Goal: Task Accomplishment & Management: Complete application form

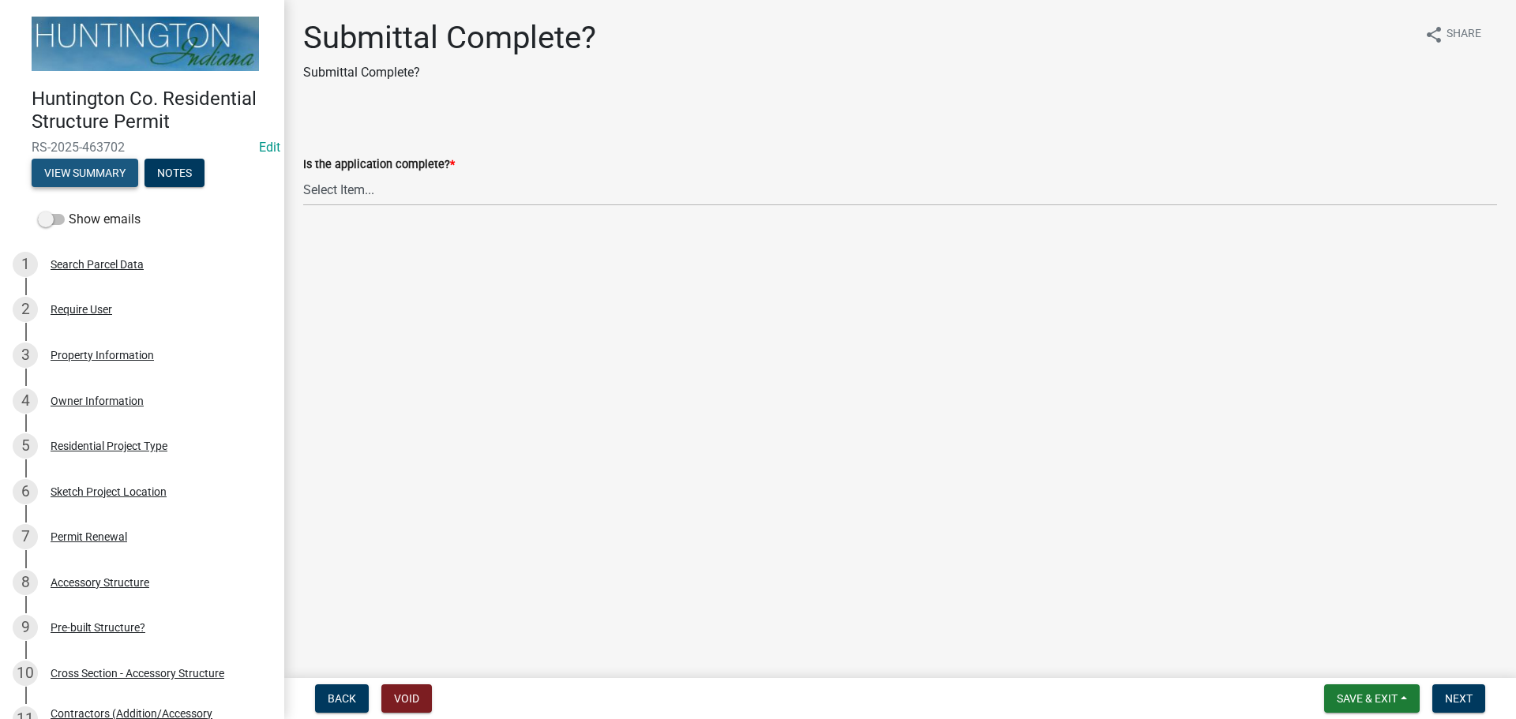
click at [113, 165] on button "View Summary" at bounding box center [85, 173] width 107 height 28
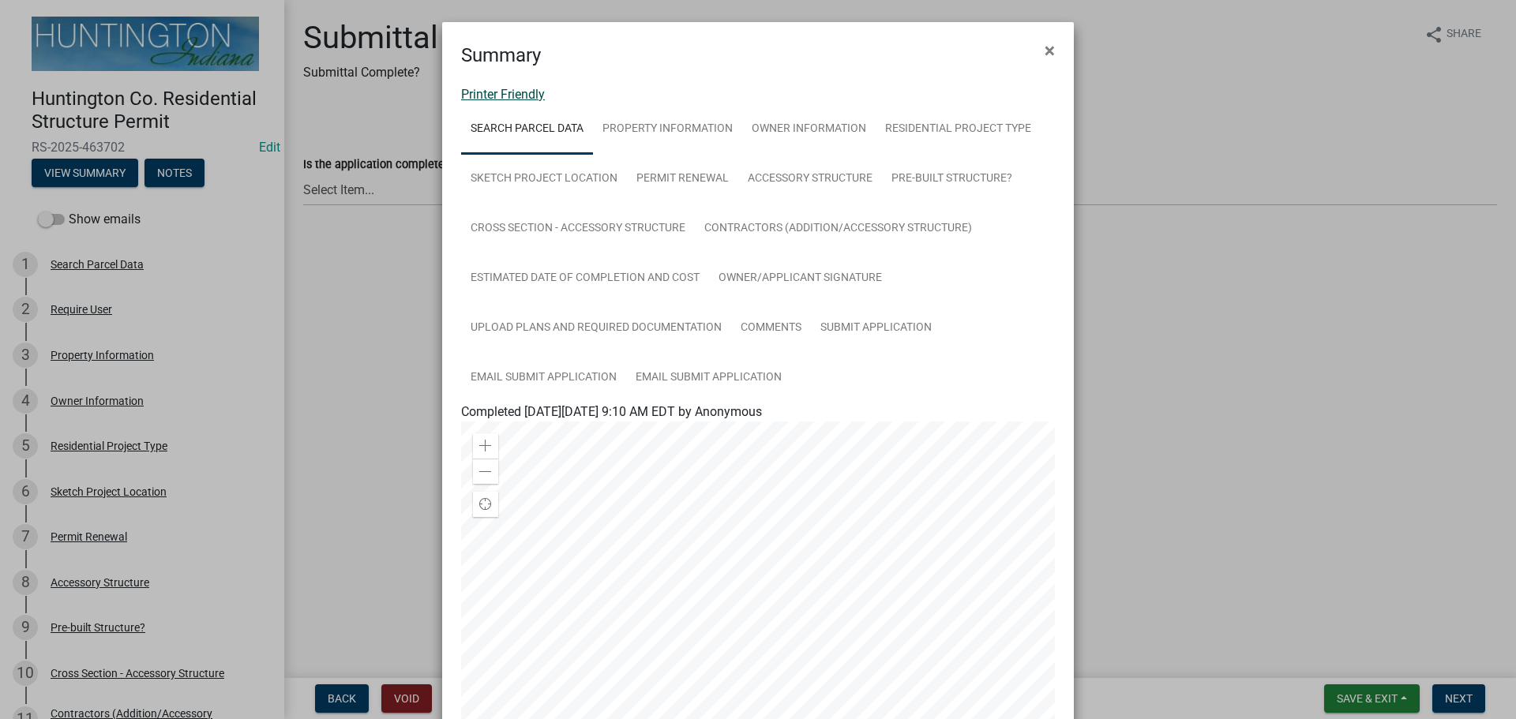
click at [490, 94] on link "Printer Friendly" at bounding box center [503, 94] width 84 height 15
click at [1044, 51] on span "×" at bounding box center [1049, 50] width 10 height 22
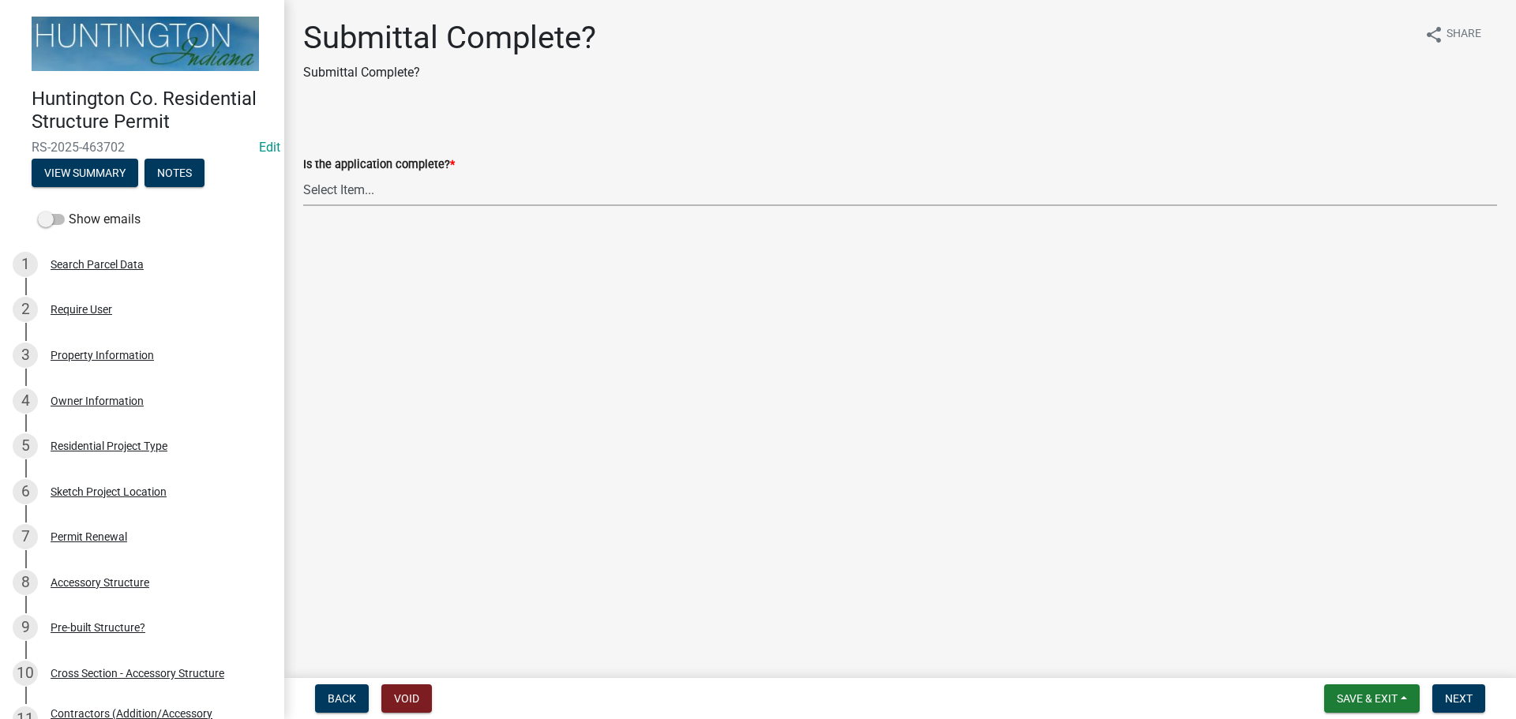
click at [333, 189] on select "Select Item... Yes No" at bounding box center [900, 190] width 1194 height 32
click at [303, 174] on select "Select Item... Yes No" at bounding box center [900, 190] width 1194 height 32
select select "7990632e-f909-4443-8832-e8f1fe700ef3"
click at [1446, 701] on span "Next" at bounding box center [1459, 698] width 28 height 13
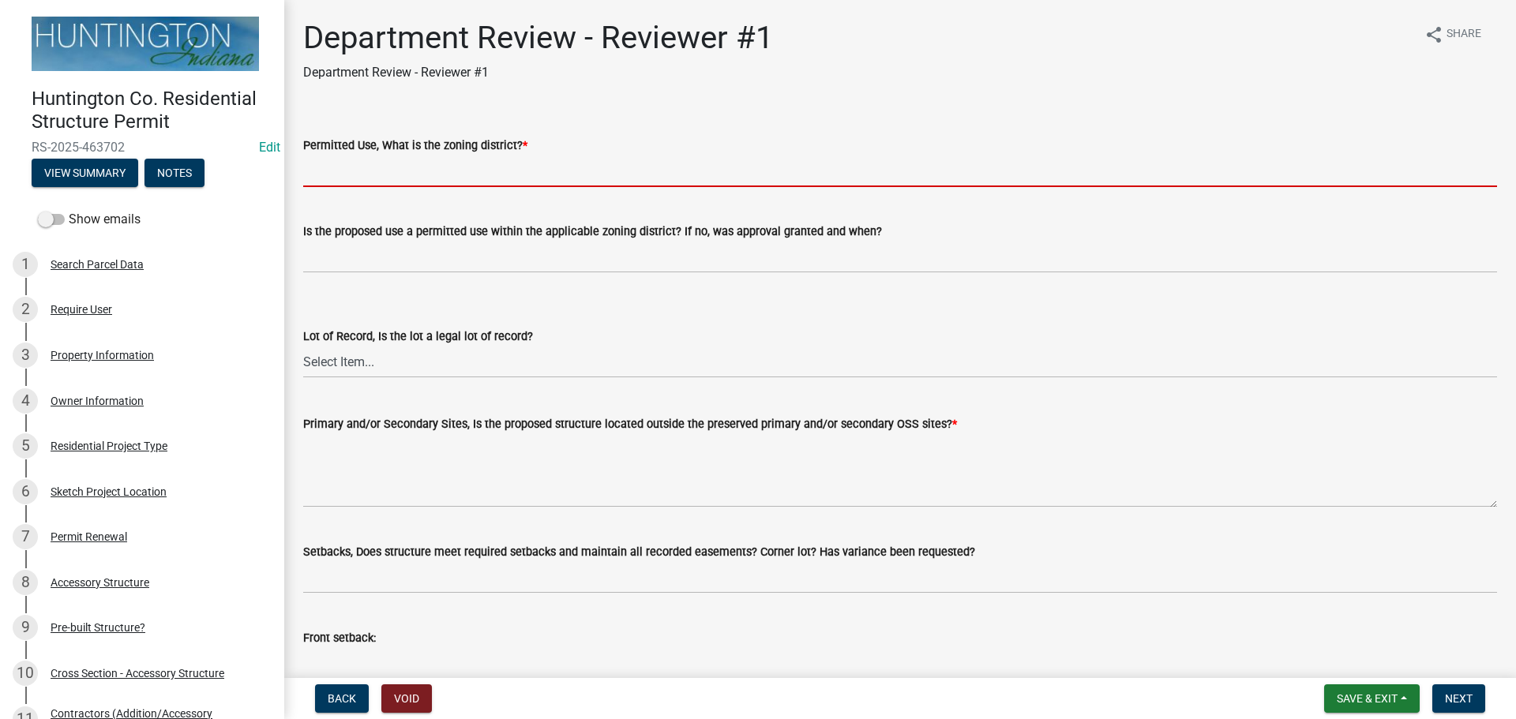
click at [353, 171] on input "Permitted Use, What is the zoning district? *" at bounding box center [900, 171] width 1194 height 32
type input "Ag"
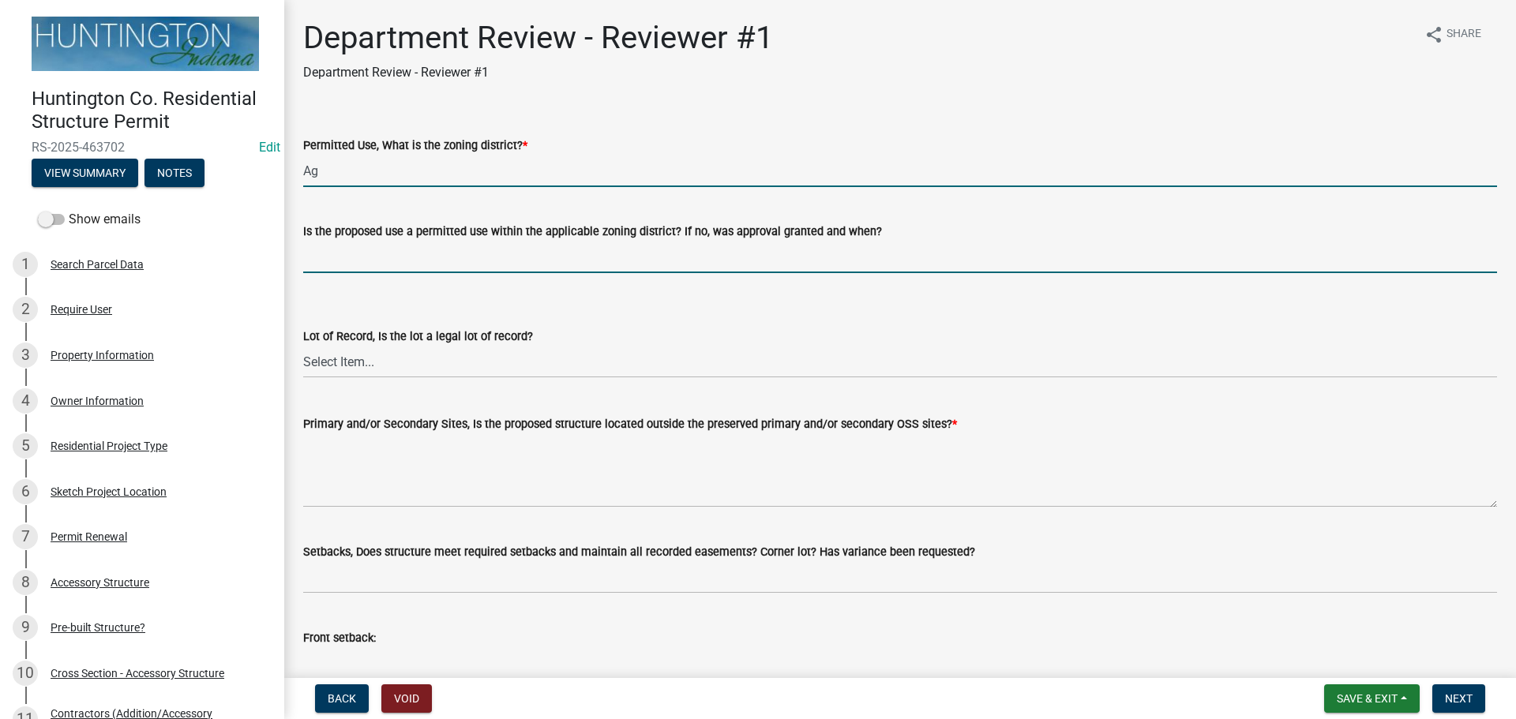
click at [369, 255] on input "Is the proposed use a permitted use within the applicable zoning district? If n…" at bounding box center [900, 257] width 1194 height 32
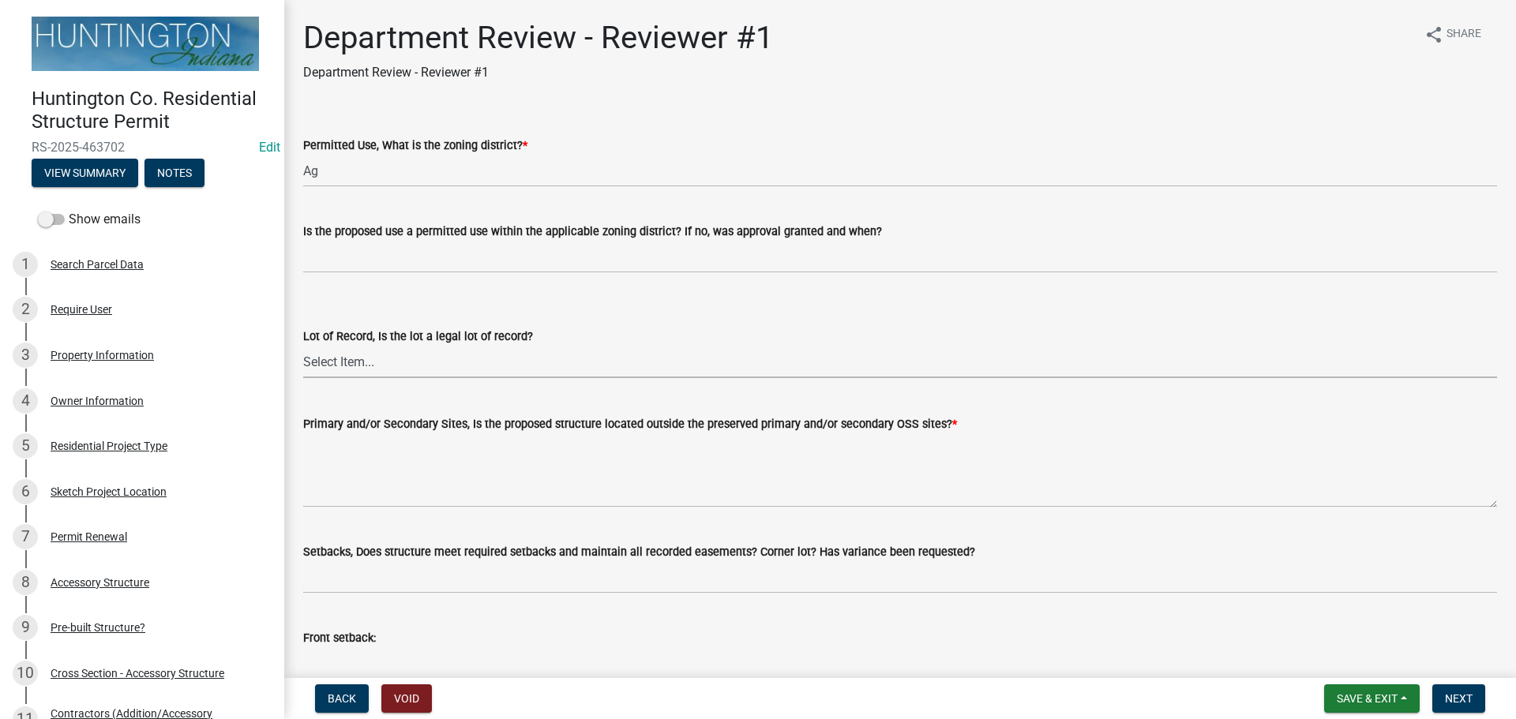
drag, startPoint x: 372, startPoint y: 356, endPoint x: 372, endPoint y: 377, distance: 20.5
click at [372, 356] on select "Select Item... Yes No" at bounding box center [900, 362] width 1194 height 32
click at [303, 346] on select "Select Item... Yes No" at bounding box center [900, 362] width 1194 height 32
select select "2b50337a-1d1c-4f6e-b6b1-3d95564f7ff5"
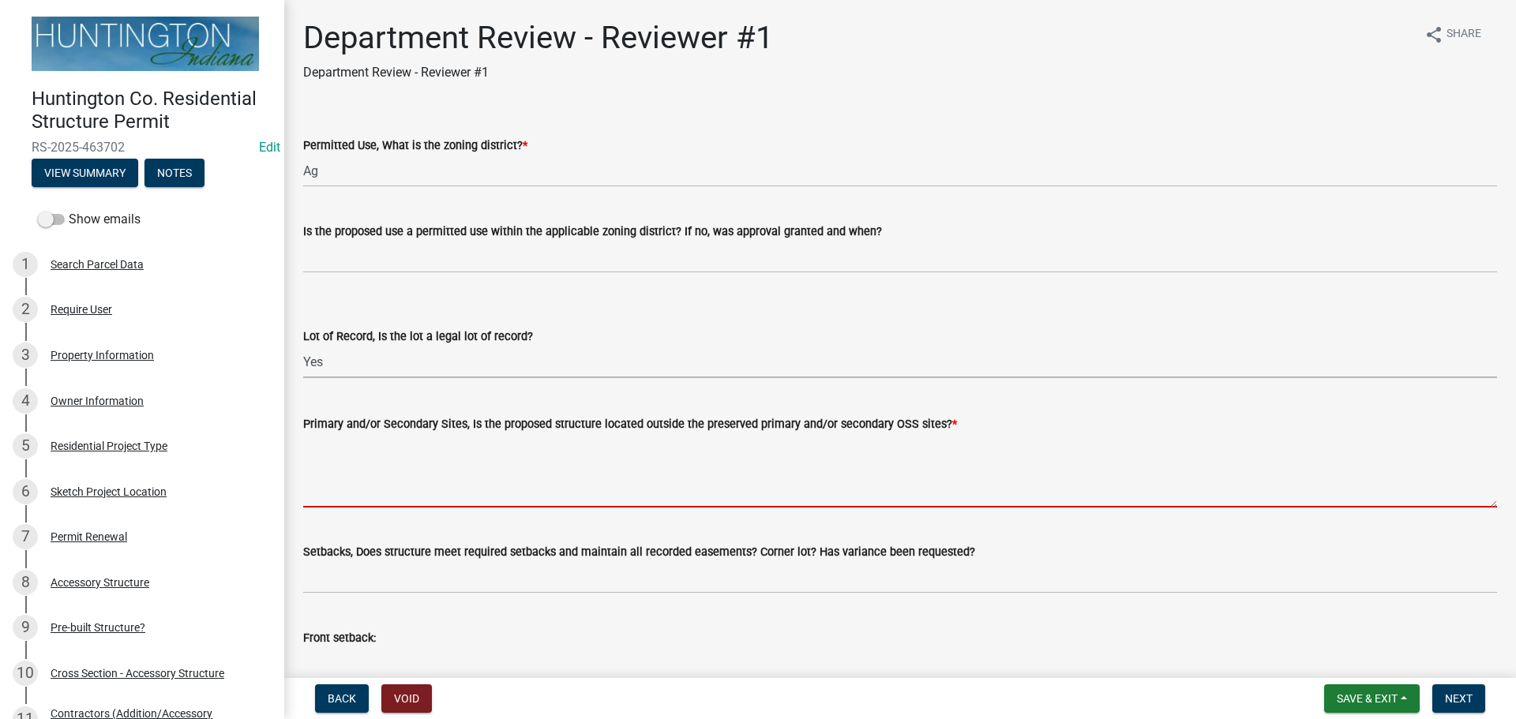
click at [350, 479] on textarea "Primary and/or Secondary Sites, Is the proposed structure located outside the p…" at bounding box center [900, 470] width 1194 height 74
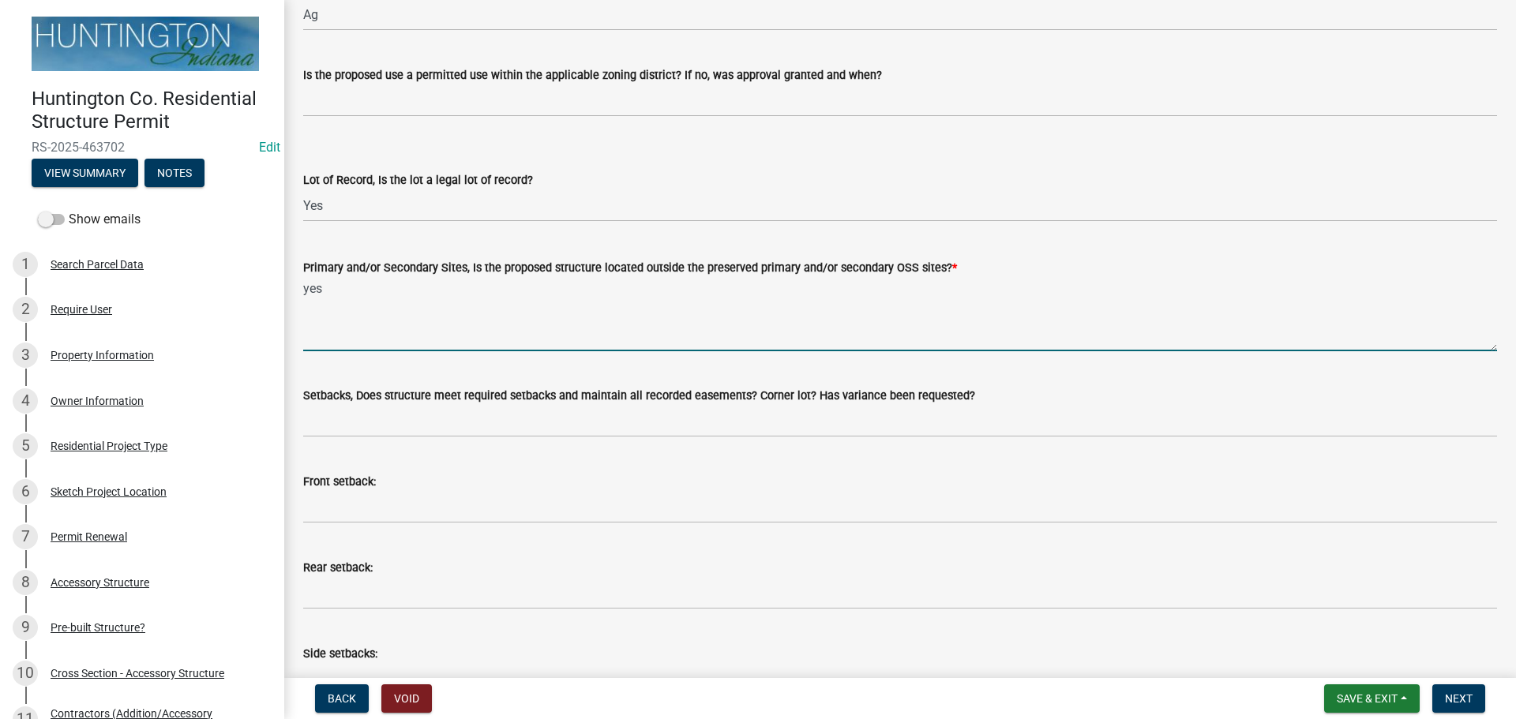
scroll to position [158, 0]
type textarea "yes"
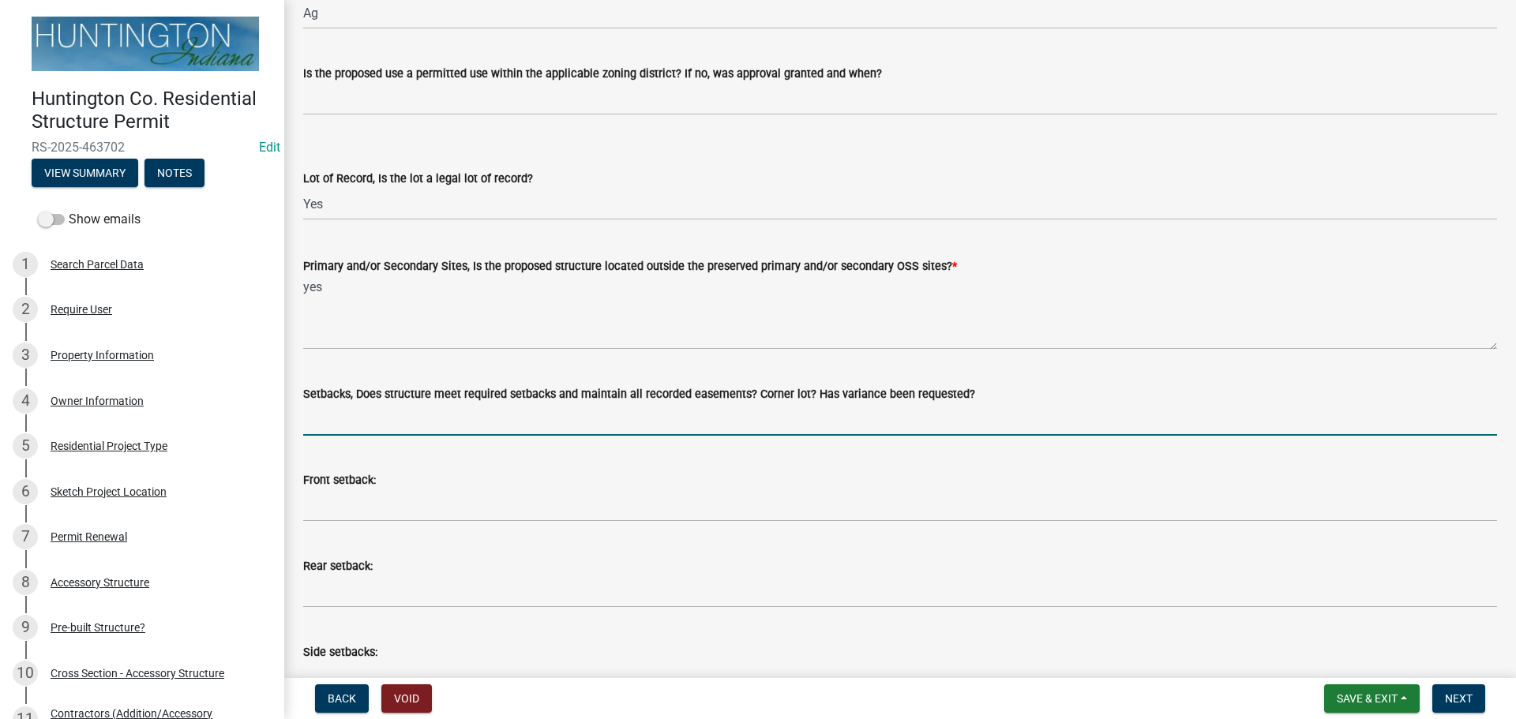
click at [343, 422] on input "Setbacks, Does structure meet required setbacks and maintain all recorded easem…" at bounding box center [900, 419] width 1194 height 32
type input "yes"
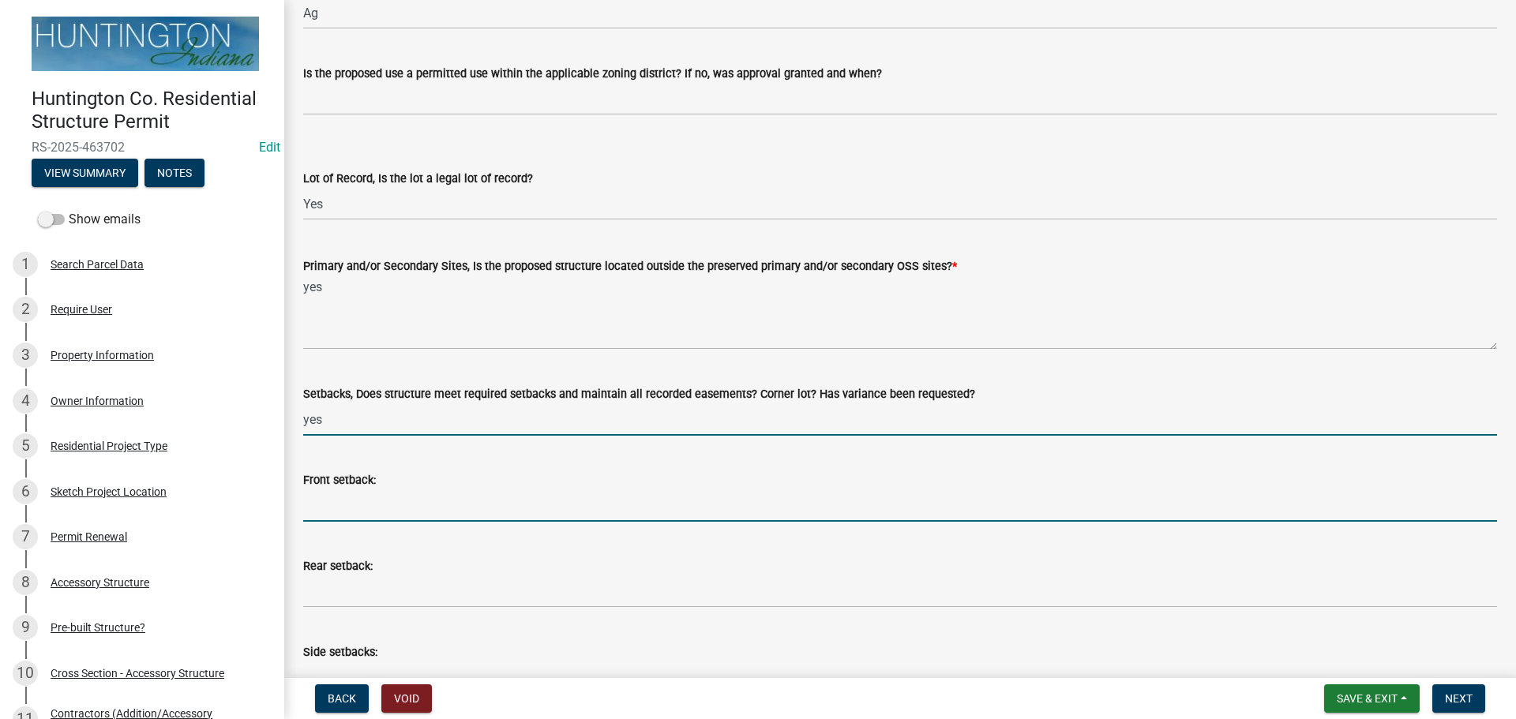
click at [335, 515] on input "Front setback:" at bounding box center [900, 505] width 1194 height 32
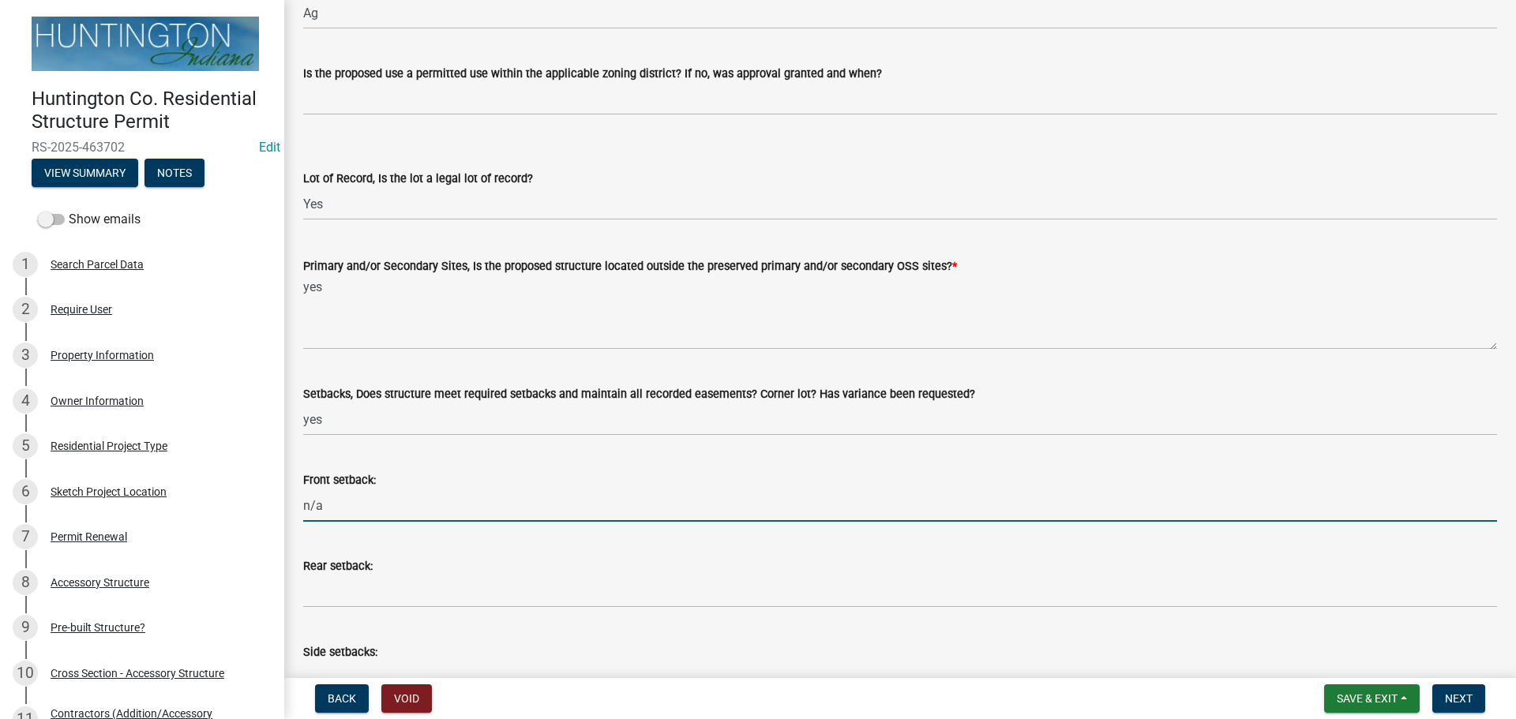
type input "n/a"
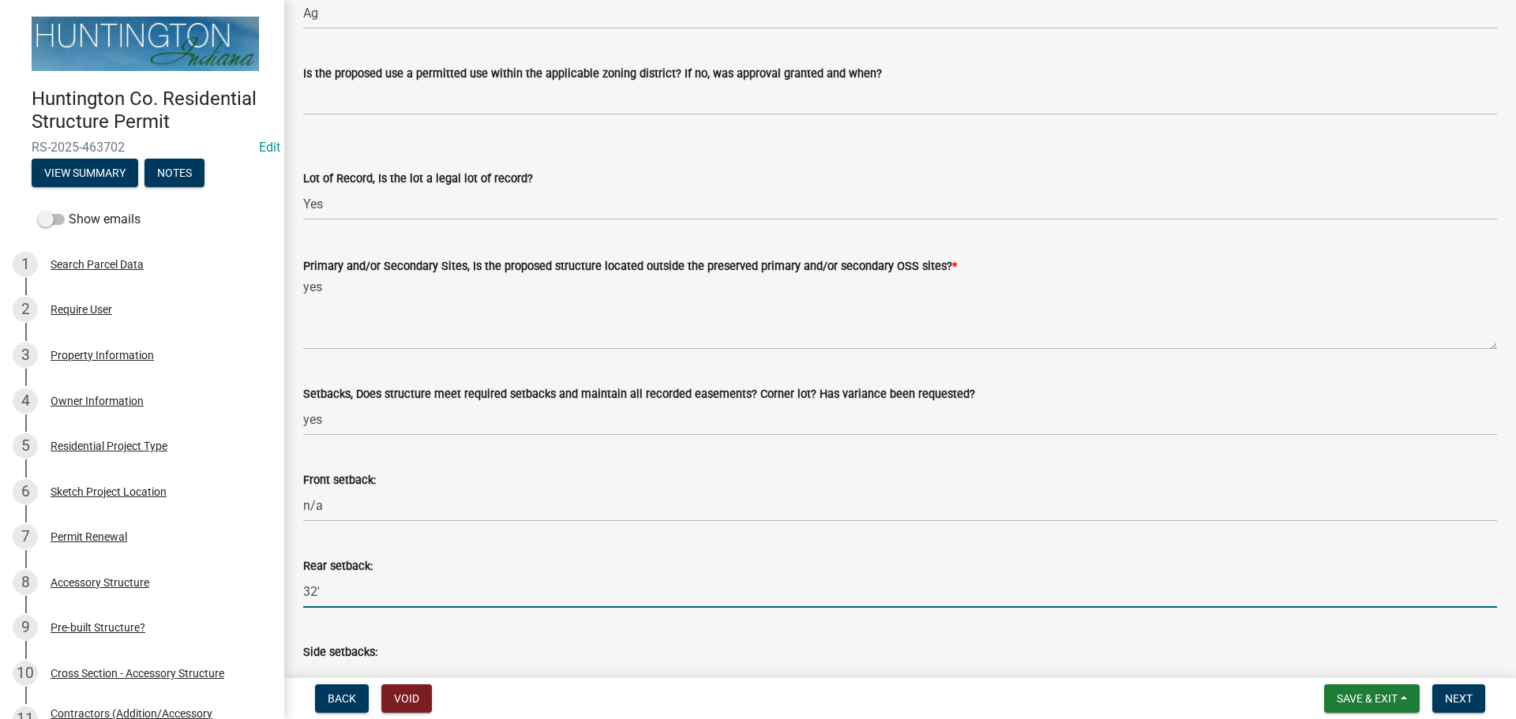
type input "32'"
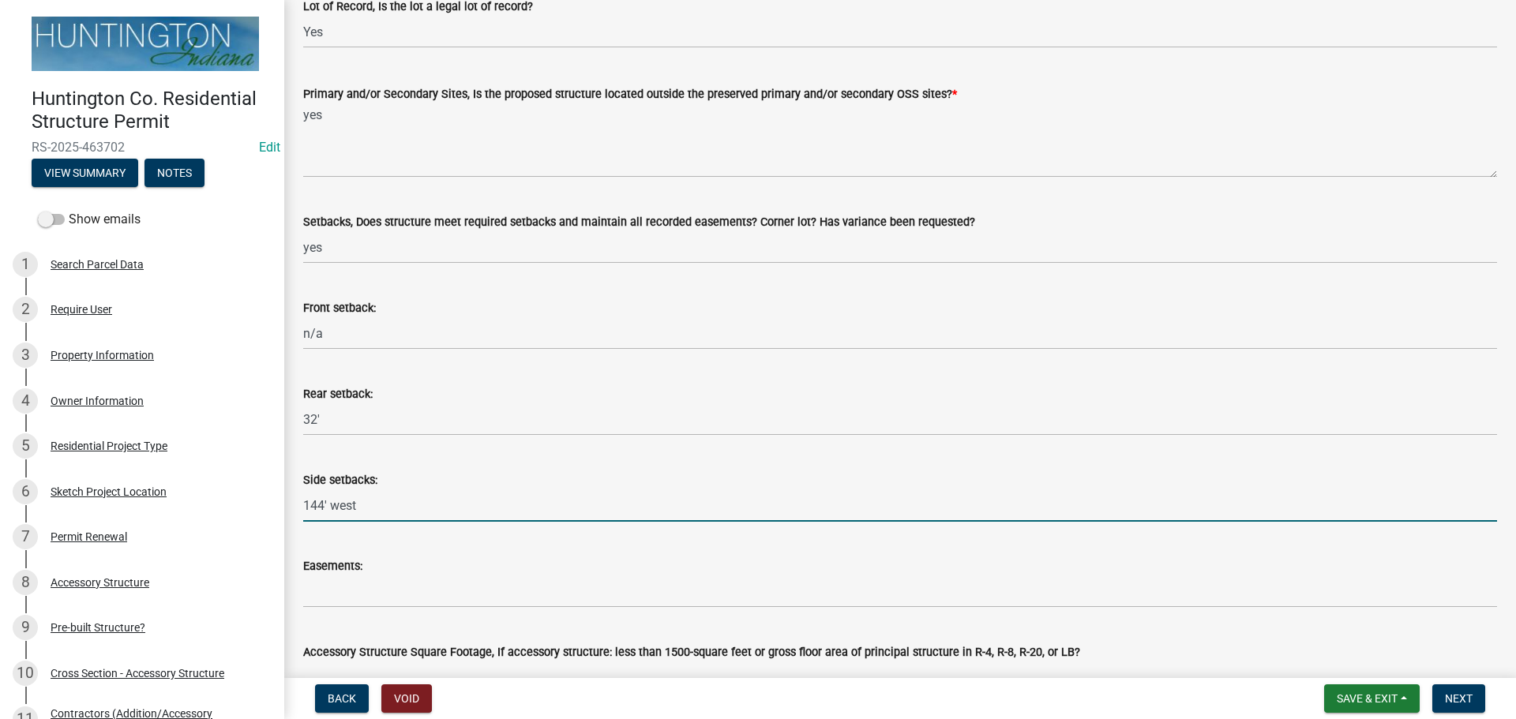
scroll to position [338, 0]
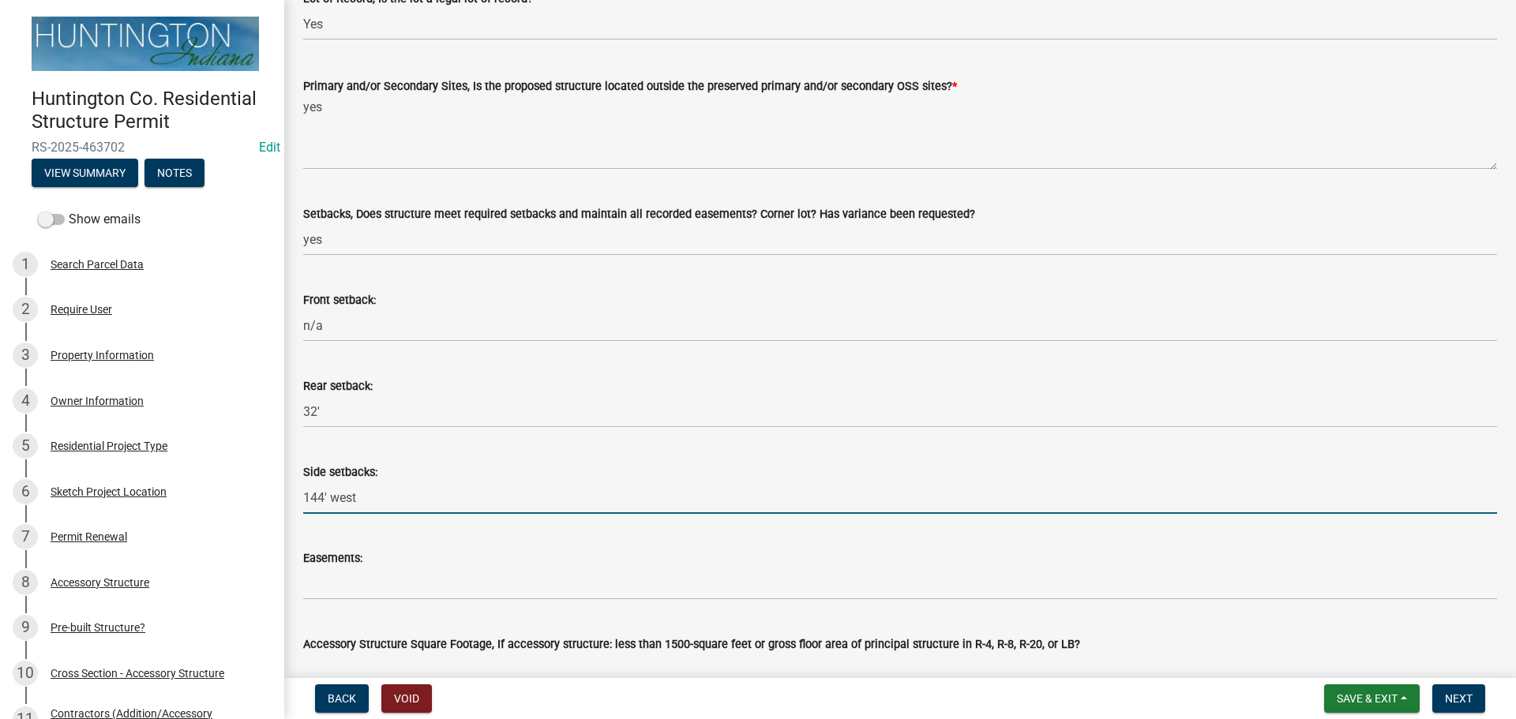
type input "144' west"
click at [343, 603] on wm-data-entity-input "Easements:" at bounding box center [900, 570] width 1194 height 86
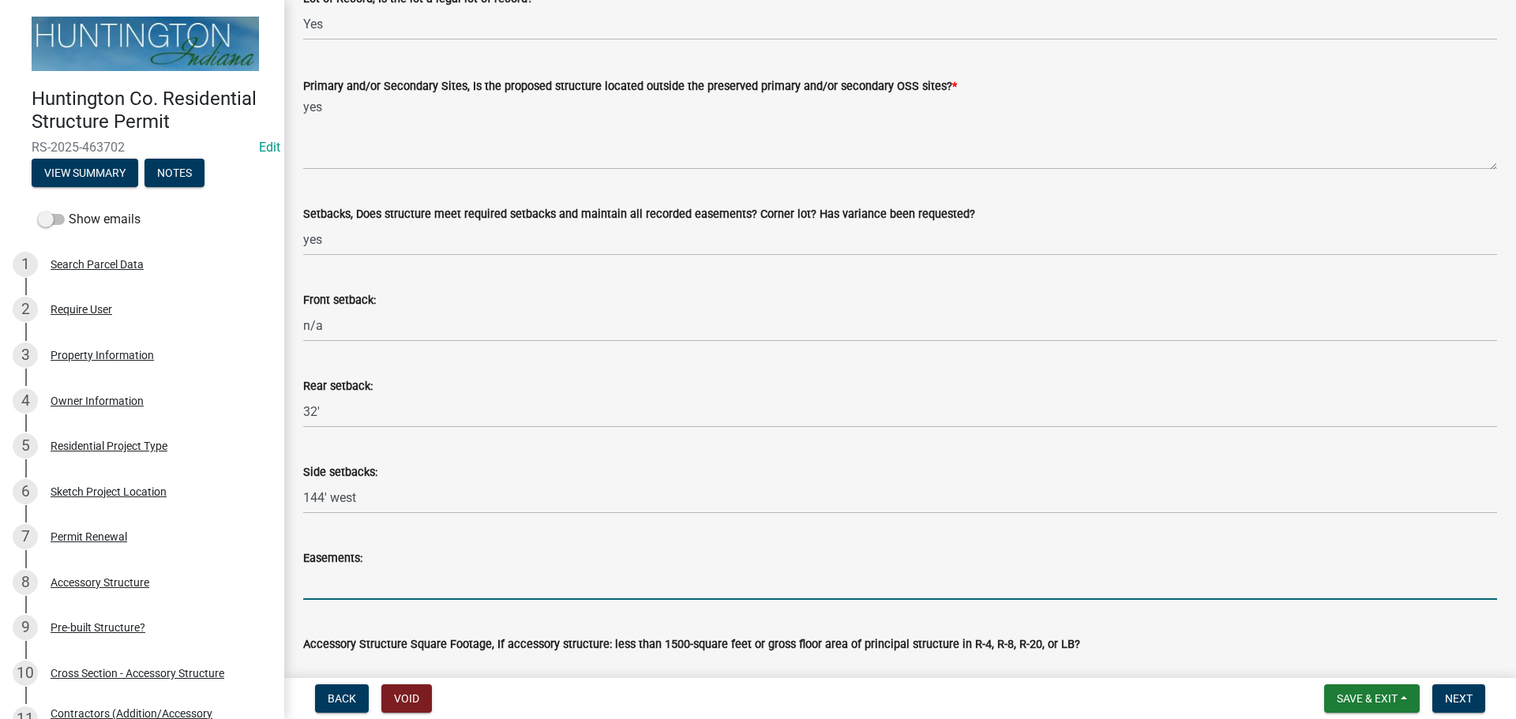
drag, startPoint x: 356, startPoint y: 589, endPoint x: 365, endPoint y: 583, distance: 10.3
click at [356, 589] on input "Easements:" at bounding box center [900, 584] width 1194 height 32
type input "n/a"
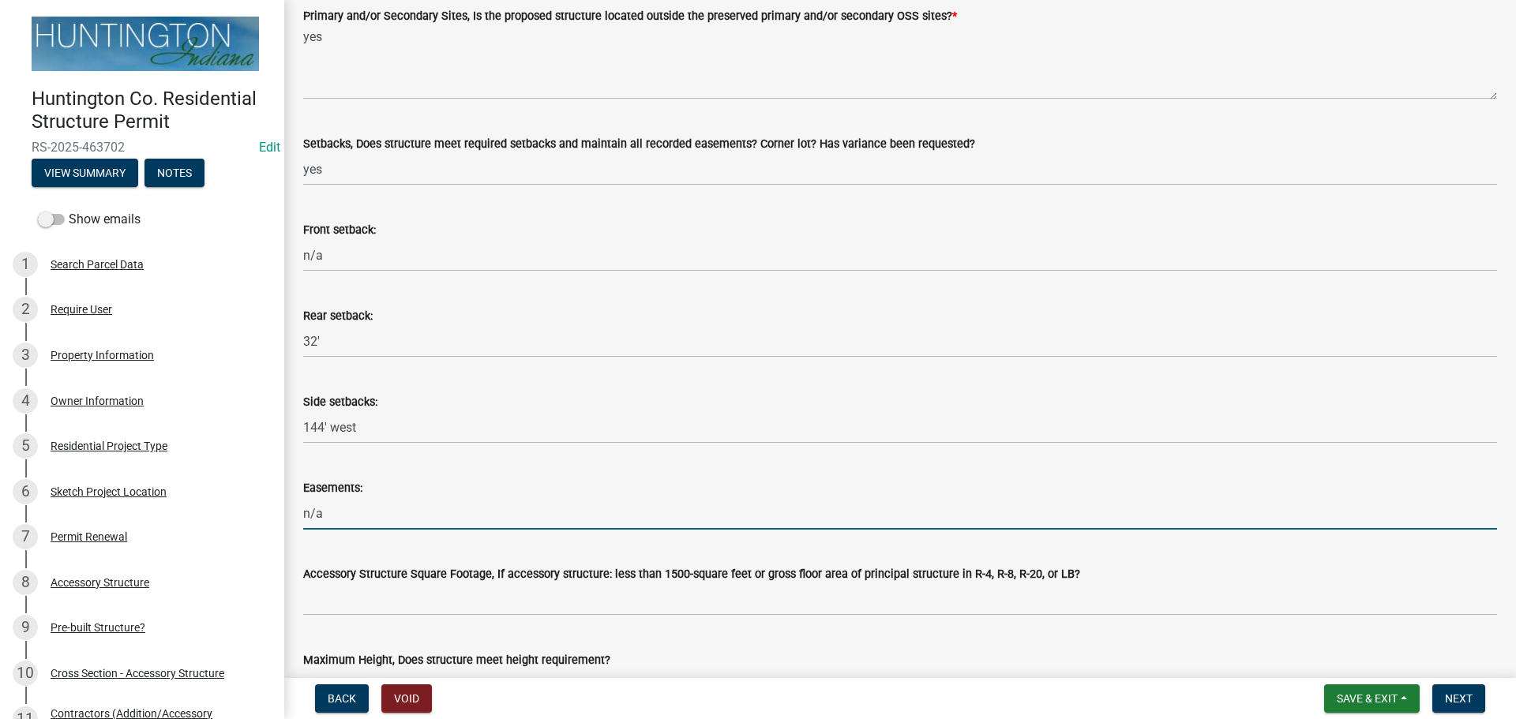
scroll to position [575, 0]
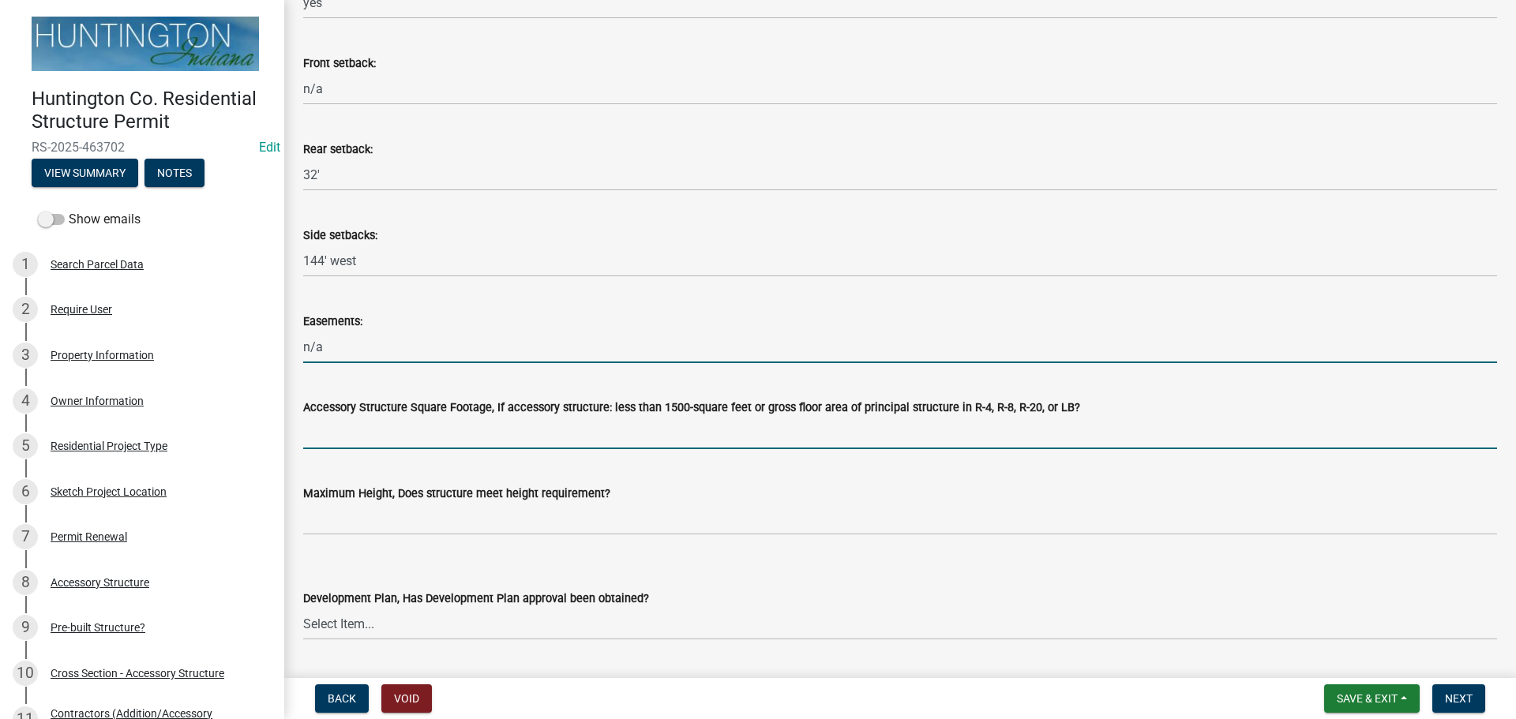
drag, startPoint x: 377, startPoint y: 423, endPoint x: 390, endPoint y: 429, distance: 14.1
click at [377, 423] on input "Accessory Structure Square Footage, If accessory structure: less than 1500-squa…" at bounding box center [900, 433] width 1194 height 32
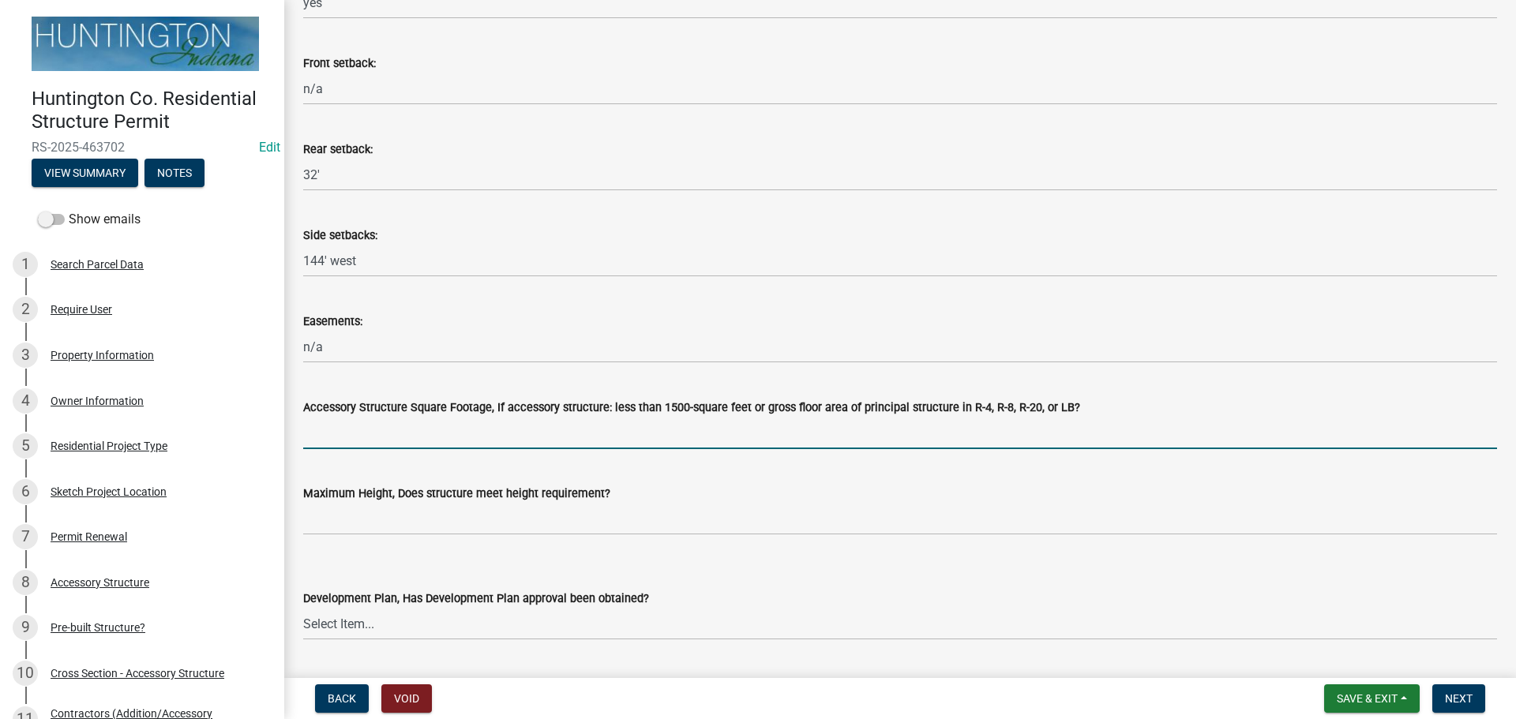
type input "n/a"
click at [373, 547] on wm-data-entity-input "Maximum Height, Does structure meet height requirement?" at bounding box center [900, 505] width 1194 height 86
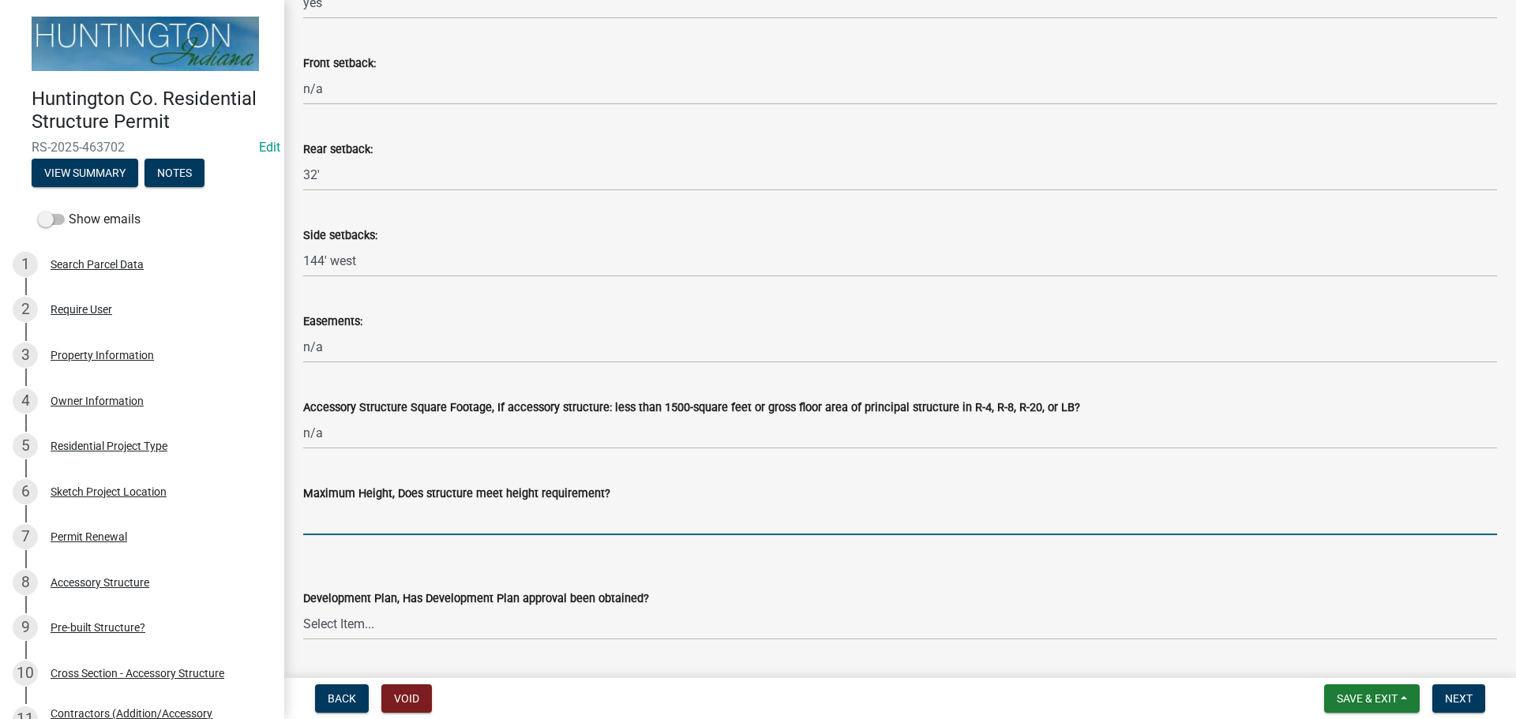
click at [369, 525] on input "Maximum Height, Does structure meet height requirement?" at bounding box center [900, 519] width 1194 height 32
type input "yes"
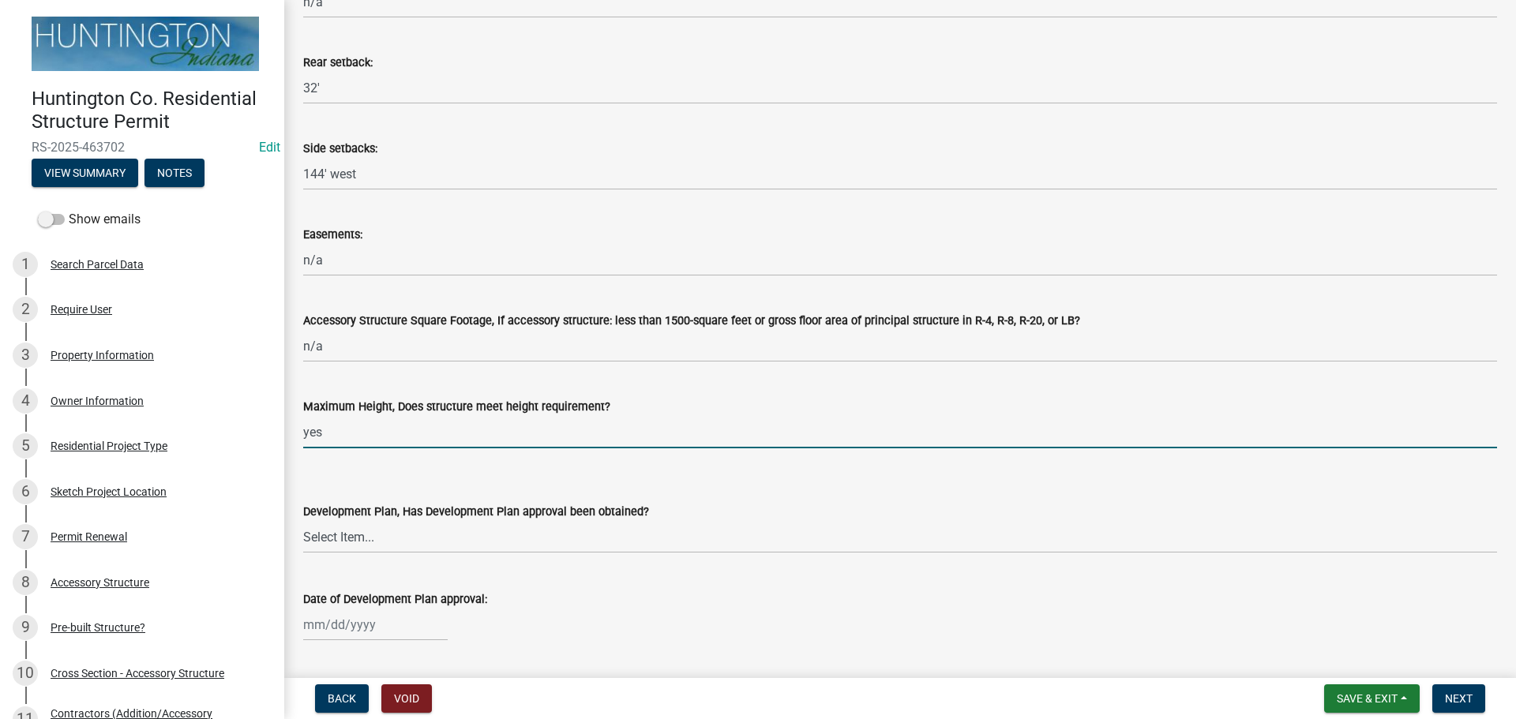
scroll to position [890, 0]
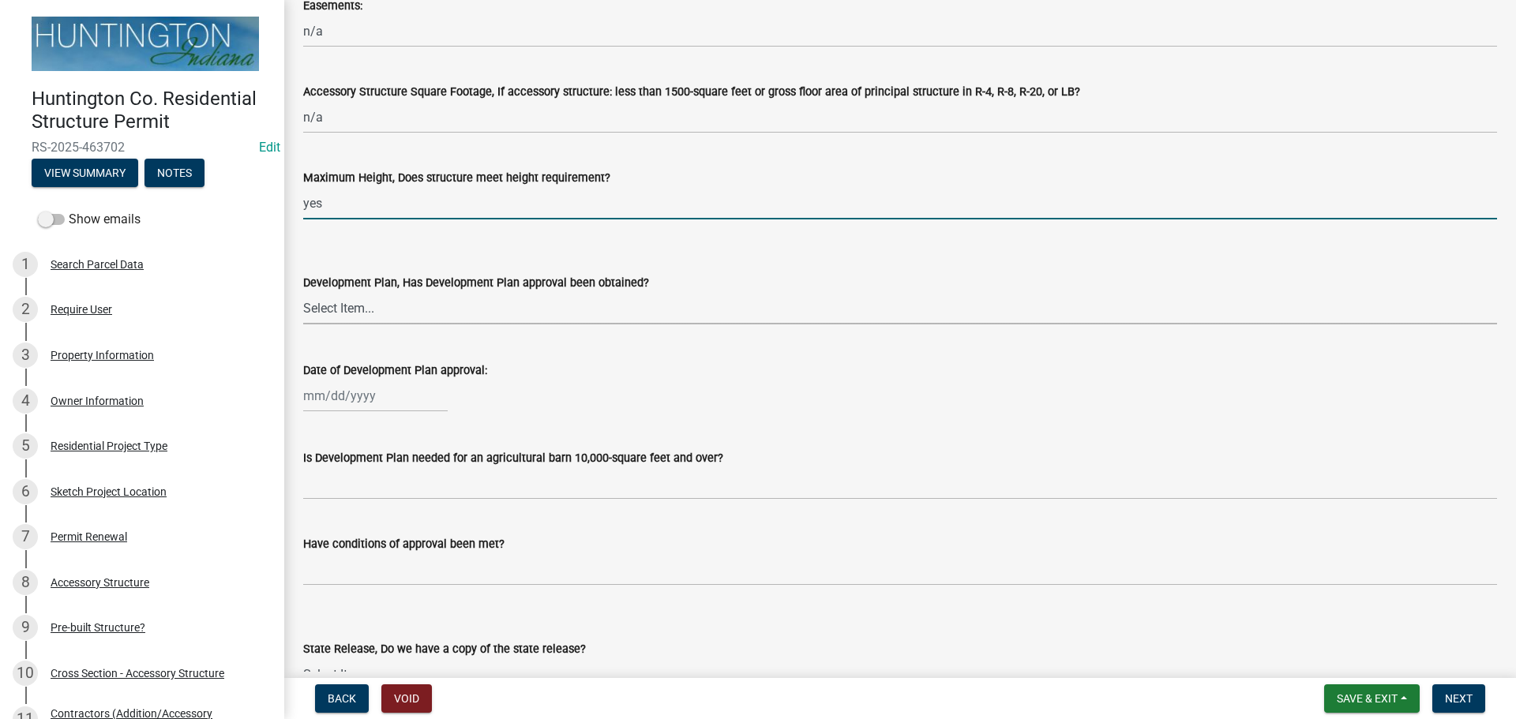
click at [329, 315] on select "Select Item... Yes No N/A" at bounding box center [900, 308] width 1194 height 32
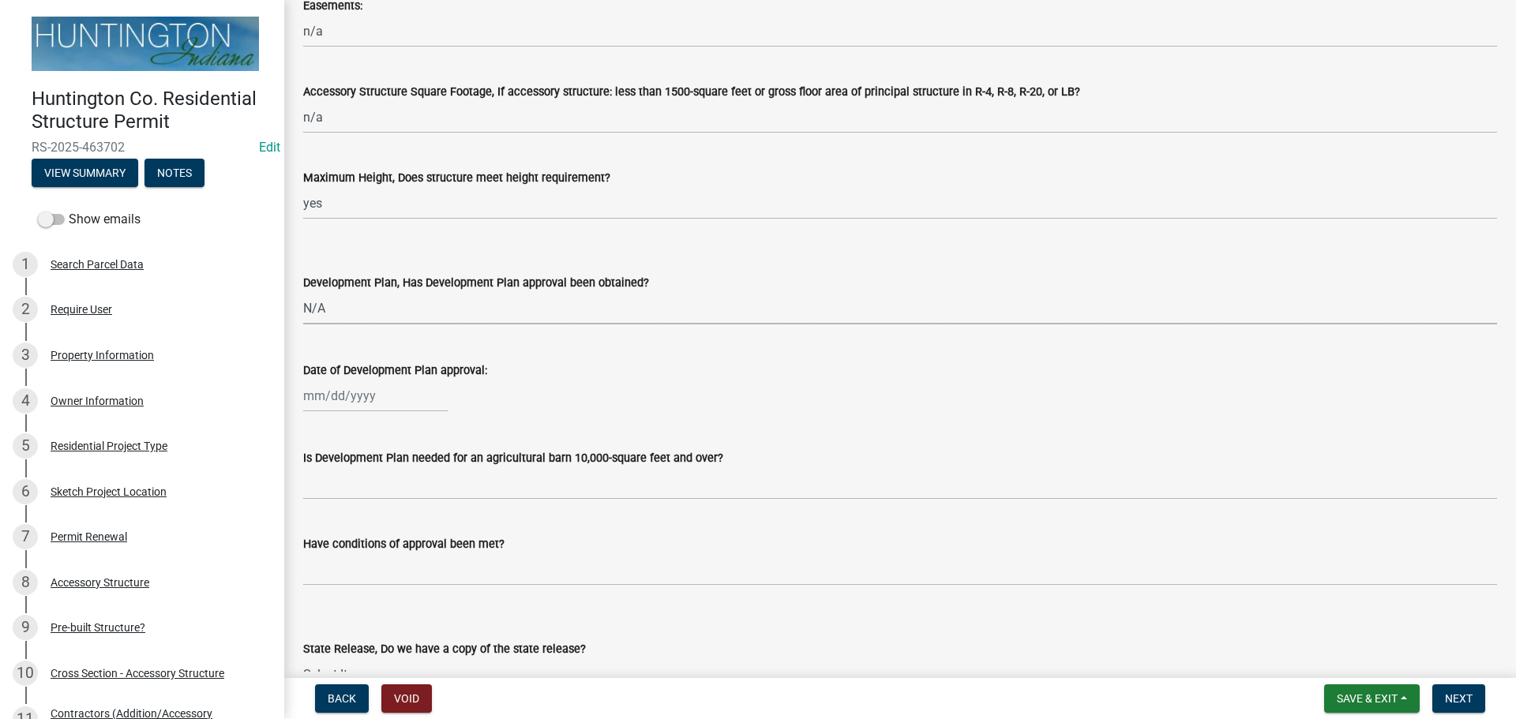
click at [303, 292] on select "Select Item... Yes No N/A" at bounding box center [900, 308] width 1194 height 32
select select "674b3438-44d1-433f-a18e-9a900d807566"
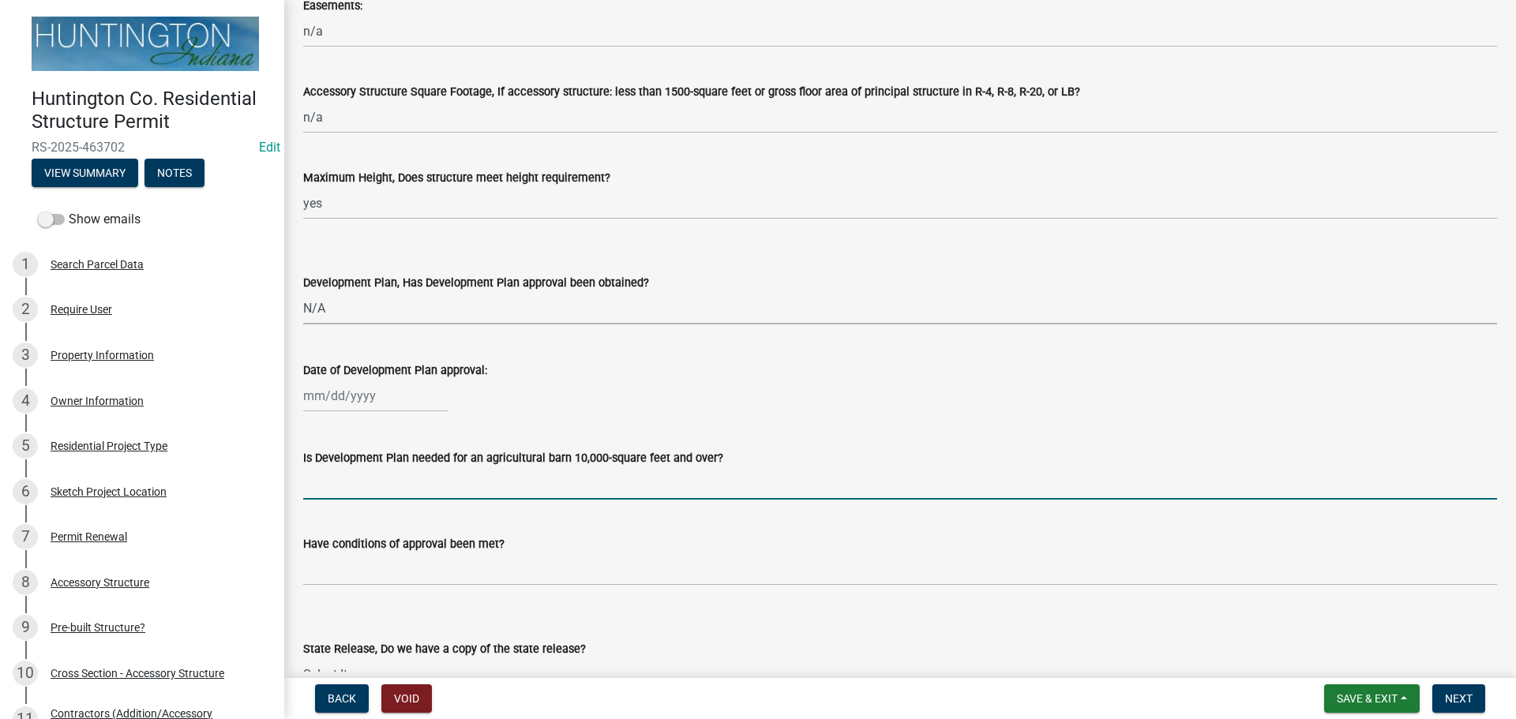
click at [347, 483] on input "Is Development Plan needed for an agricultural barn 10,000-square feet and over?" at bounding box center [900, 483] width 1194 height 32
type input "n/a"
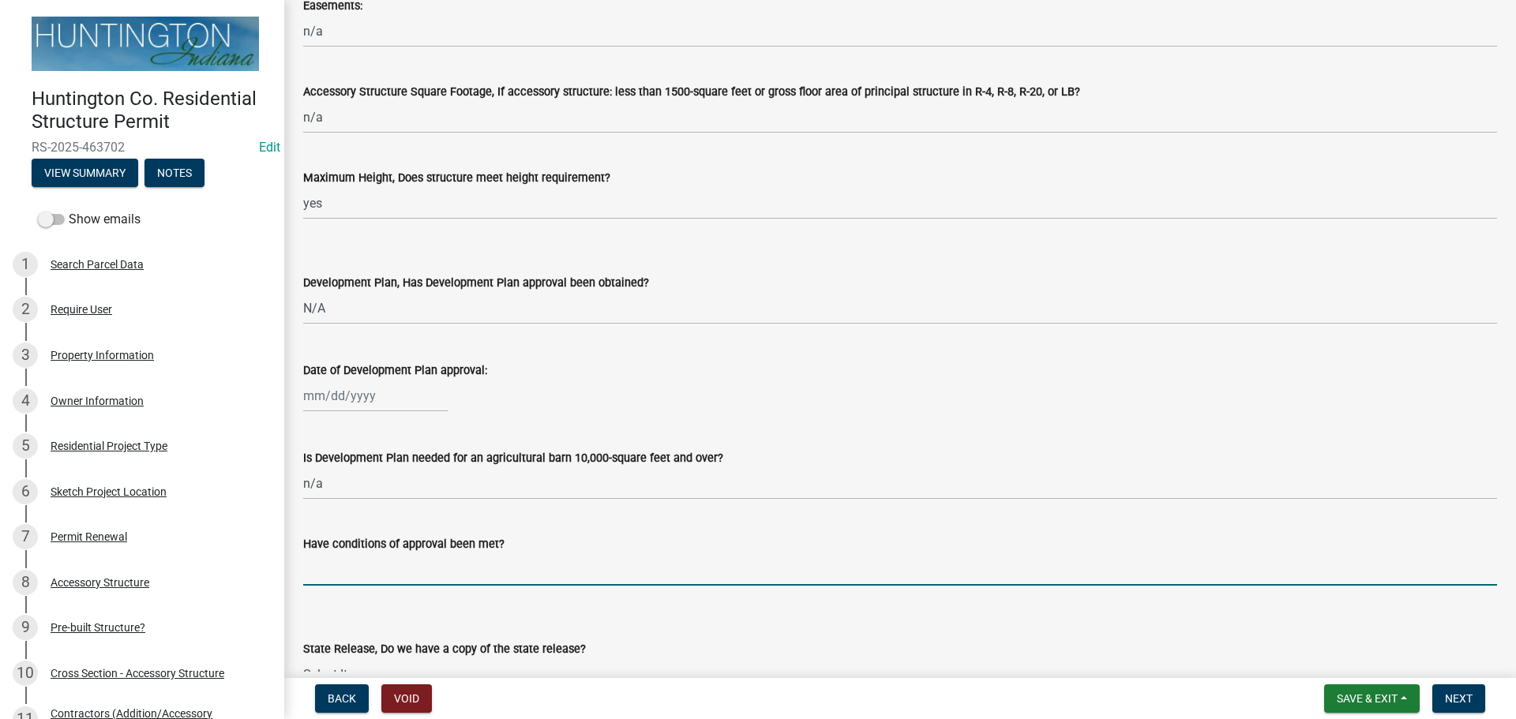
click at [372, 572] on input "Have conditions of approval been met?" at bounding box center [900, 569] width 1194 height 32
type input "n/a"
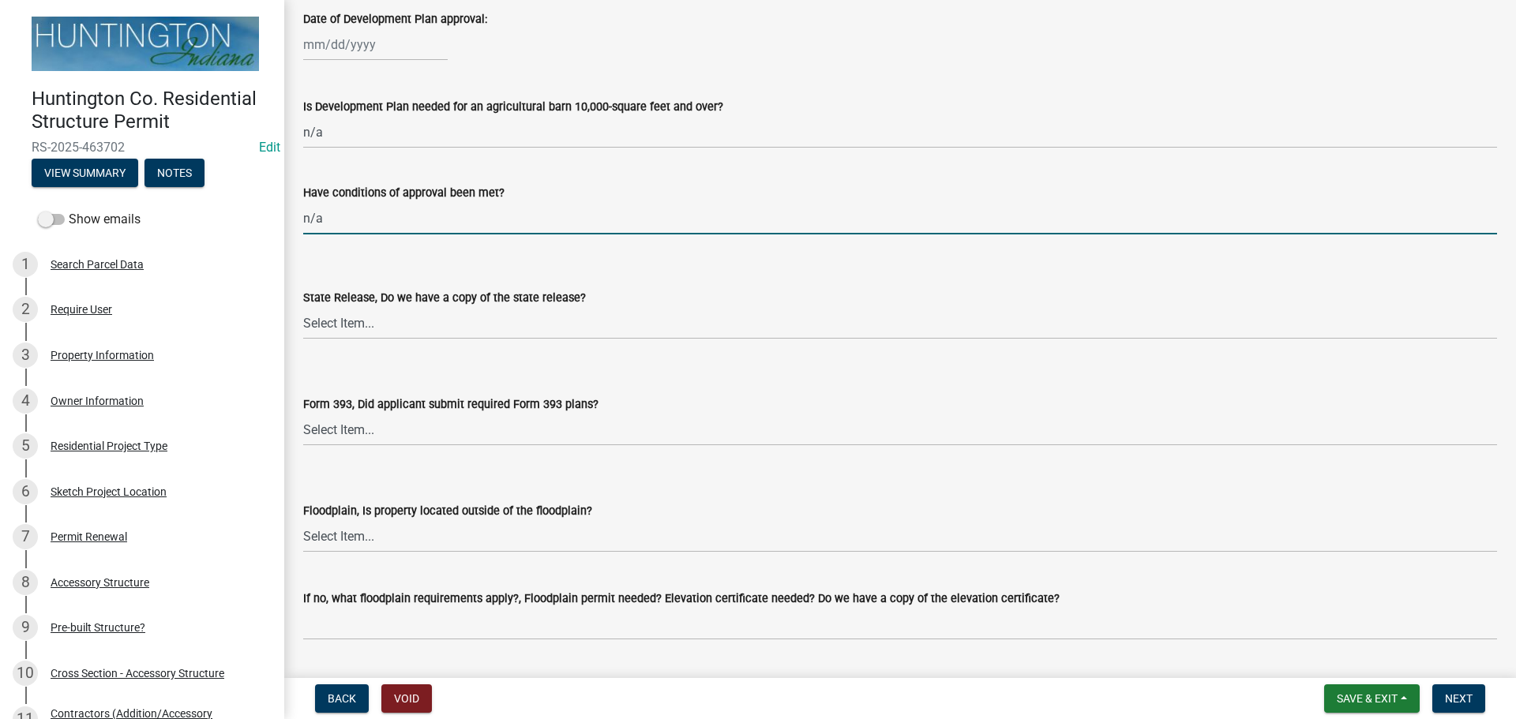
scroll to position [1285, 0]
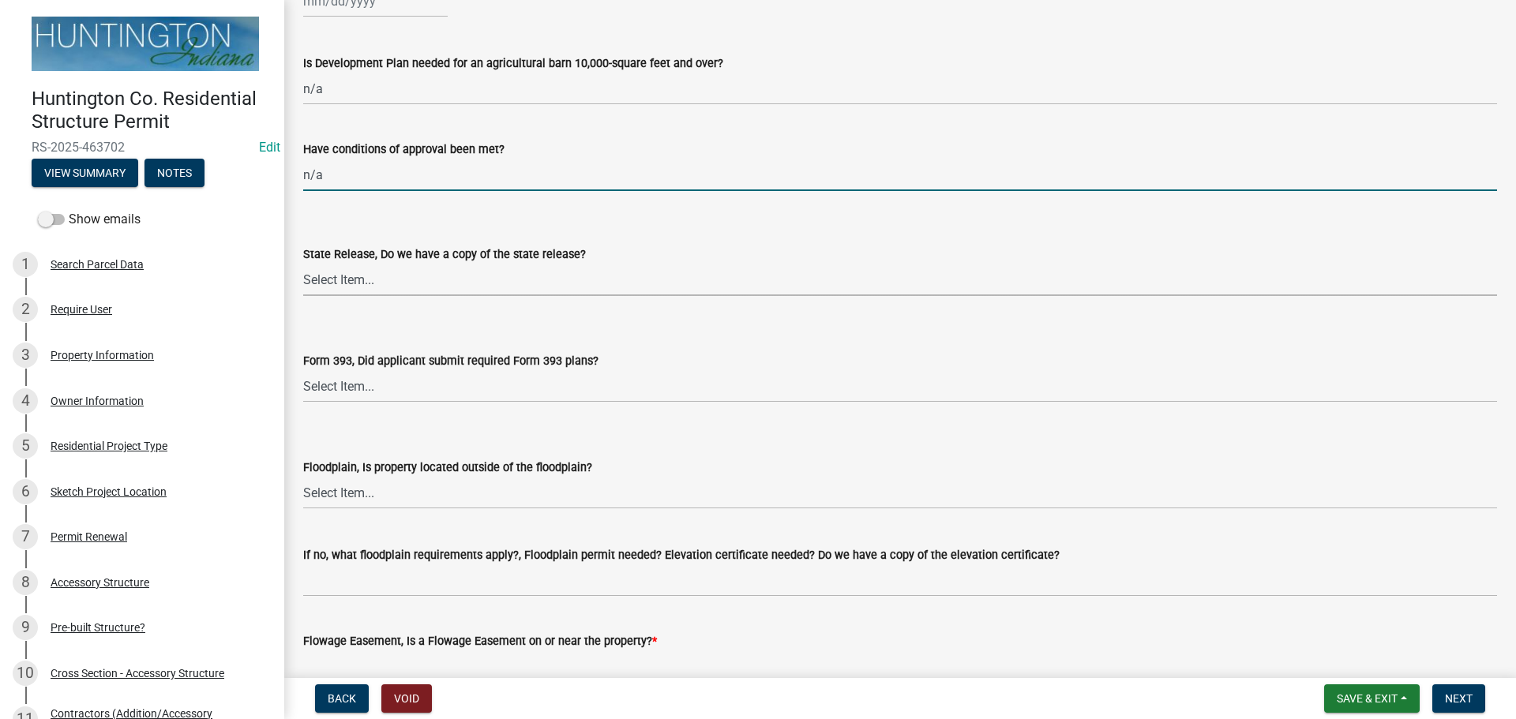
drag, startPoint x: 334, startPoint y: 275, endPoint x: 336, endPoint y: 289, distance: 14.4
click at [334, 275] on select "Select Item... Yes No N/A" at bounding box center [900, 280] width 1194 height 32
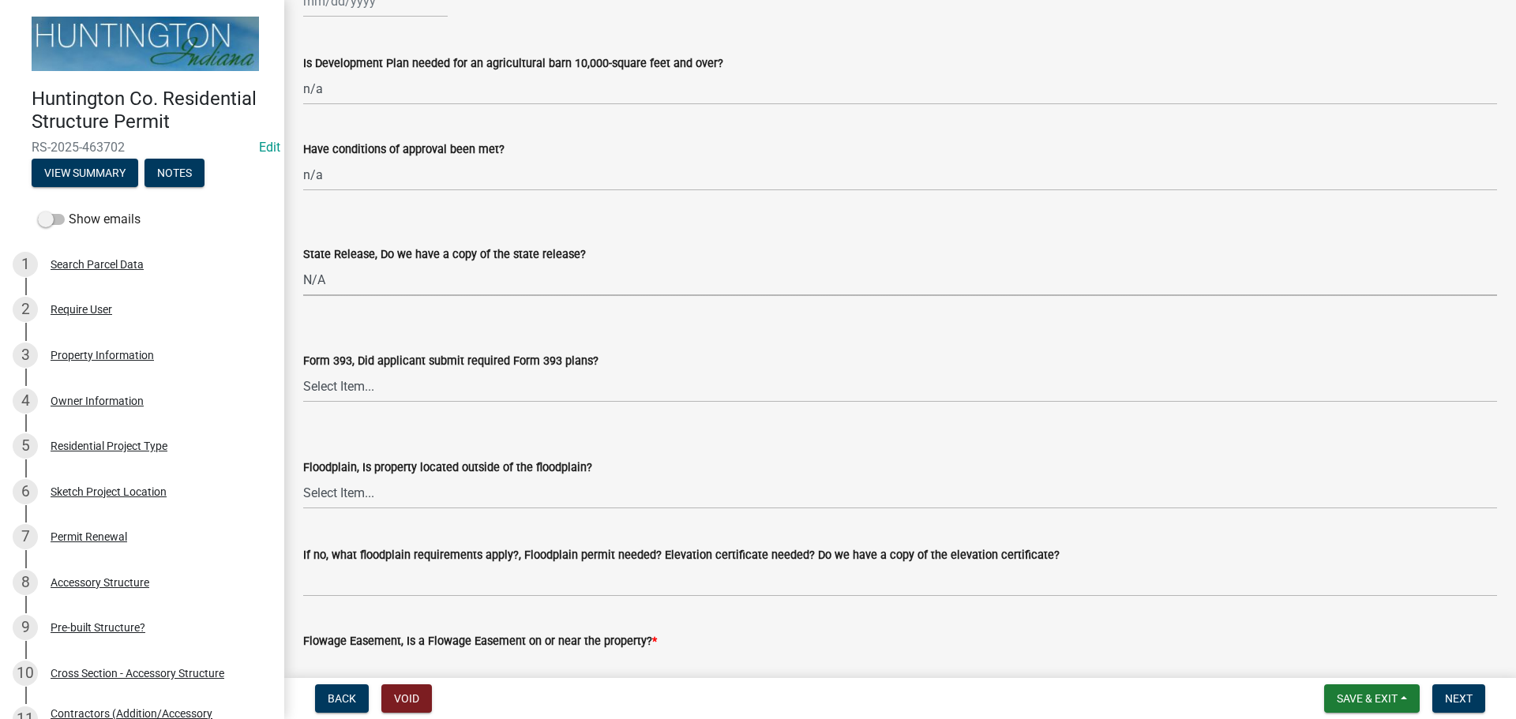
click at [303, 264] on select "Select Item... Yes No N/A" at bounding box center [900, 280] width 1194 height 32
select select "d625d8e2-c016-4fa4-b697-cc01dbb75373"
click at [343, 400] on select "Select Item... Yes No N/A" at bounding box center [900, 386] width 1194 height 32
click at [303, 370] on select "Select Item... Yes No N/A" at bounding box center [900, 386] width 1194 height 32
select select "220652cf-f23d-4527-9188-e71e6281c1f5"
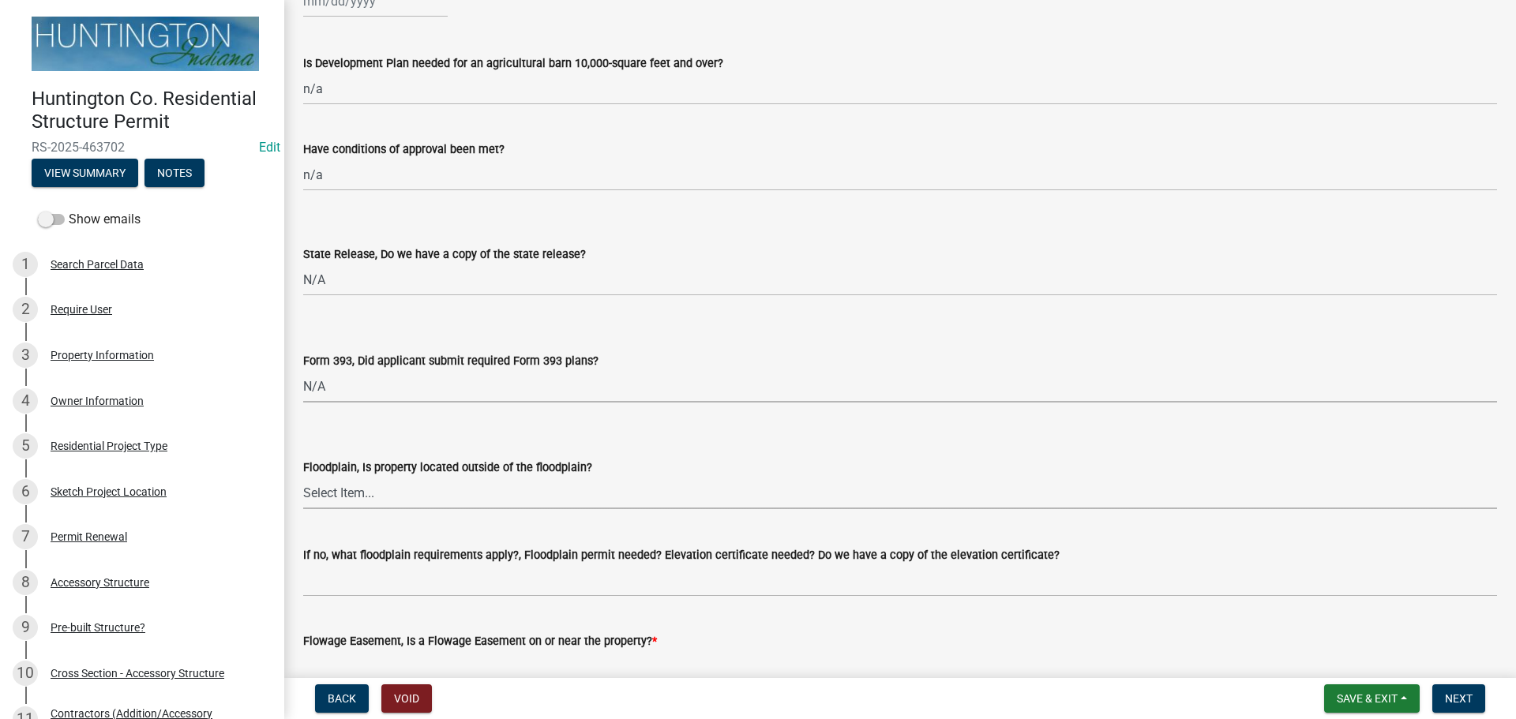
click at [342, 493] on select "Select Item... Yes No" at bounding box center [900, 493] width 1194 height 32
click at [303, 477] on select "Select Item... Yes No" at bounding box center [900, 493] width 1194 height 32
select select "5ad78b45-2880-474c-97ef-2440aa75ee84"
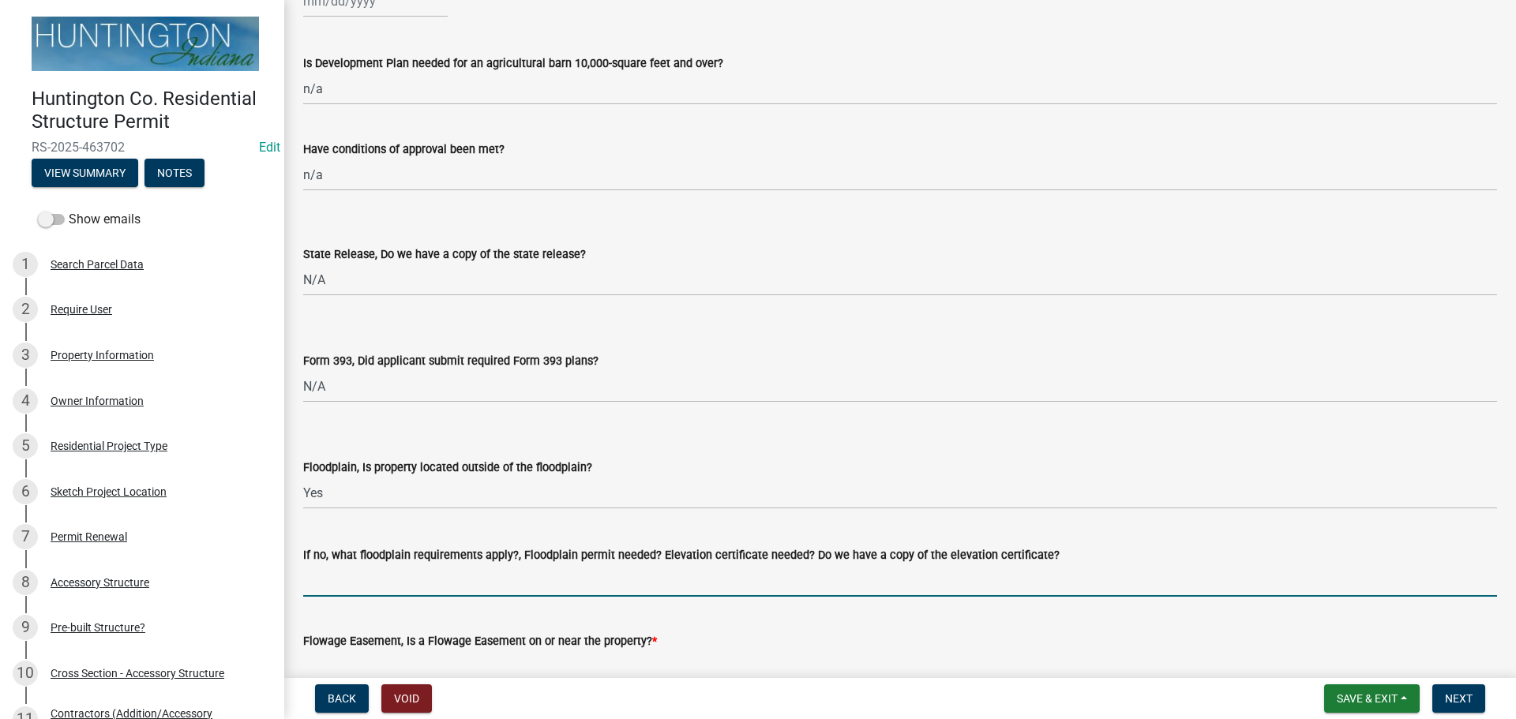
drag, startPoint x: 339, startPoint y: 564, endPoint x: 366, endPoint y: 582, distance: 32.0
click at [339, 564] on input "If no, what floodplain requirements apply?, Floodplain permit needed? Elevation…" at bounding box center [900, 580] width 1194 height 32
type input "n/a"
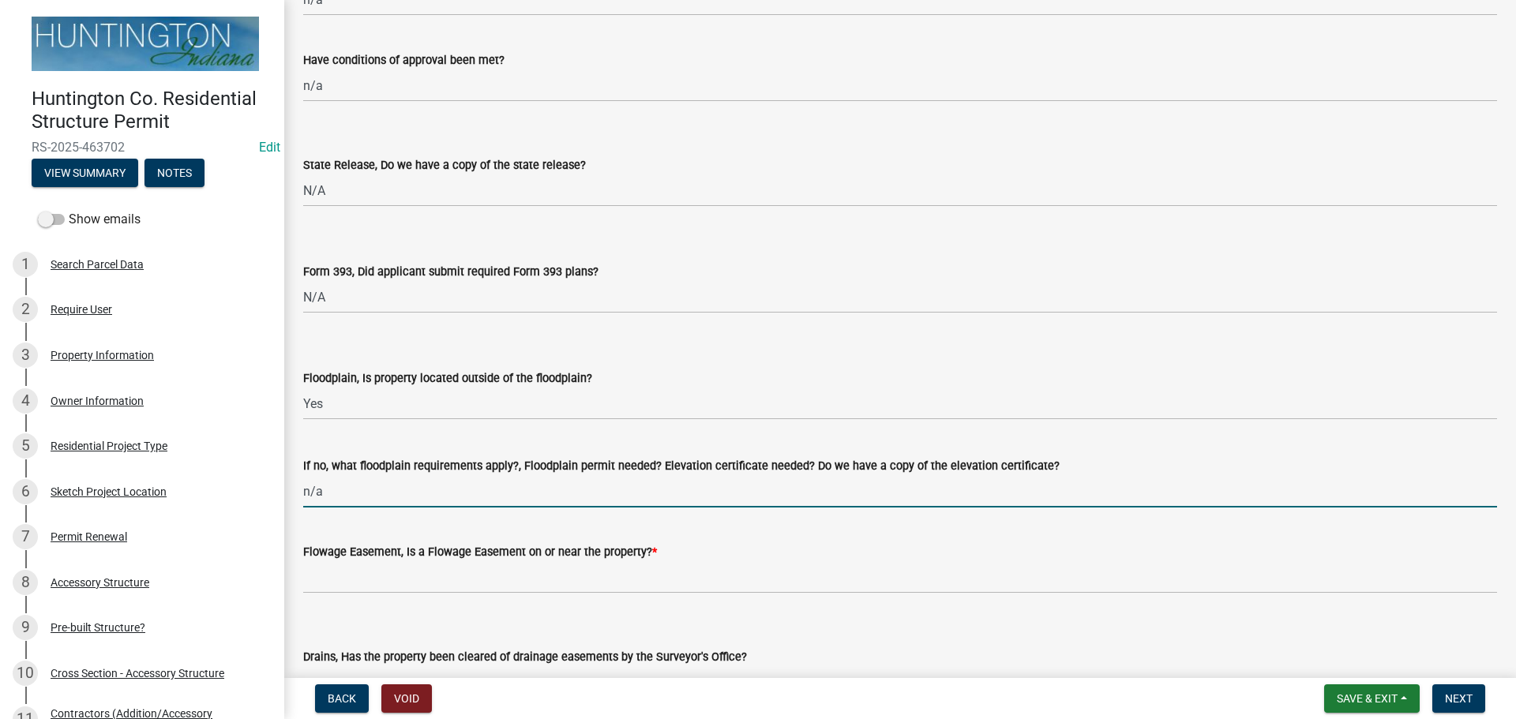
scroll to position [1680, 0]
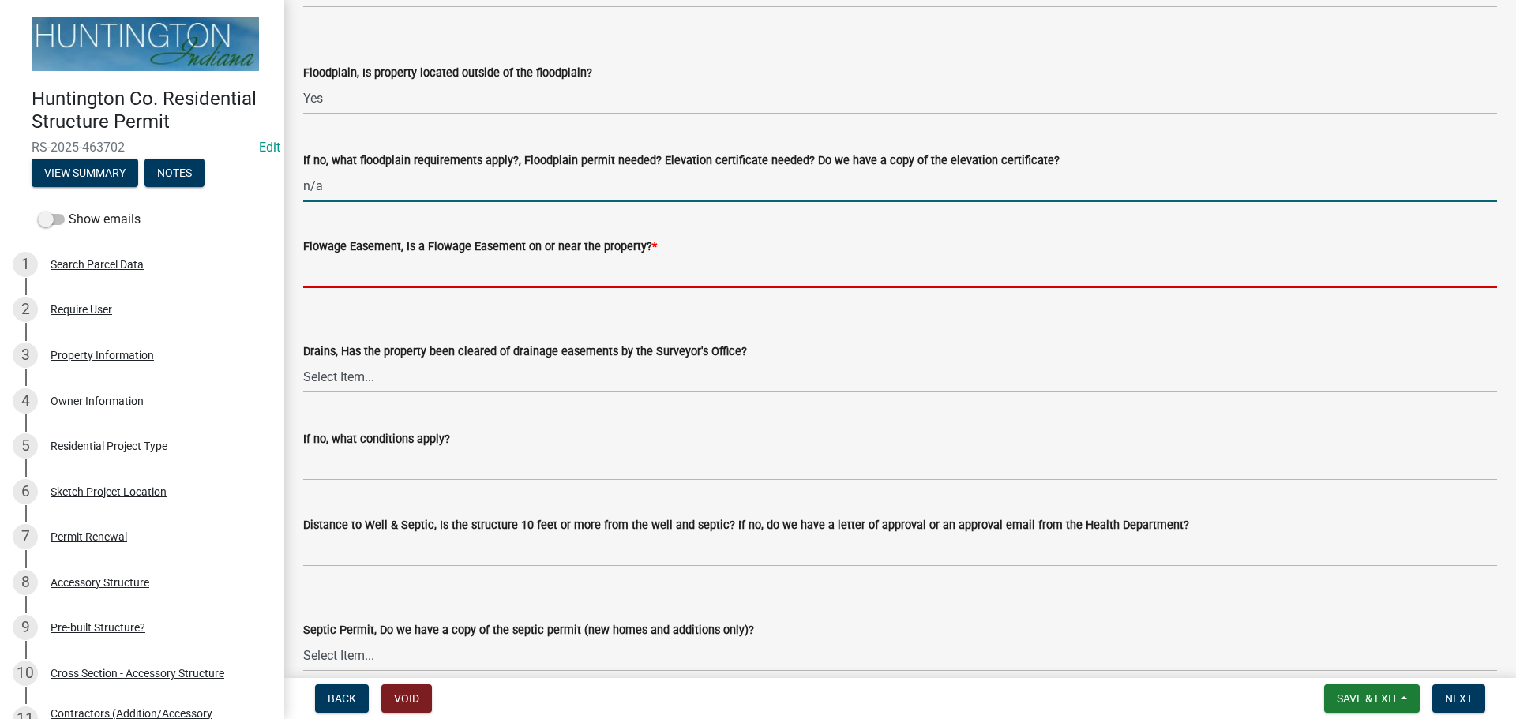
drag, startPoint x: 323, startPoint y: 262, endPoint x: 360, endPoint y: 287, distance: 44.4
click at [323, 262] on input "Flowage Easement, Is a Flowage Easement on or near the property? *" at bounding box center [900, 272] width 1194 height 32
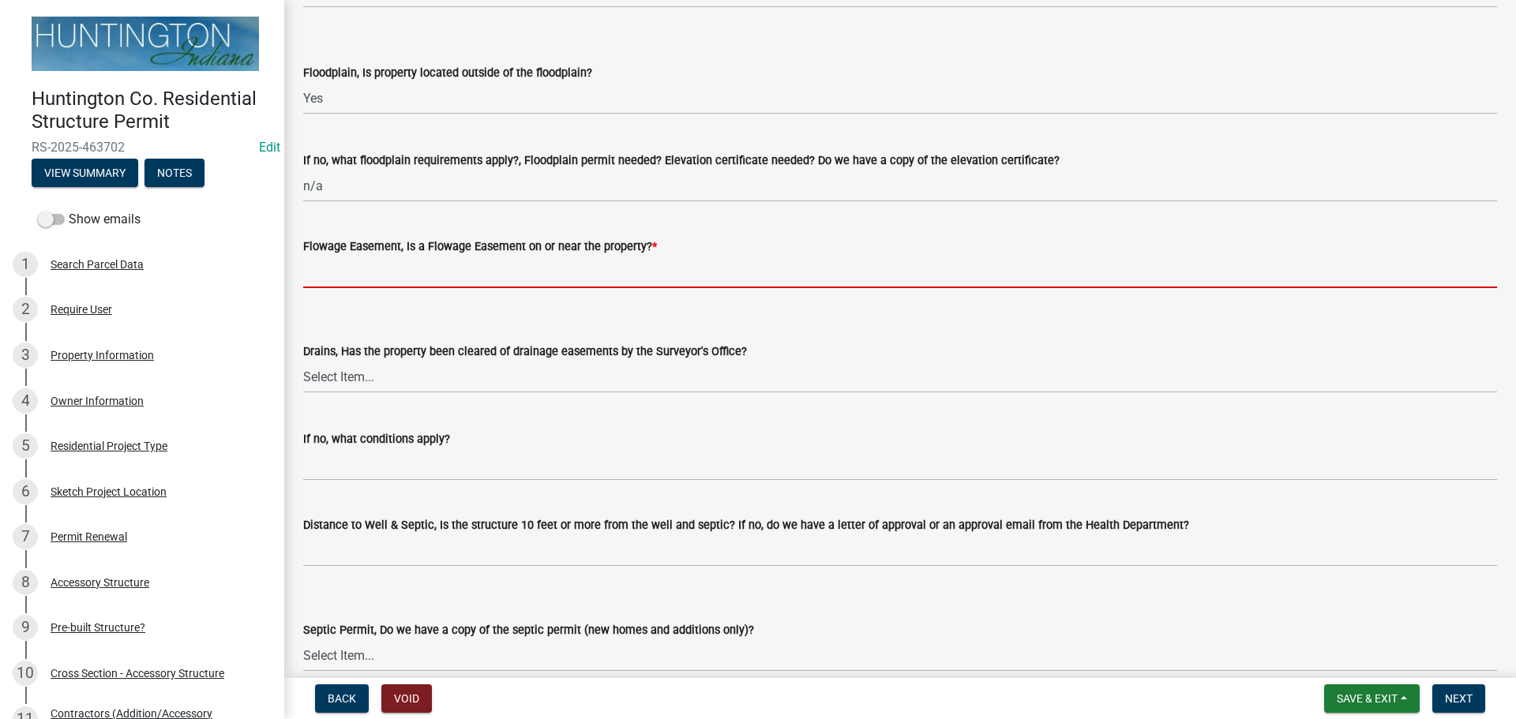
type input "no"
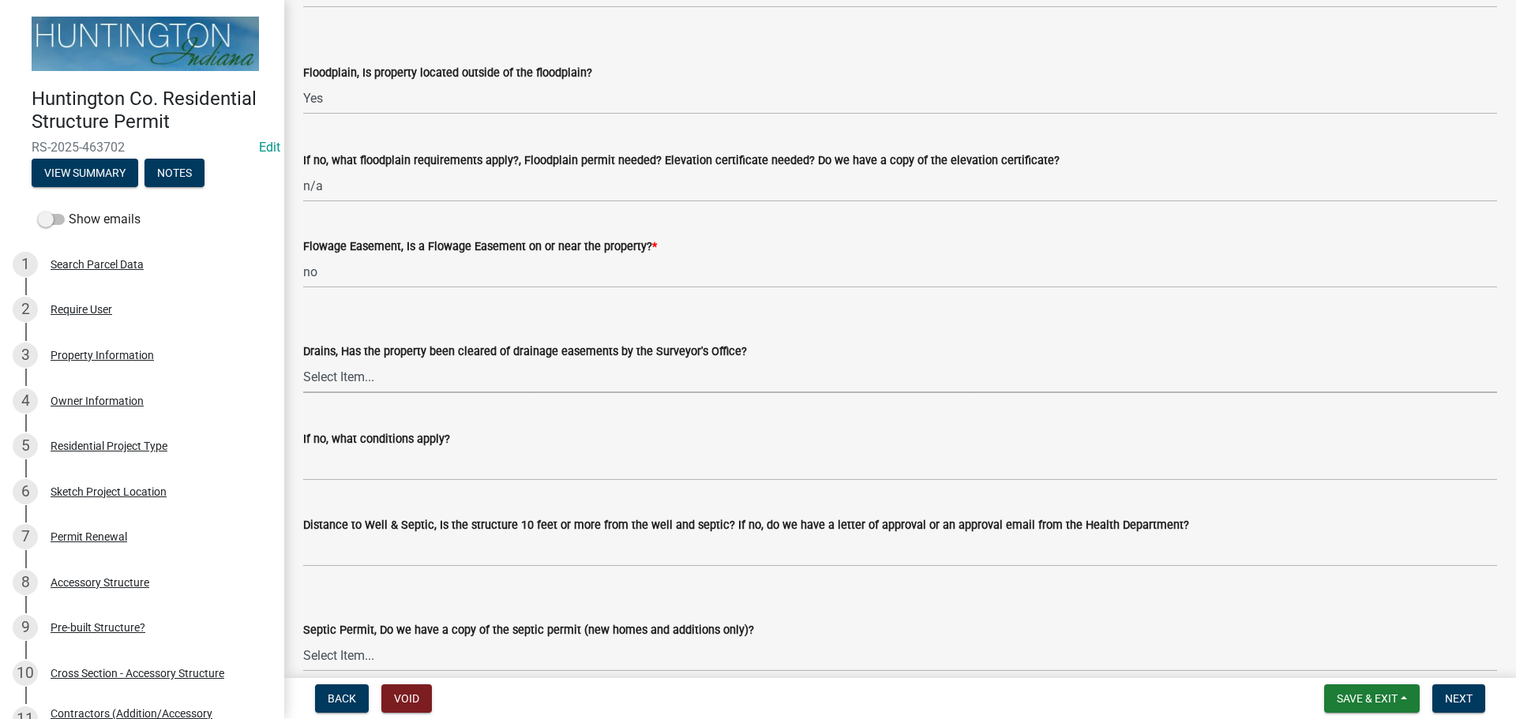
drag, startPoint x: 335, startPoint y: 377, endPoint x: 333, endPoint y: 392, distance: 15.1
click at [335, 377] on select "Select Item... Yes No" at bounding box center [900, 377] width 1194 height 32
click at [303, 361] on select "Select Item... Yes No" at bounding box center [900, 377] width 1194 height 32
select select "aa299abd-59e4-4841-82bd-632f03f187ef"
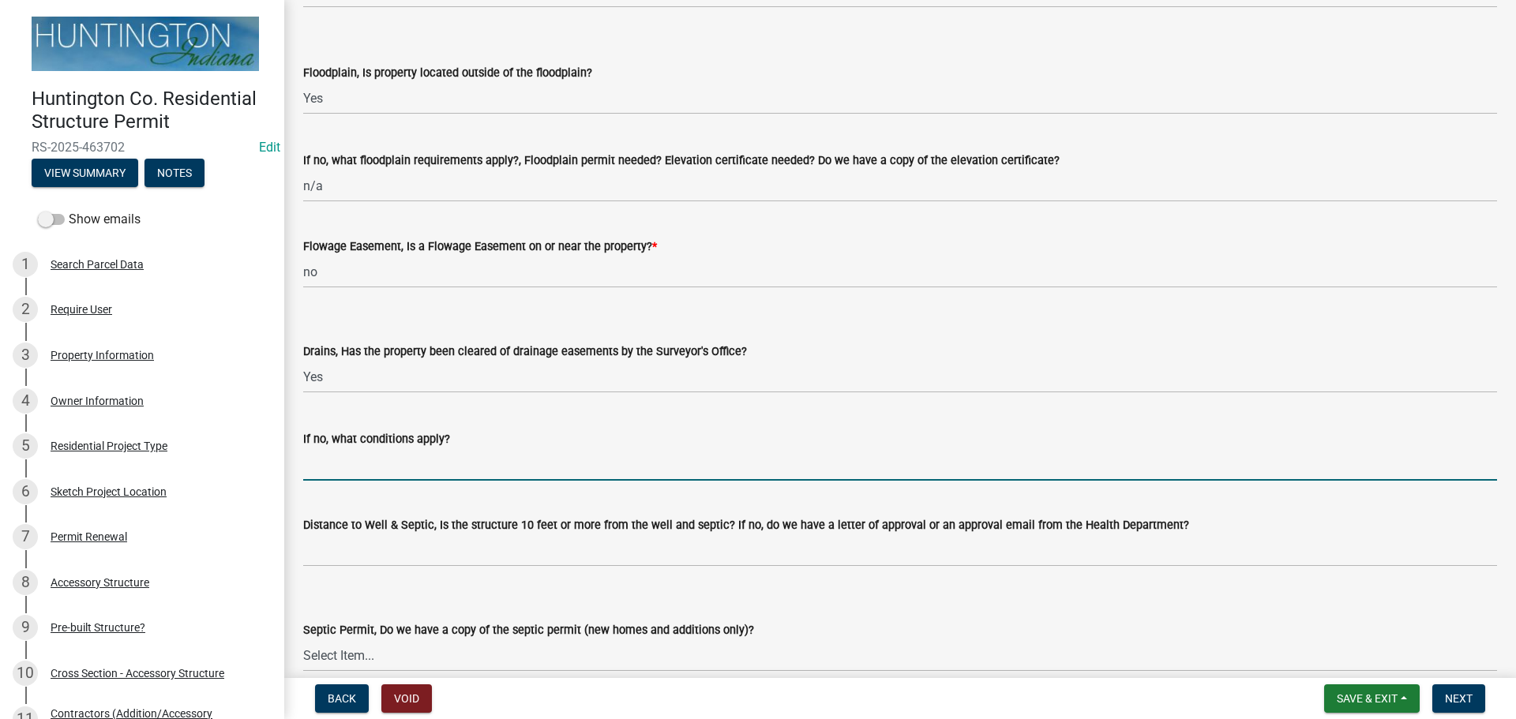
click at [329, 456] on input "If no, what conditions apply?" at bounding box center [900, 464] width 1194 height 32
type input "n/a"
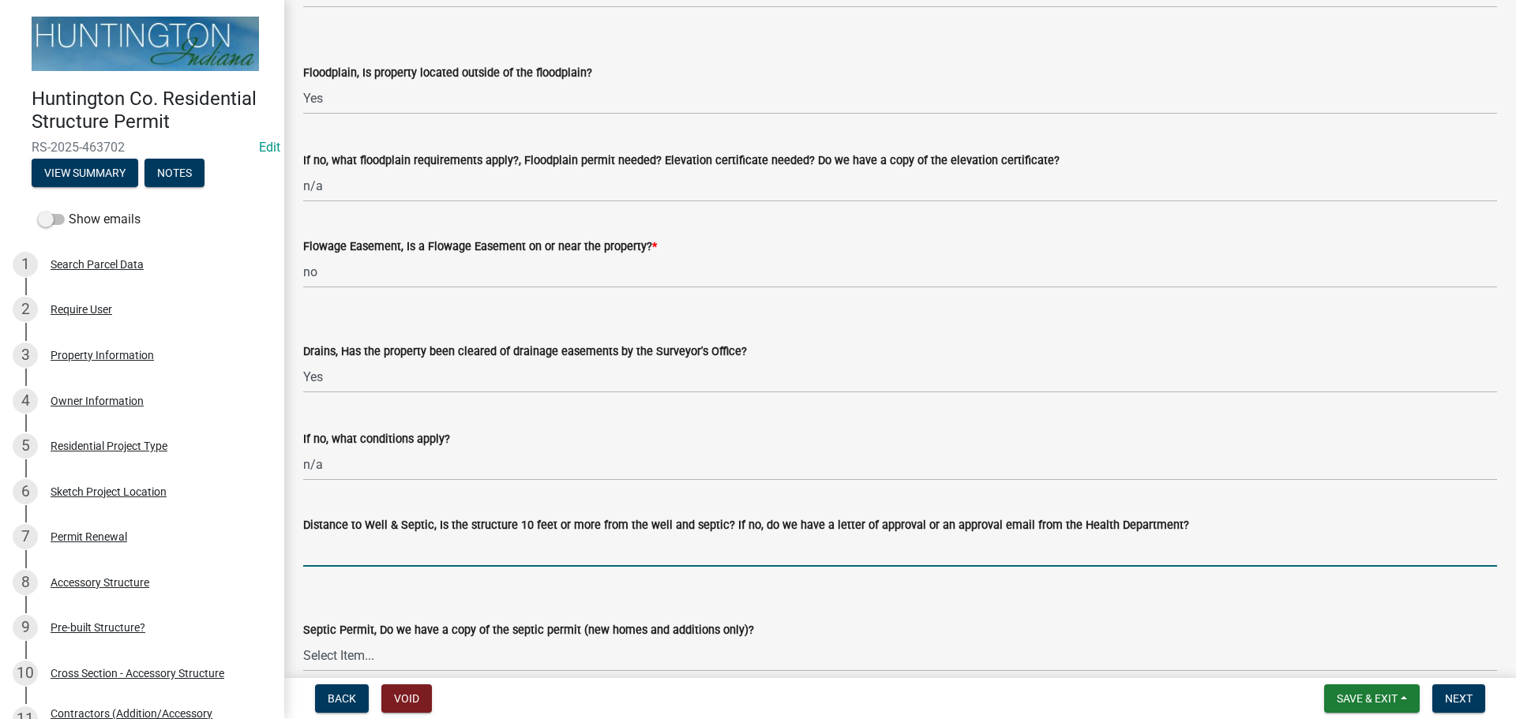
click at [334, 557] on input "Distance to Well & Septic, Is the structure 10 feet or more from the well and s…" at bounding box center [900, 550] width 1194 height 32
type input "yes per applicant"
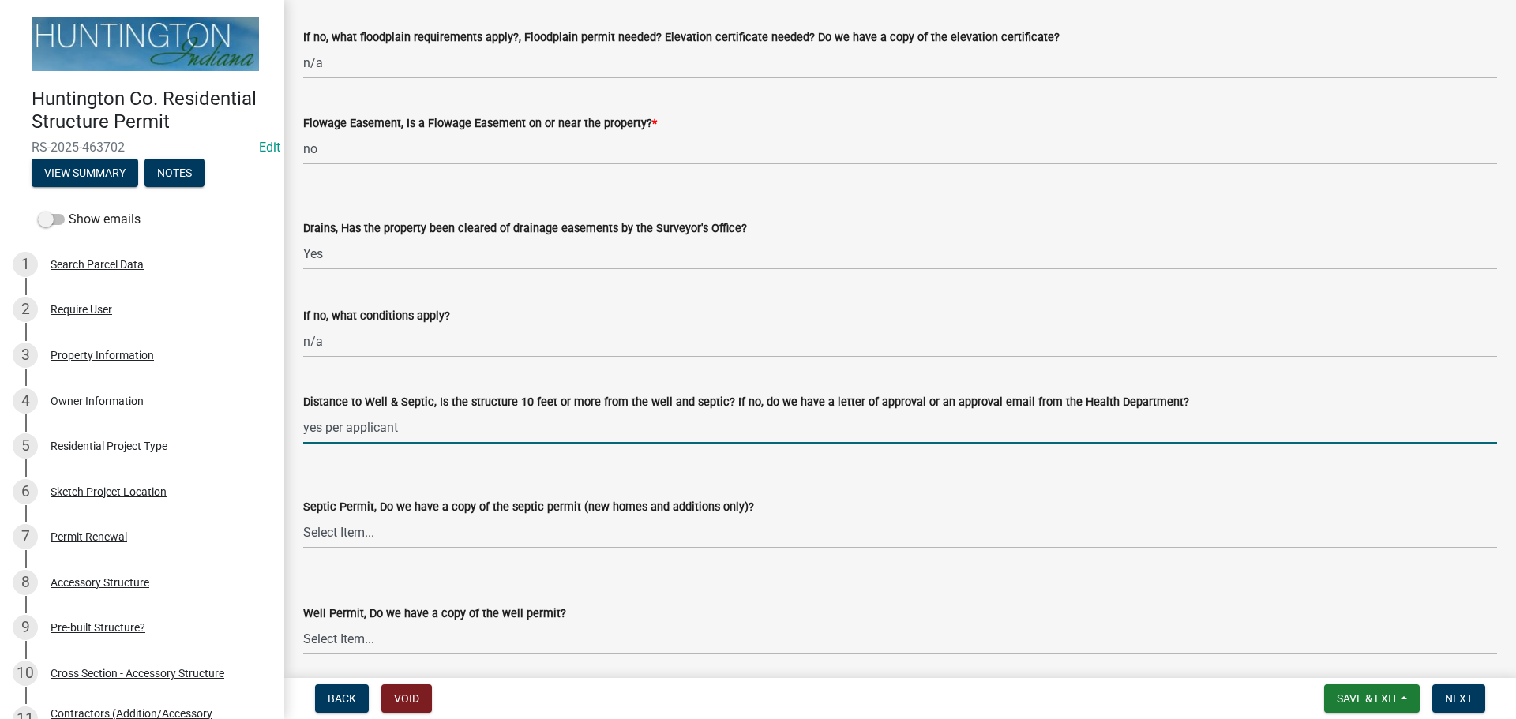
scroll to position [1996, 0]
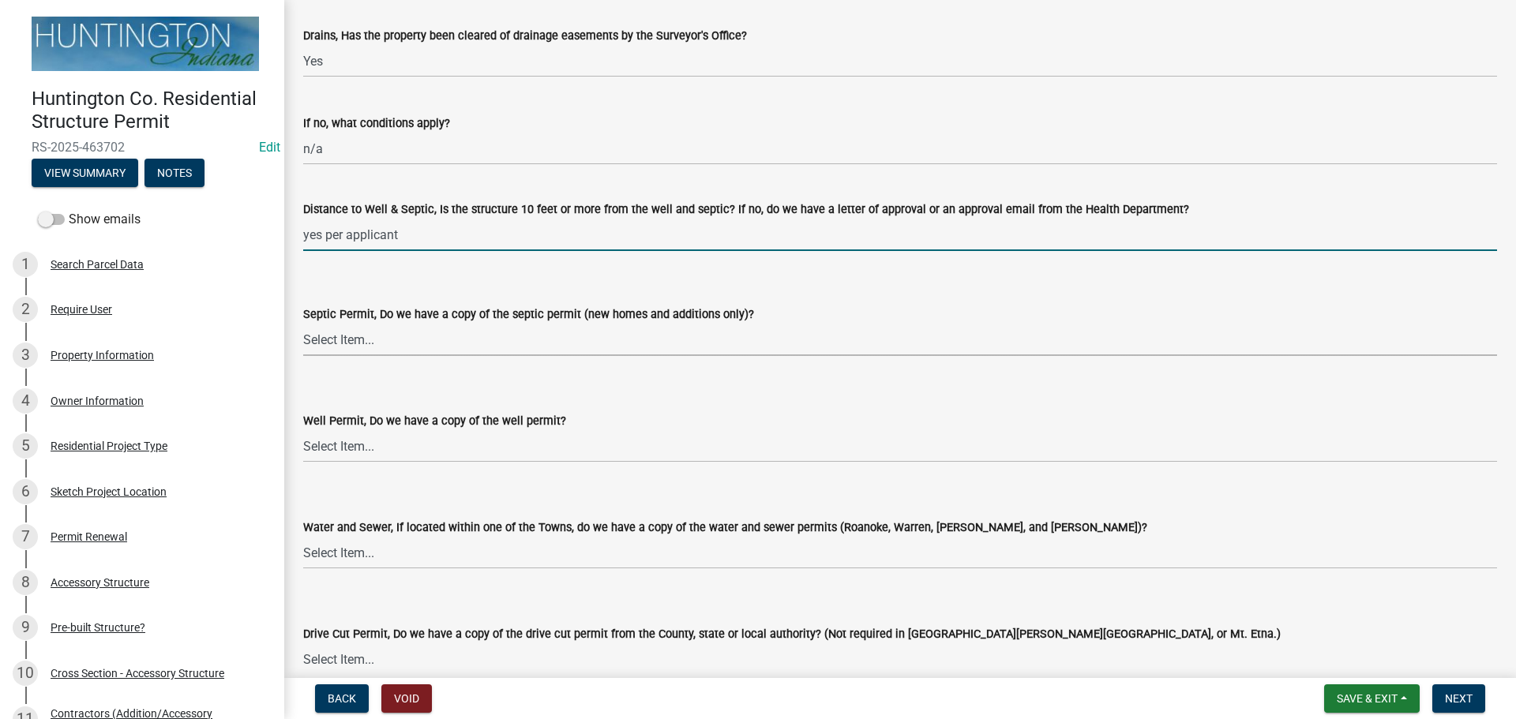
drag, startPoint x: 373, startPoint y: 331, endPoint x: 373, endPoint y: 347, distance: 15.8
click at [373, 331] on select "Select Item... Yes No N/A" at bounding box center [900, 340] width 1194 height 32
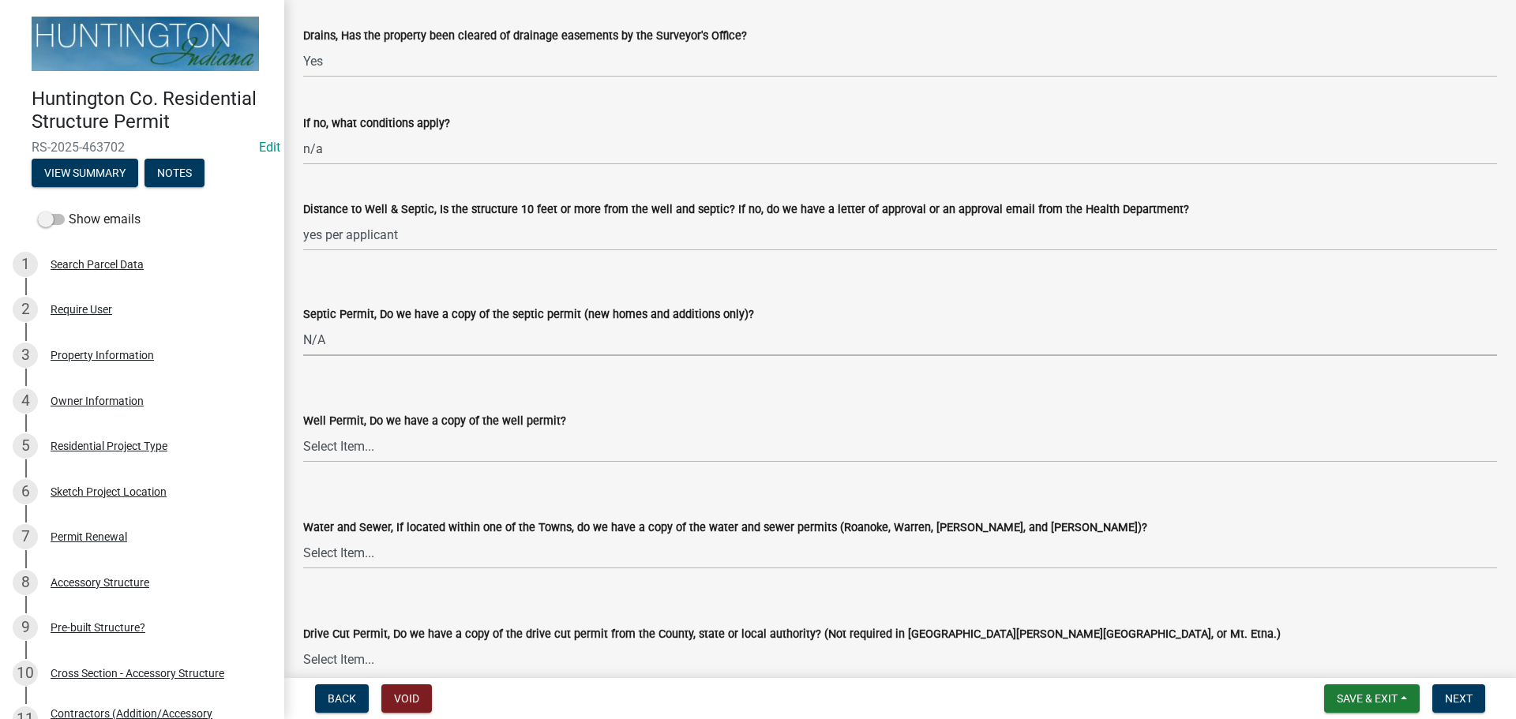
click at [303, 324] on select "Select Item... Yes No N/A" at bounding box center [900, 340] width 1194 height 32
select select "9e915027-22d8-4398-b0f5-e3cf97d893e0"
drag, startPoint x: 368, startPoint y: 448, endPoint x: 363, endPoint y: 459, distance: 12.0
click at [368, 448] on select "Select Item... Yes No N/A" at bounding box center [900, 446] width 1194 height 32
click at [303, 430] on select "Select Item... Yes No N/A" at bounding box center [900, 446] width 1194 height 32
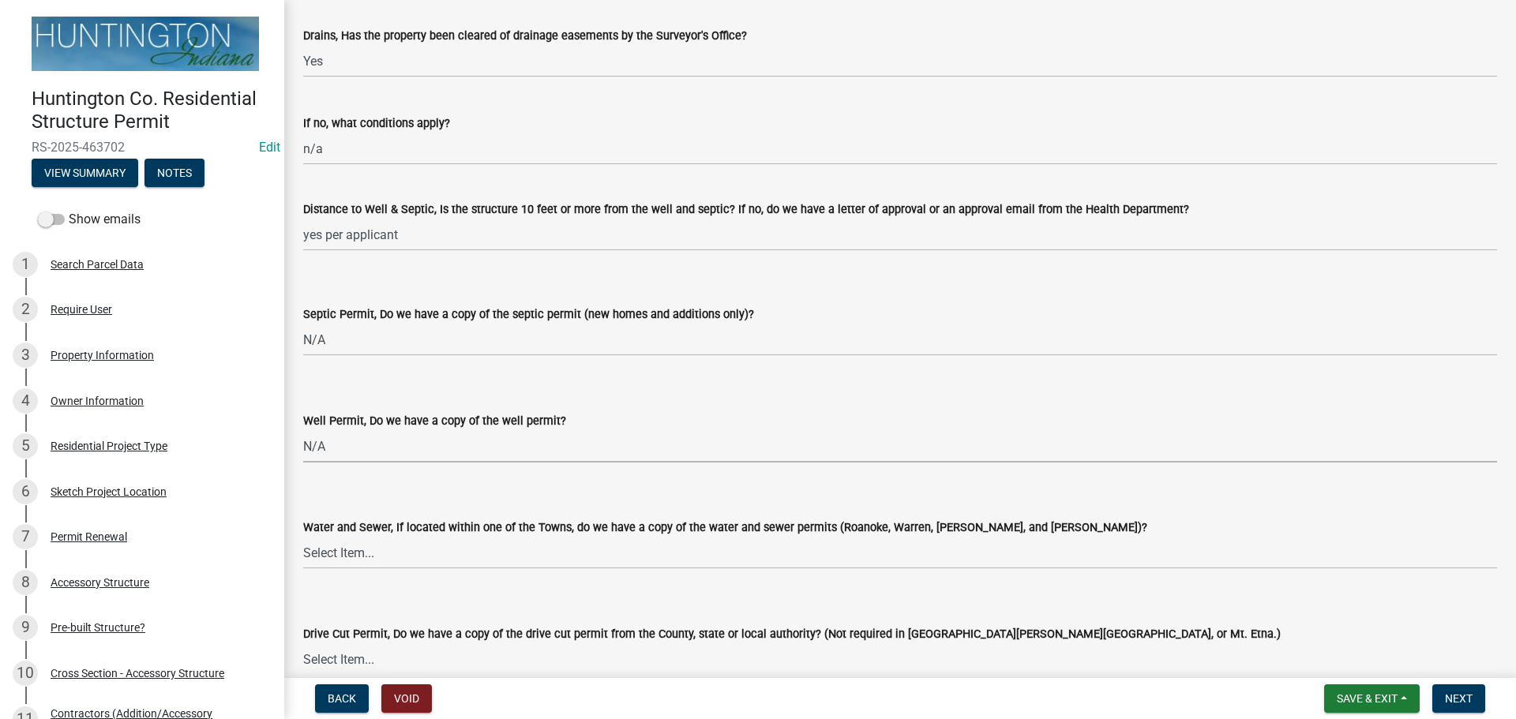
select select "2c91b07e-37d9-4ec5-b504-47058404e578"
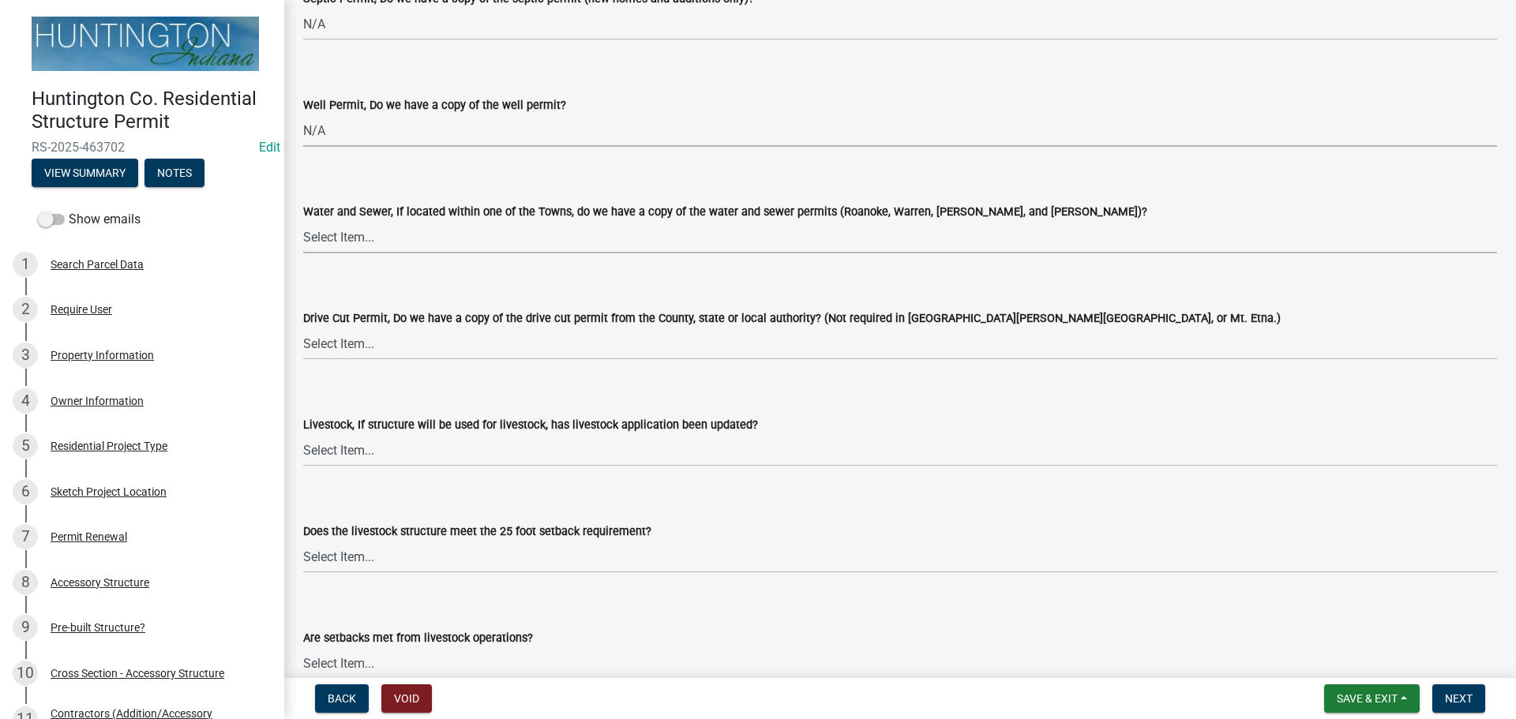
click at [361, 238] on select "Select Item... Yes No N/A" at bounding box center [900, 237] width 1194 height 32
click at [303, 221] on select "Select Item... Yes No N/A" at bounding box center [900, 237] width 1194 height 32
select select "d6bfa9ee-3bd9-4f2b-bea1-0bf2a35e48f8"
drag, startPoint x: 362, startPoint y: 349, endPoint x: 363, endPoint y: 357, distance: 8.1
click at [362, 349] on select "Select Item... Yes No N/A" at bounding box center [900, 344] width 1194 height 32
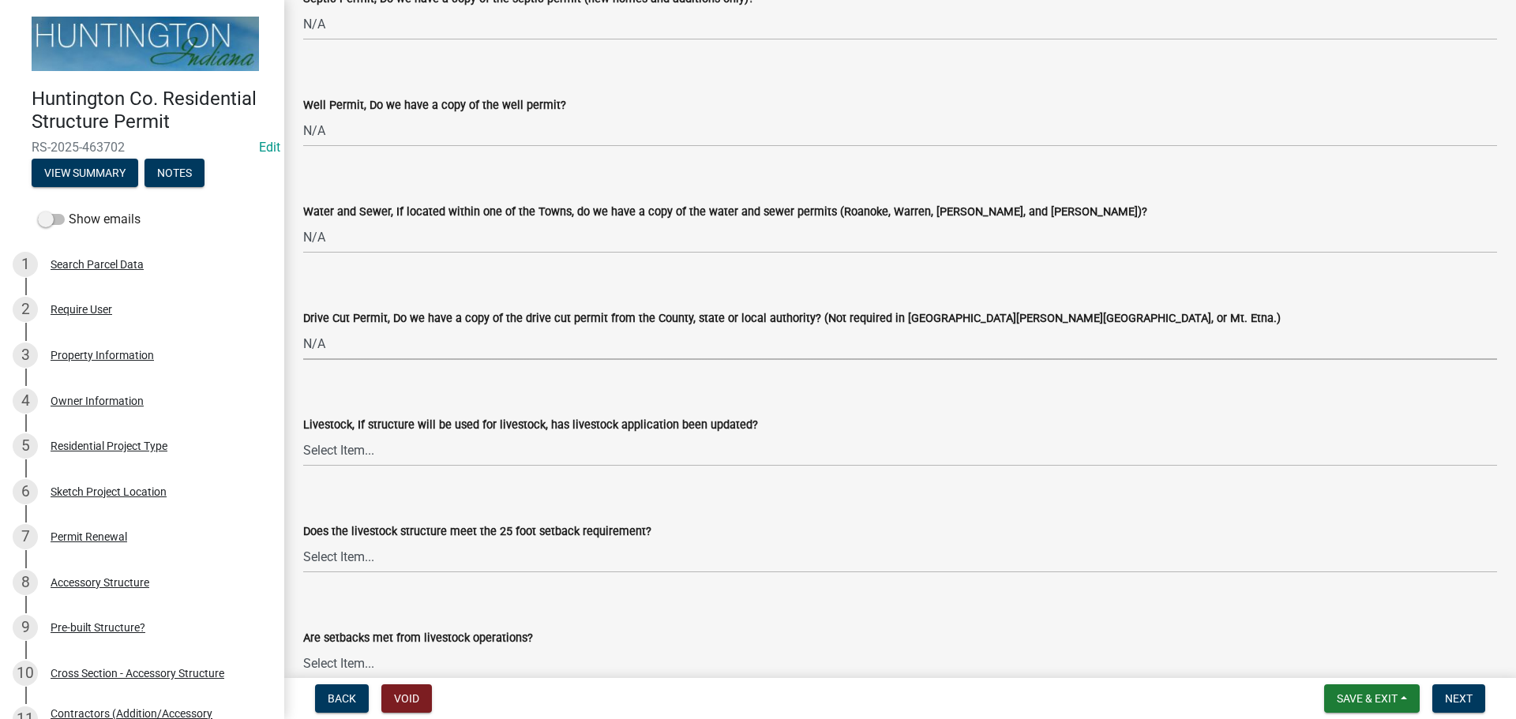
click at [303, 328] on select "Select Item... Yes No N/A" at bounding box center [900, 344] width 1194 height 32
select select "e1967740-c41b-4de5-b294-b9bc371f9c7c"
drag, startPoint x: 365, startPoint y: 456, endPoint x: 364, endPoint y: 465, distance: 9.5
click at [365, 456] on select "Select Item... Yes No N/A" at bounding box center [900, 450] width 1194 height 32
click at [303, 434] on select "Select Item... Yes No N/A" at bounding box center [900, 450] width 1194 height 32
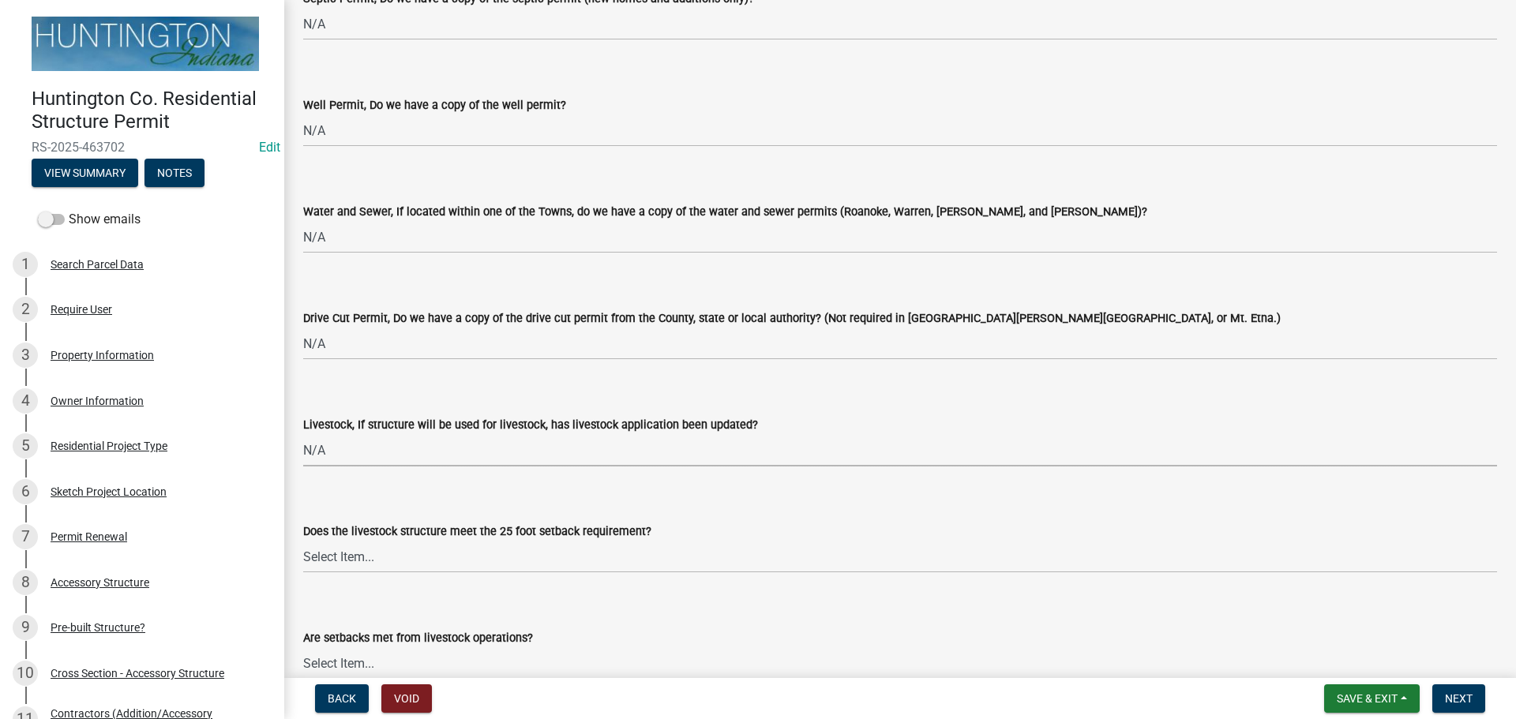
select select "4095ee07-1040-41d6-85c6-c6be8bf6c85e"
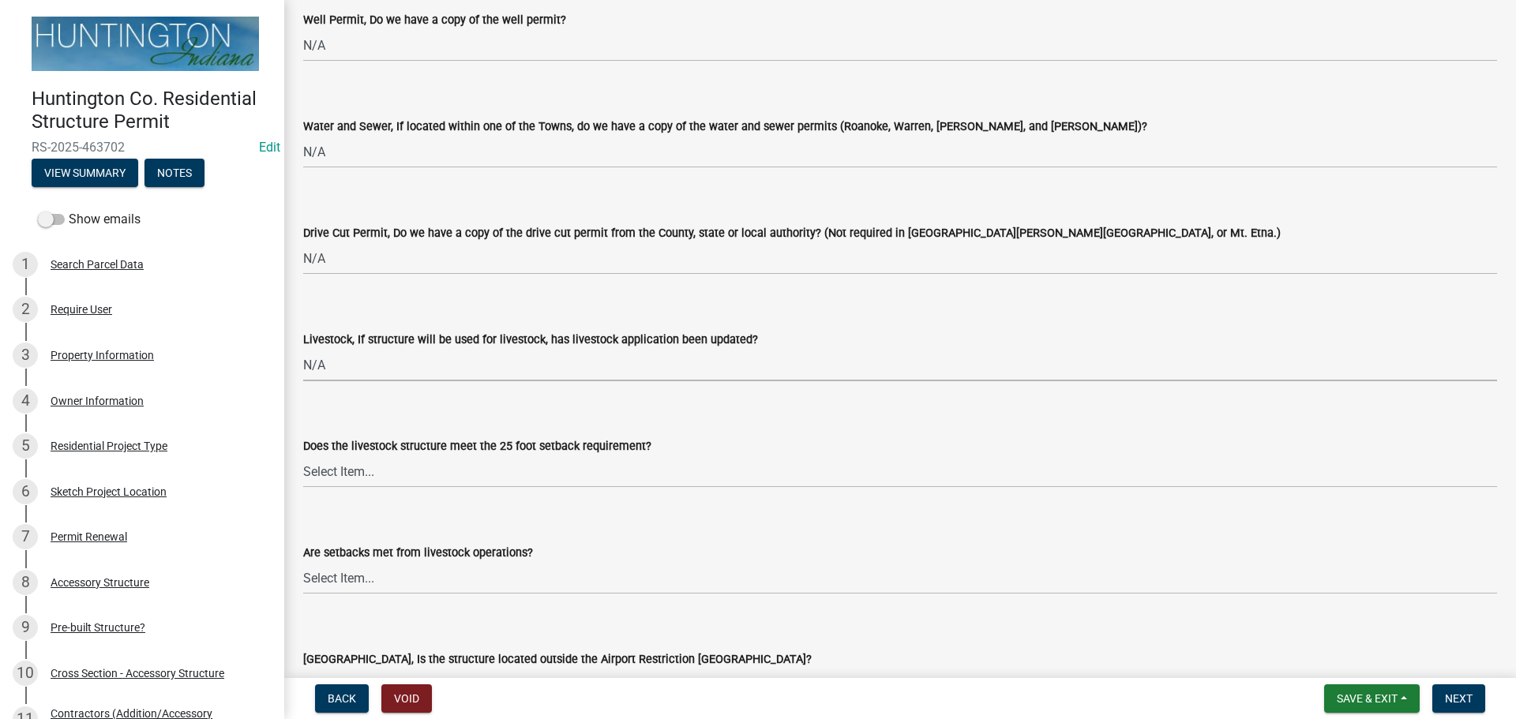
scroll to position [2627, 0]
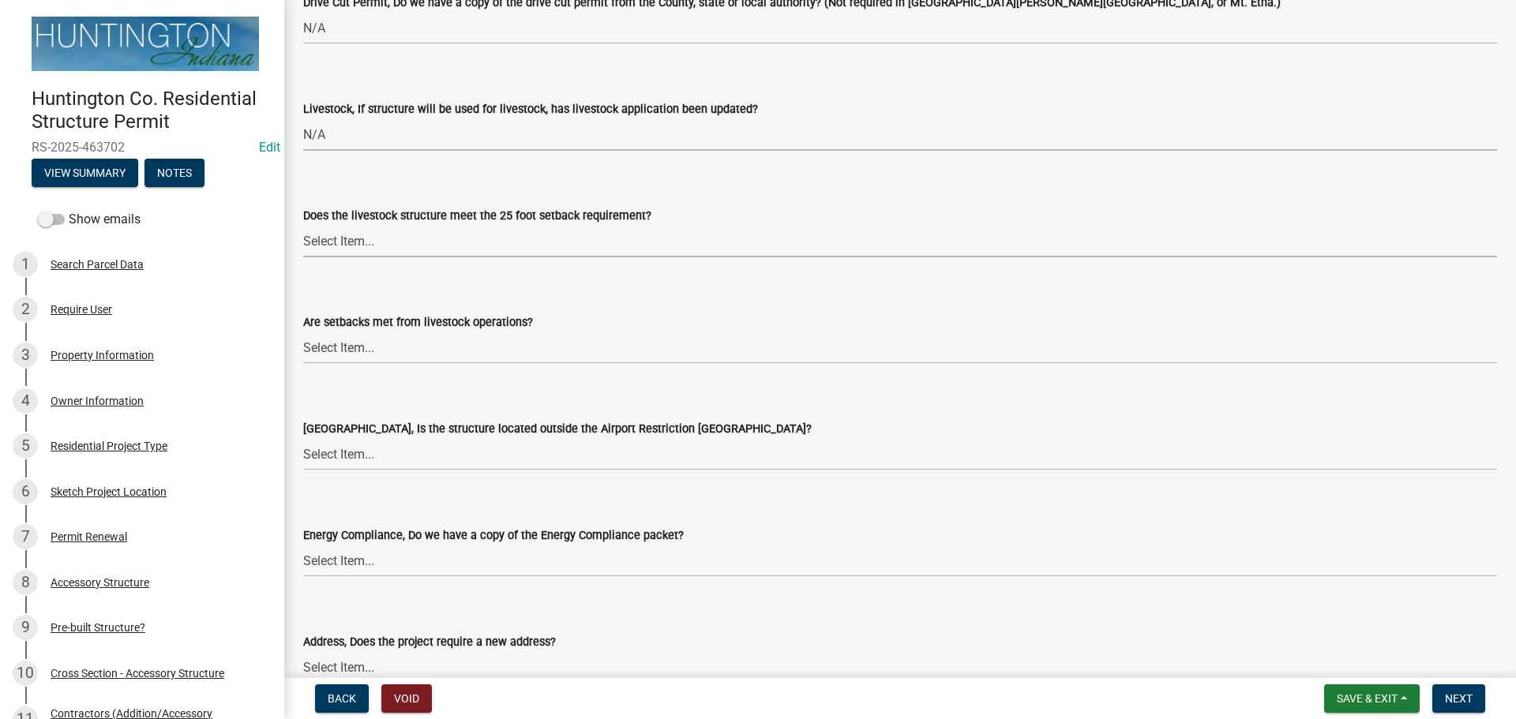
click at [361, 250] on select "Select Item... Yes No N/A" at bounding box center [900, 241] width 1194 height 32
click at [303, 225] on select "Select Item... Yes No N/A" at bounding box center [900, 241] width 1194 height 32
select select "87343147-211b-4763-93bb-8b2ee6155afc"
click at [366, 362] on select "Select Item... Yes No" at bounding box center [900, 348] width 1194 height 32
click at [303, 332] on select "Select Item... Yes No" at bounding box center [900, 348] width 1194 height 32
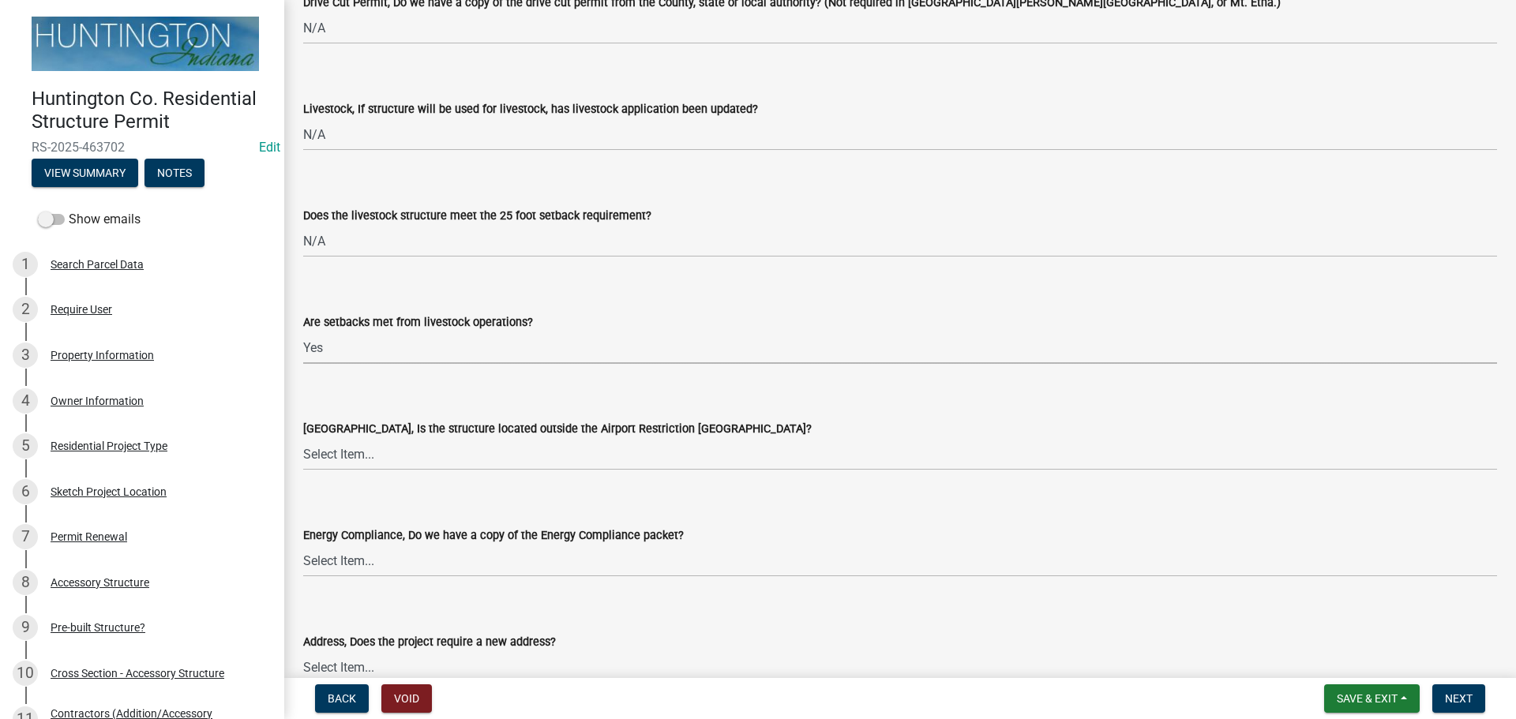
select select "a533f136-47b9-4377-857f-add42c7a7ee1"
click at [366, 456] on select "Select Item... Yes No" at bounding box center [900, 454] width 1194 height 32
click at [303, 438] on select "Select Item... Yes No" at bounding box center [900, 454] width 1194 height 32
select select "3c66432b-8bb8-4124-90df-d6035d4b372c"
click at [346, 568] on select "Select Item... Yes No N/A" at bounding box center [900, 561] width 1194 height 32
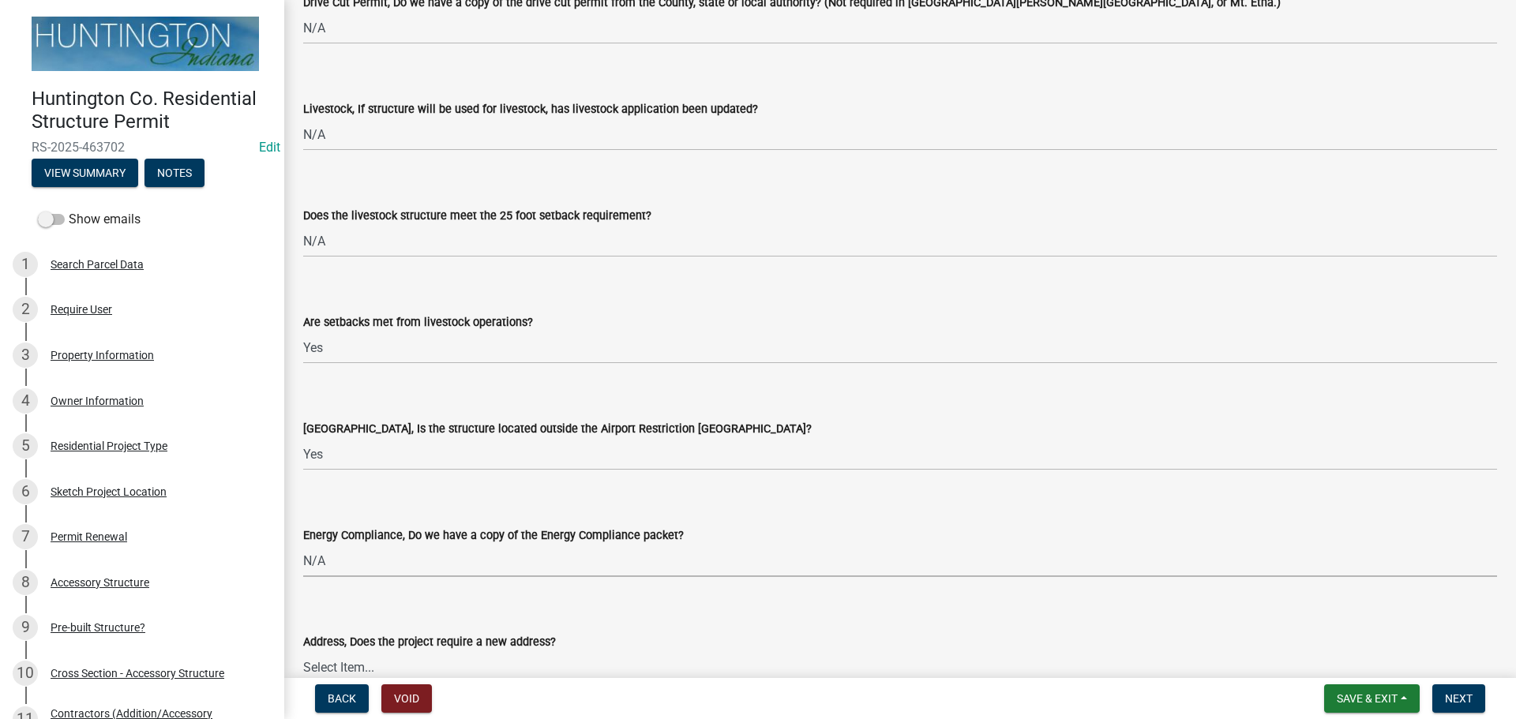
click at [303, 545] on select "Select Item... Yes No N/A" at bounding box center [900, 561] width 1194 height 32
select select "eefb9dc7-f8b2-40a4-9773-3ac47aeffb04"
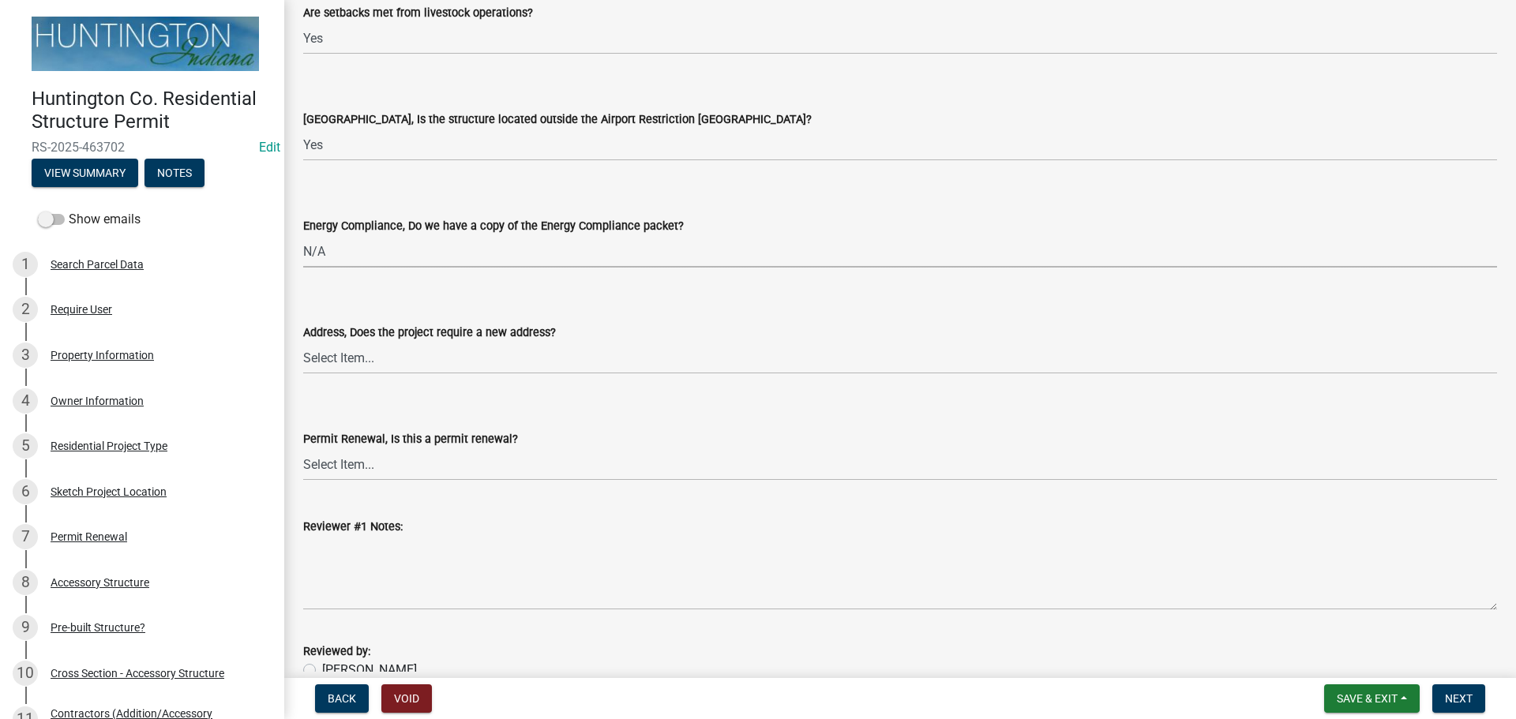
scroll to position [2943, 0]
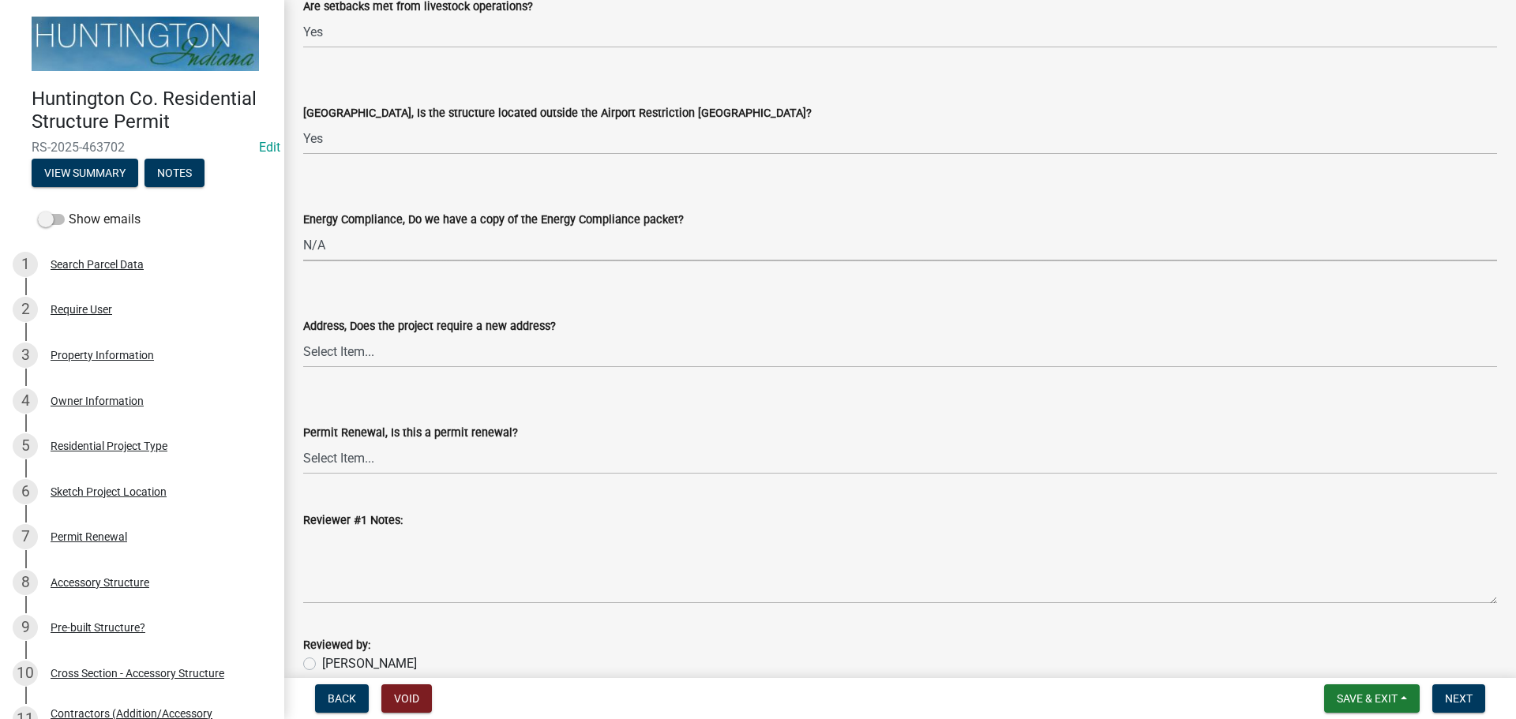
click at [326, 335] on div "Address, Does the project require a new address?" at bounding box center [900, 326] width 1194 height 19
click at [331, 358] on select "Select Item... Yes No" at bounding box center [900, 352] width 1194 height 32
click at [303, 336] on select "Select Item... Yes No" at bounding box center [900, 352] width 1194 height 32
select select "dab9127f-4f14-4b54-93cb-019292fe7c15"
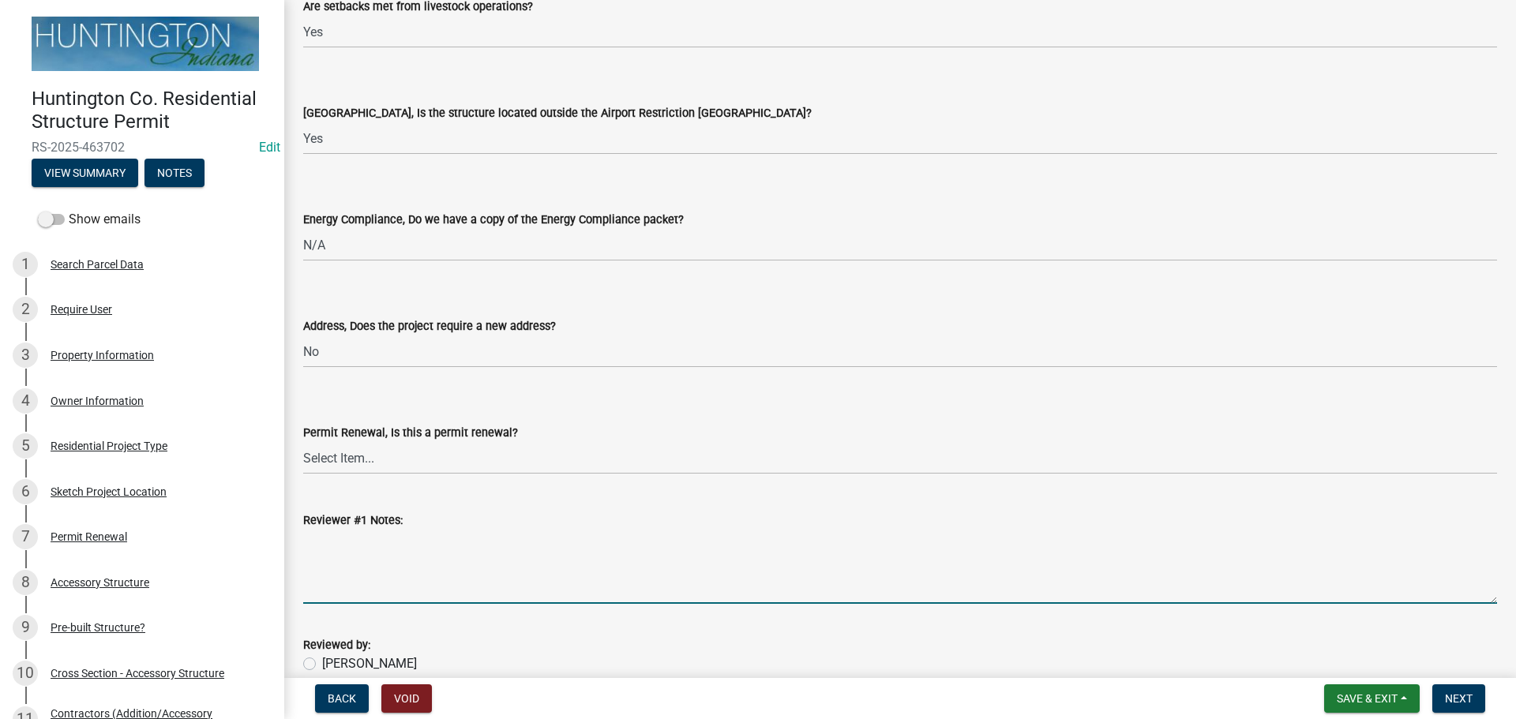
drag, startPoint x: 333, startPoint y: 584, endPoint x: 356, endPoint y: 575, distance: 24.5
click at [331, 578] on textarea "Reviewer #1 Notes:" at bounding box center [900, 567] width 1194 height 74
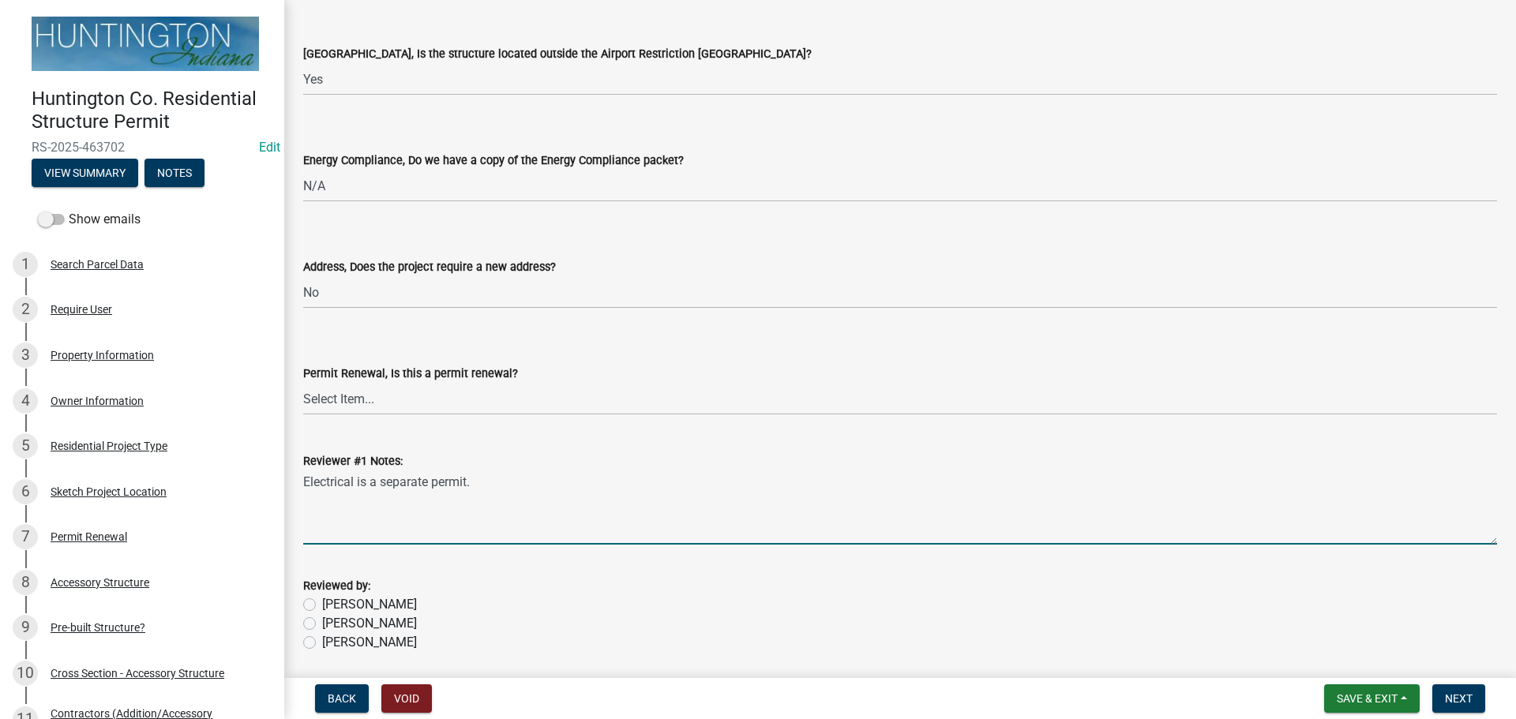
scroll to position [3058, 0]
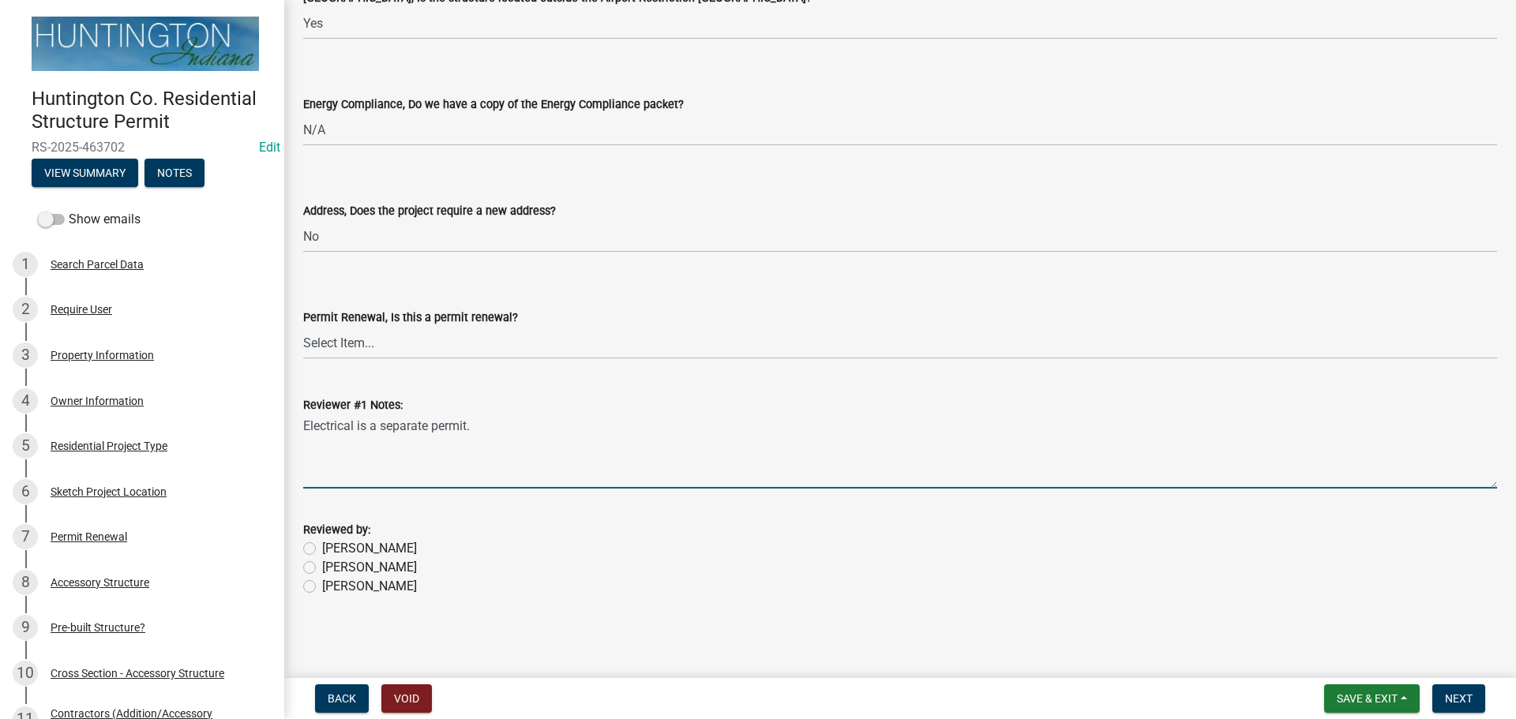
type textarea "Electrical is a separate permit."
click at [317, 564] on div "Jessica" at bounding box center [900, 567] width 1194 height 19
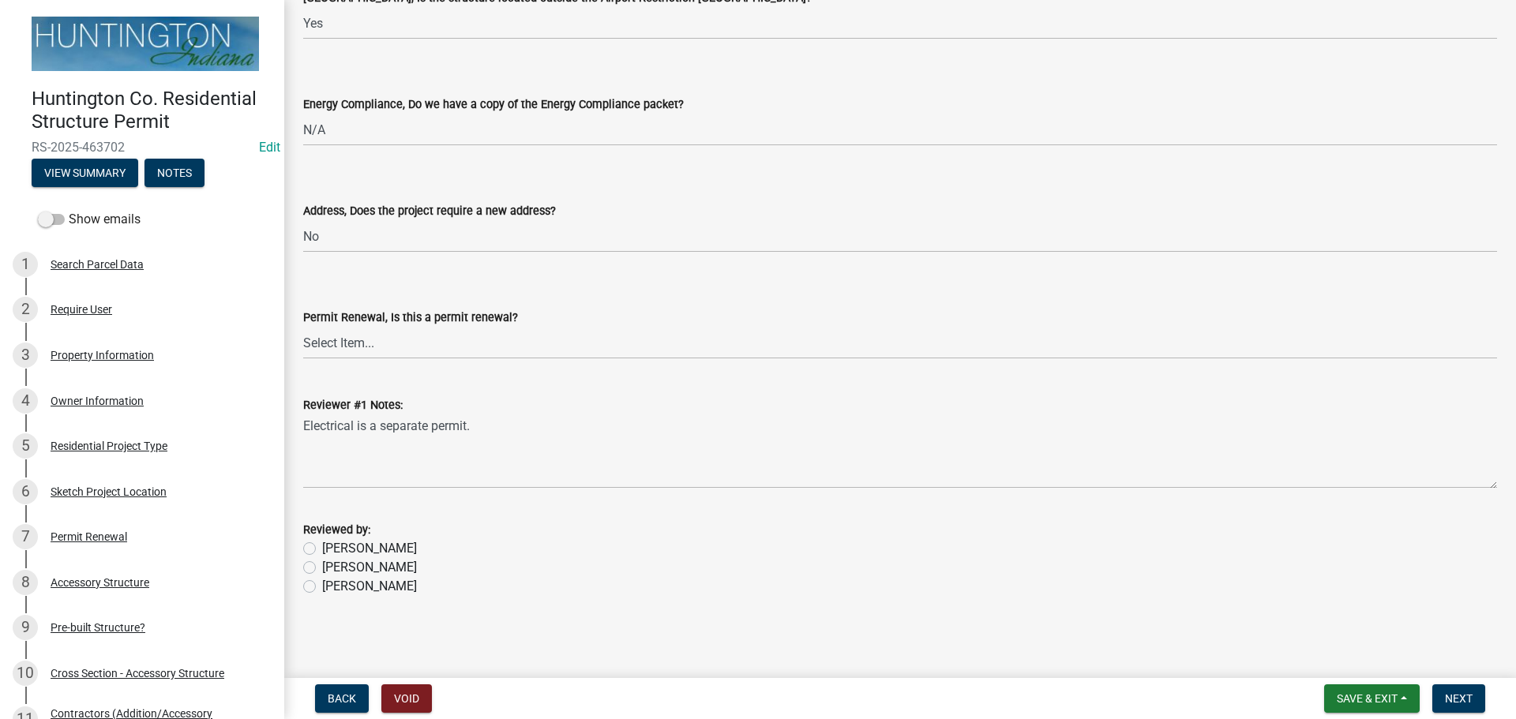
click at [322, 565] on label "Jessica" at bounding box center [369, 567] width 95 height 19
click at [322, 565] on input "Jessica" at bounding box center [327, 563] width 10 height 10
radio input "true"
click at [1463, 696] on span "Next" at bounding box center [1459, 698] width 28 height 13
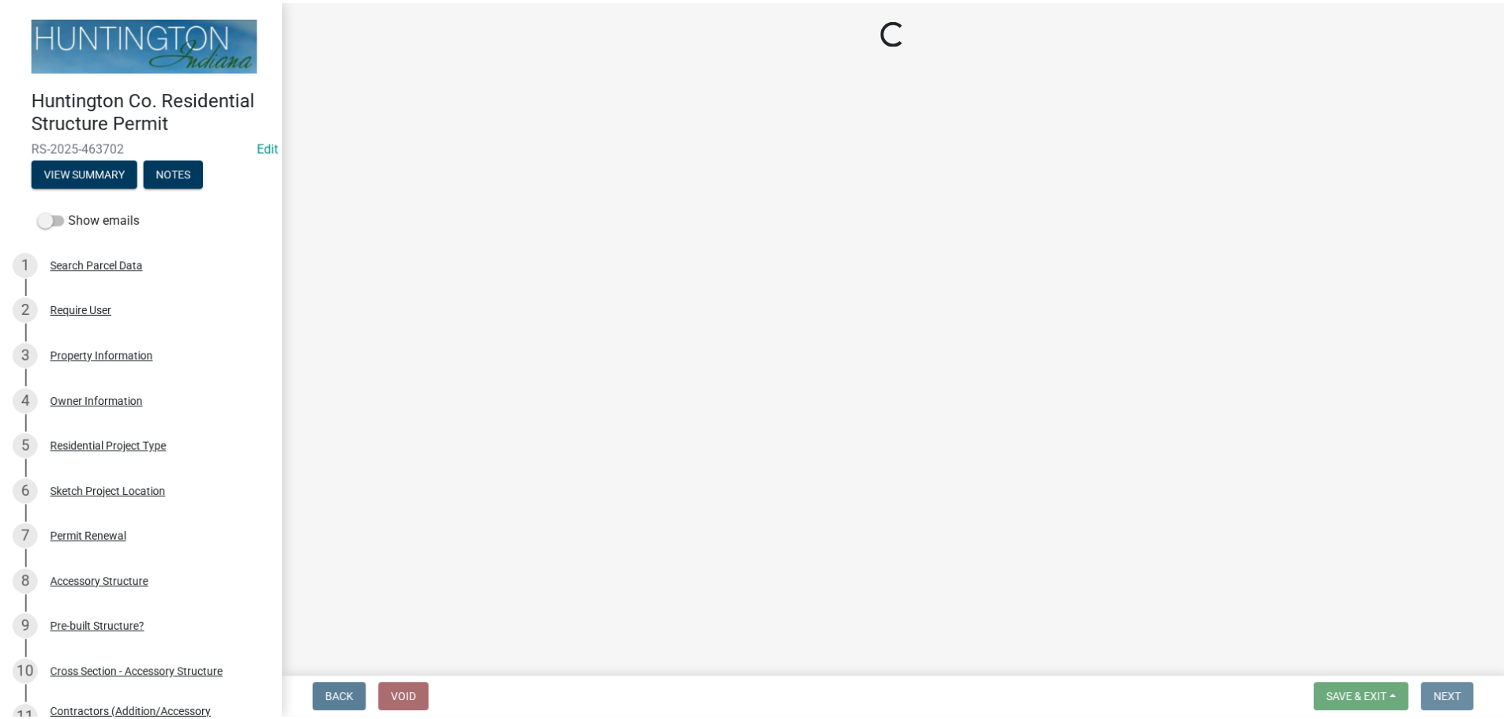
scroll to position [0, 0]
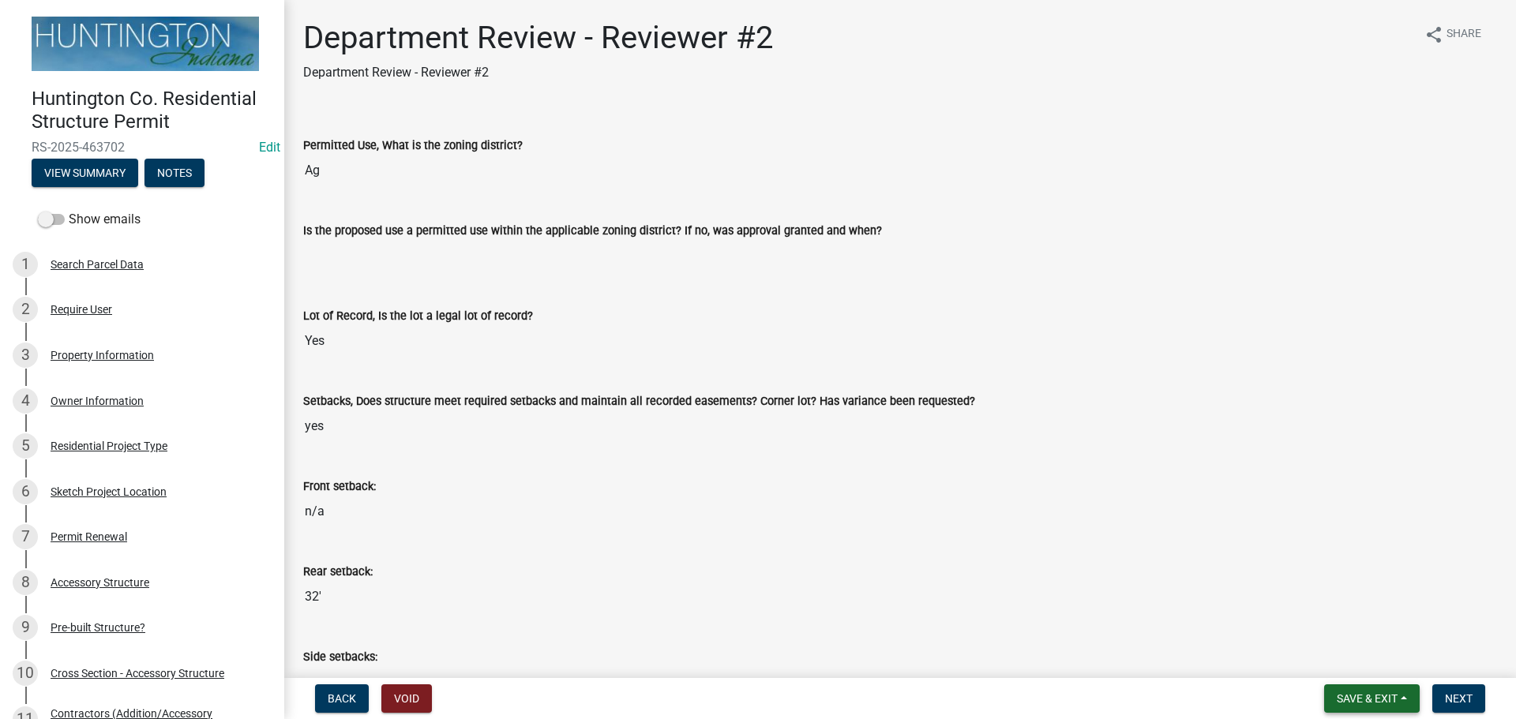
click at [1333, 692] on button "Save & Exit" at bounding box center [1372, 698] width 96 height 28
click at [1340, 666] on button "Save & Exit" at bounding box center [1356, 658] width 126 height 38
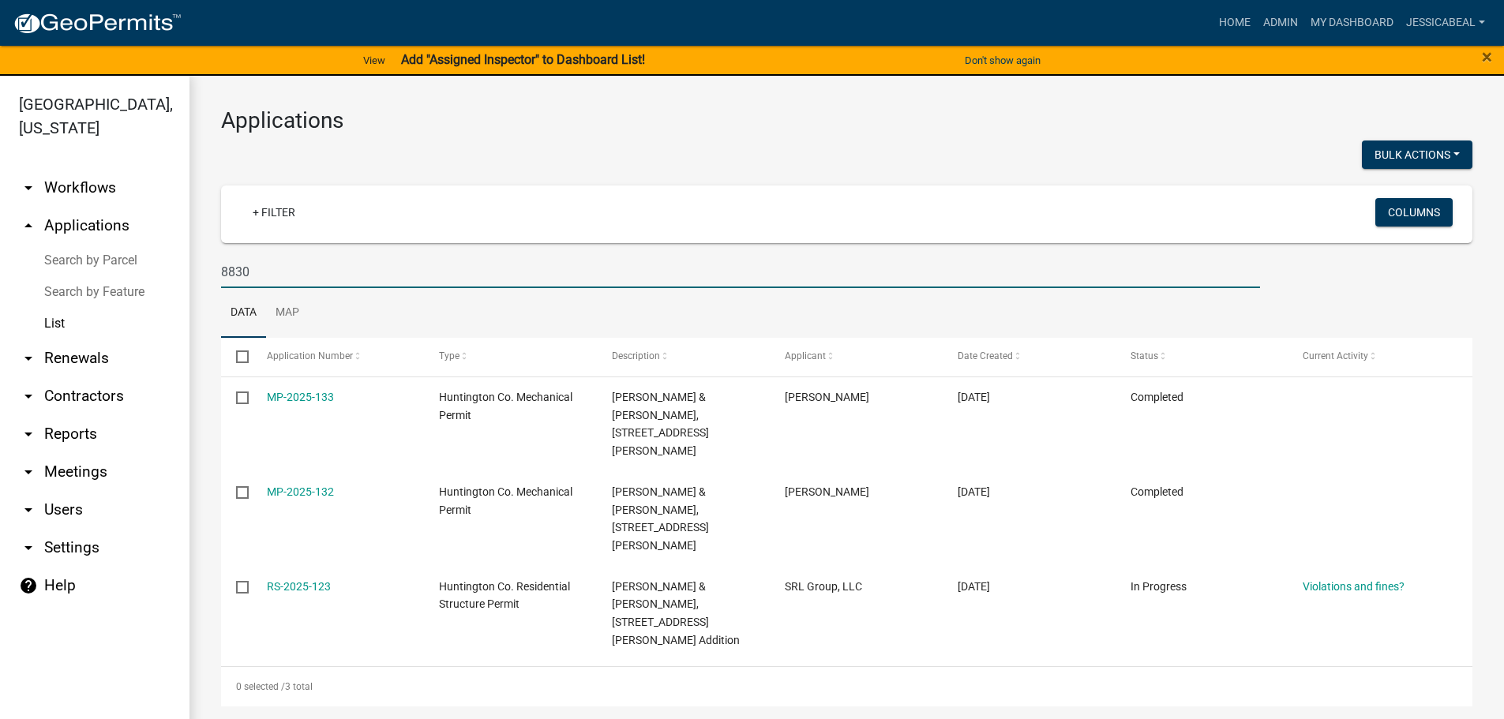
drag, startPoint x: 288, startPoint y: 264, endPoint x: 201, endPoint y: 276, distance: 87.6
click at [201, 276] on div "Applications Bulk Actions Void + Filter Columns 8830 Data Map Select Applicatio…" at bounding box center [846, 407] width 1314 height 662
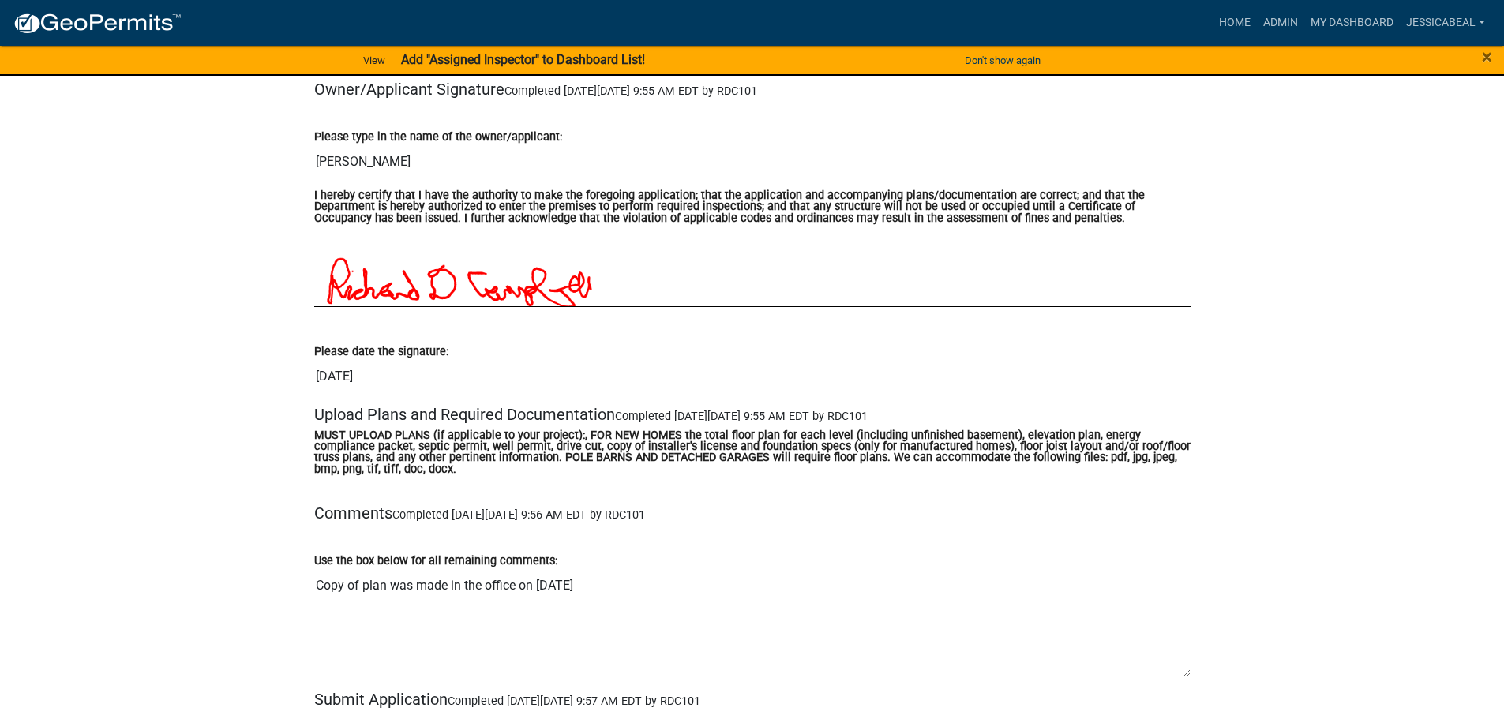
scroll to position [6710, 0]
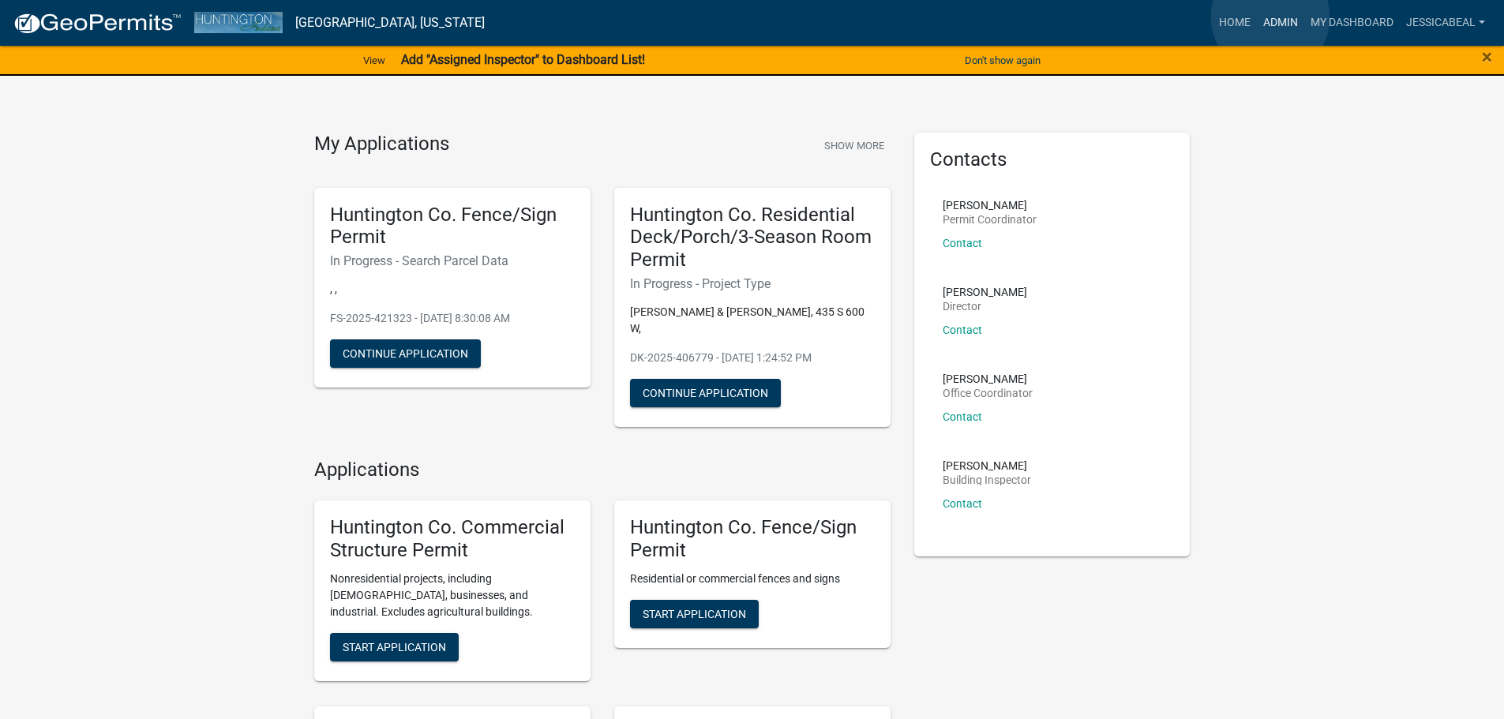
click at [1270, 17] on link "Admin" at bounding box center [1280, 23] width 47 height 30
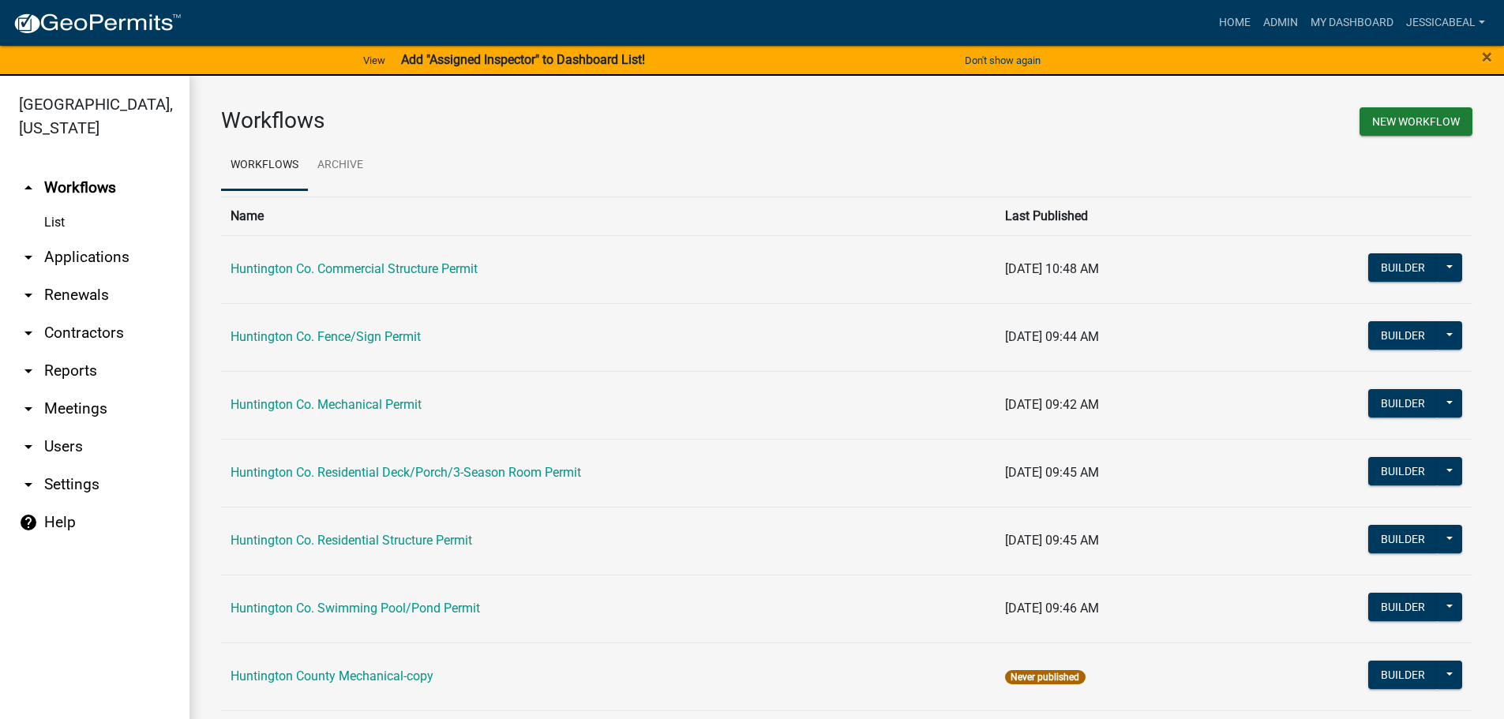
click at [105, 252] on link "arrow_drop_down Applications" at bounding box center [94, 257] width 189 height 38
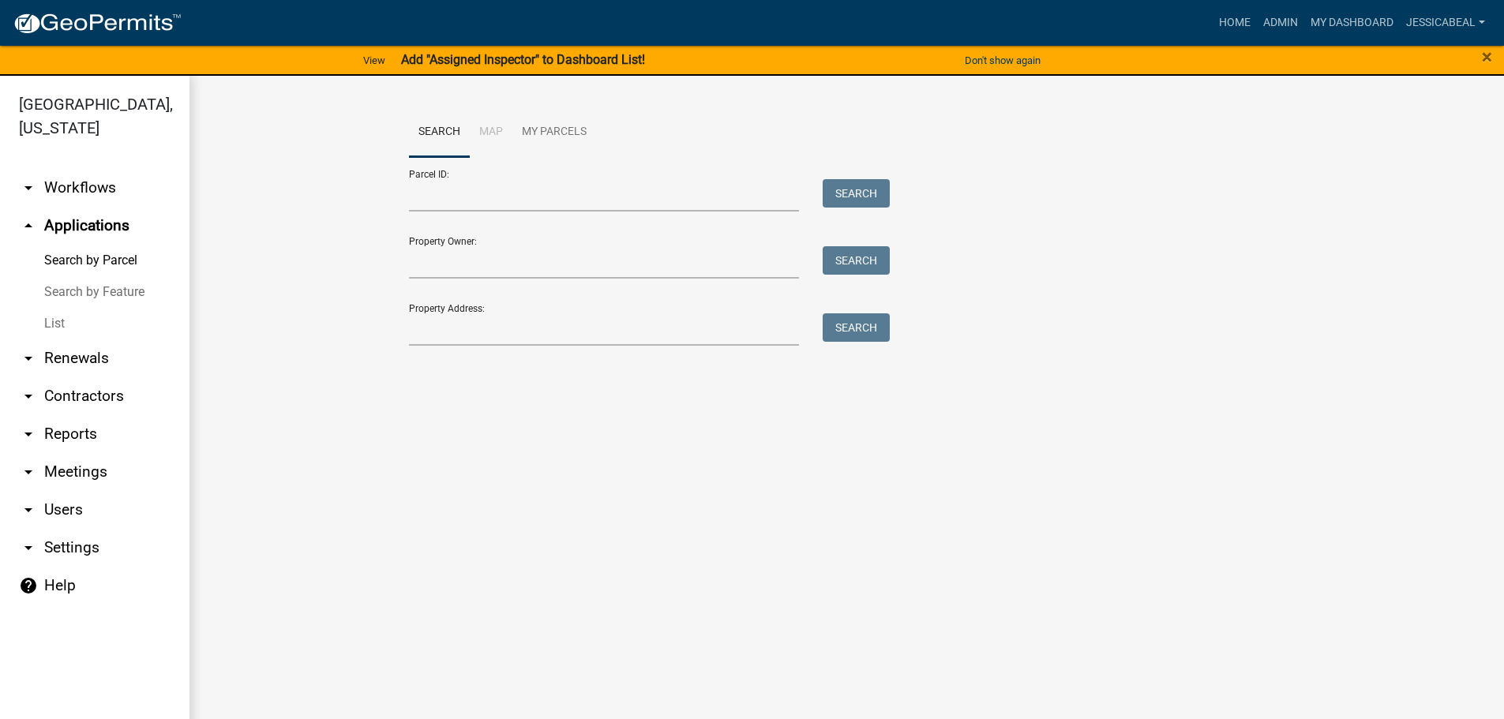
click at [63, 314] on link "List" at bounding box center [94, 324] width 189 height 32
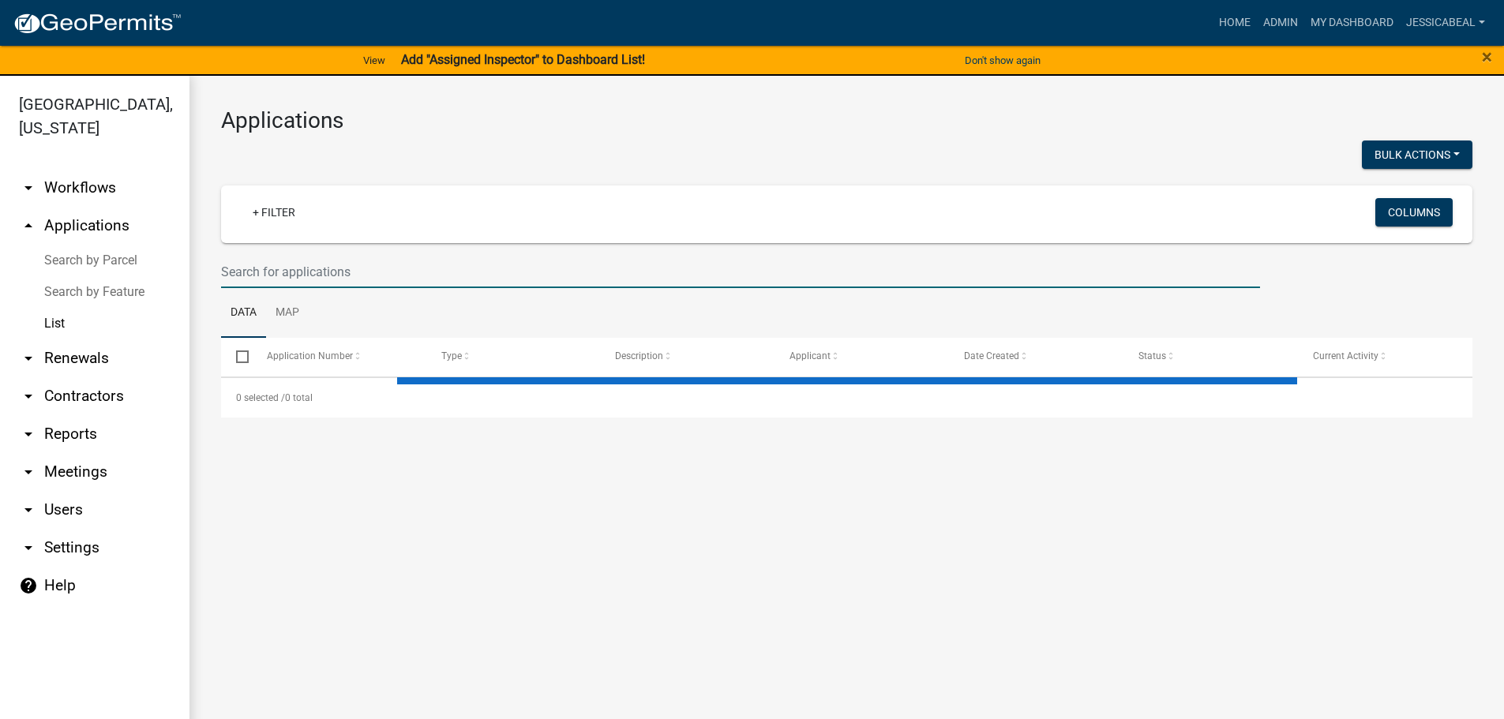
drag, startPoint x: 358, startPoint y: 272, endPoint x: 371, endPoint y: 231, distance: 42.9
click at [359, 267] on input "text" at bounding box center [740, 272] width 1039 height 32
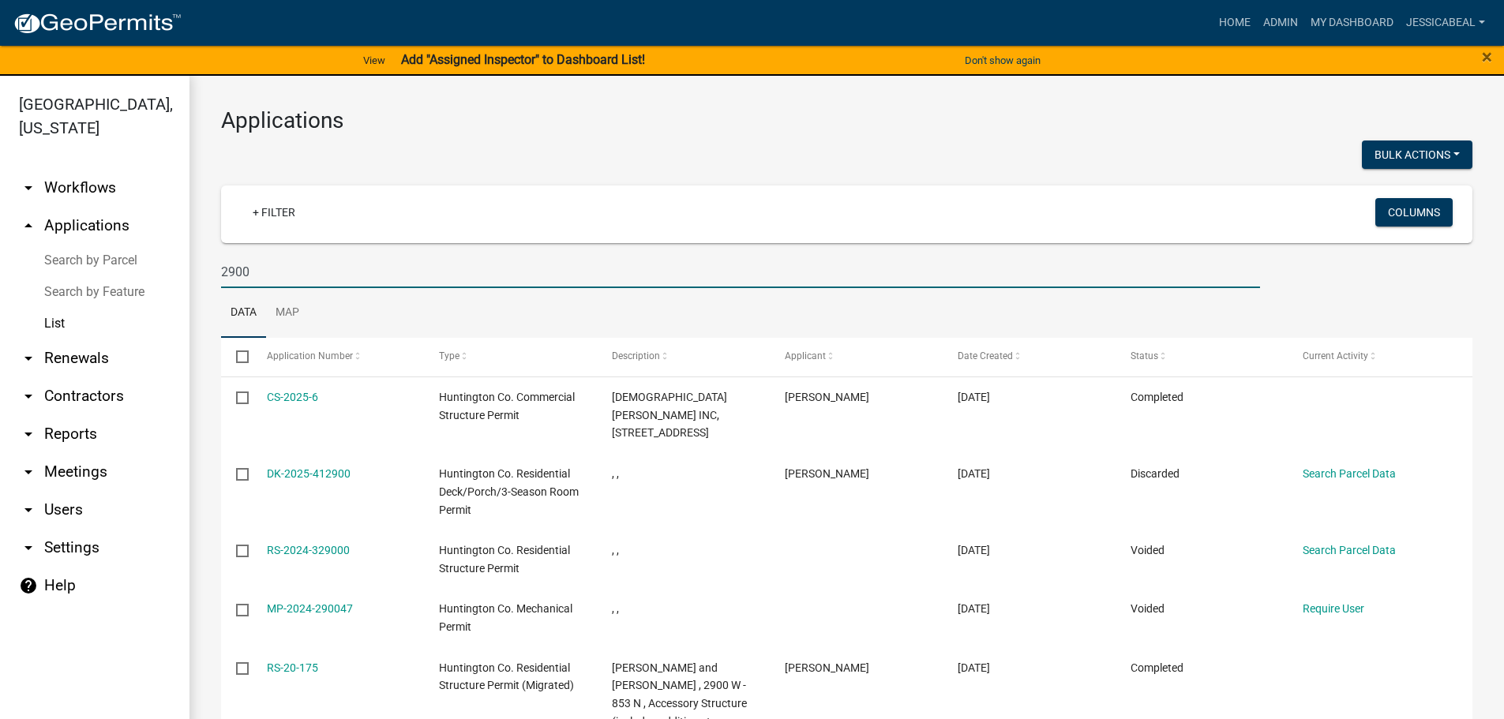
type input "2900"
click at [292, 394] on link "CS-2025-6" at bounding box center [292, 397] width 51 height 13
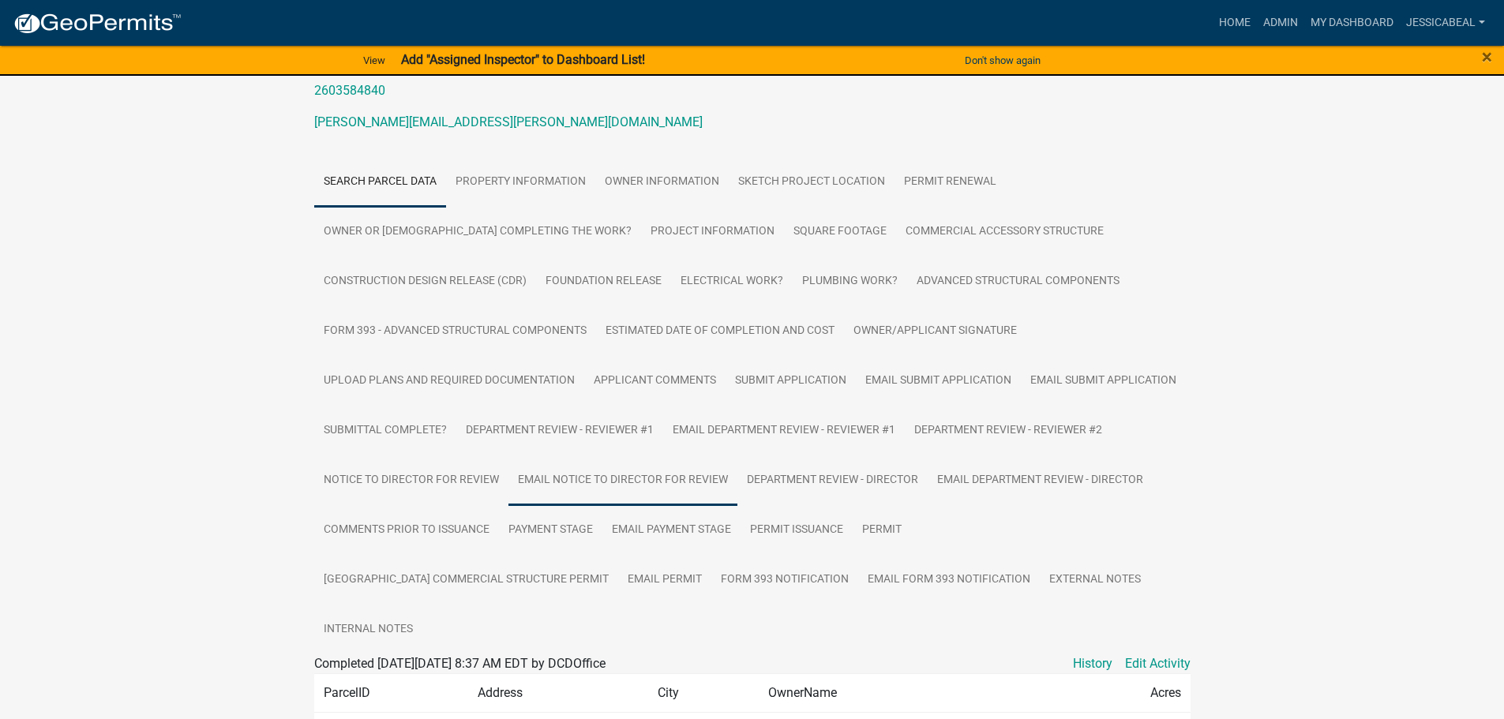
scroll to position [79, 0]
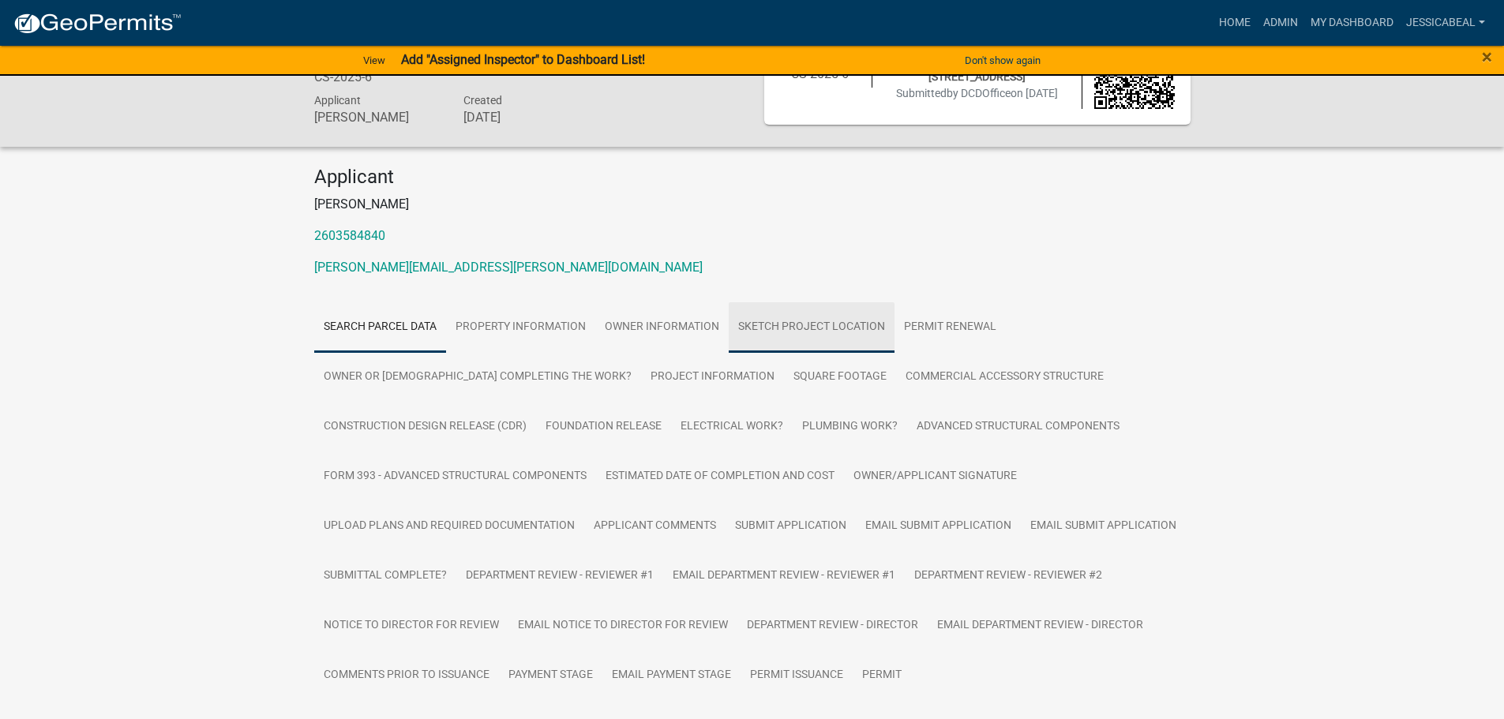
click at [779, 313] on link "Sketch Project Location" at bounding box center [812, 327] width 166 height 51
click at [788, 340] on link "Sketch Project Location" at bounding box center [812, 327] width 166 height 51
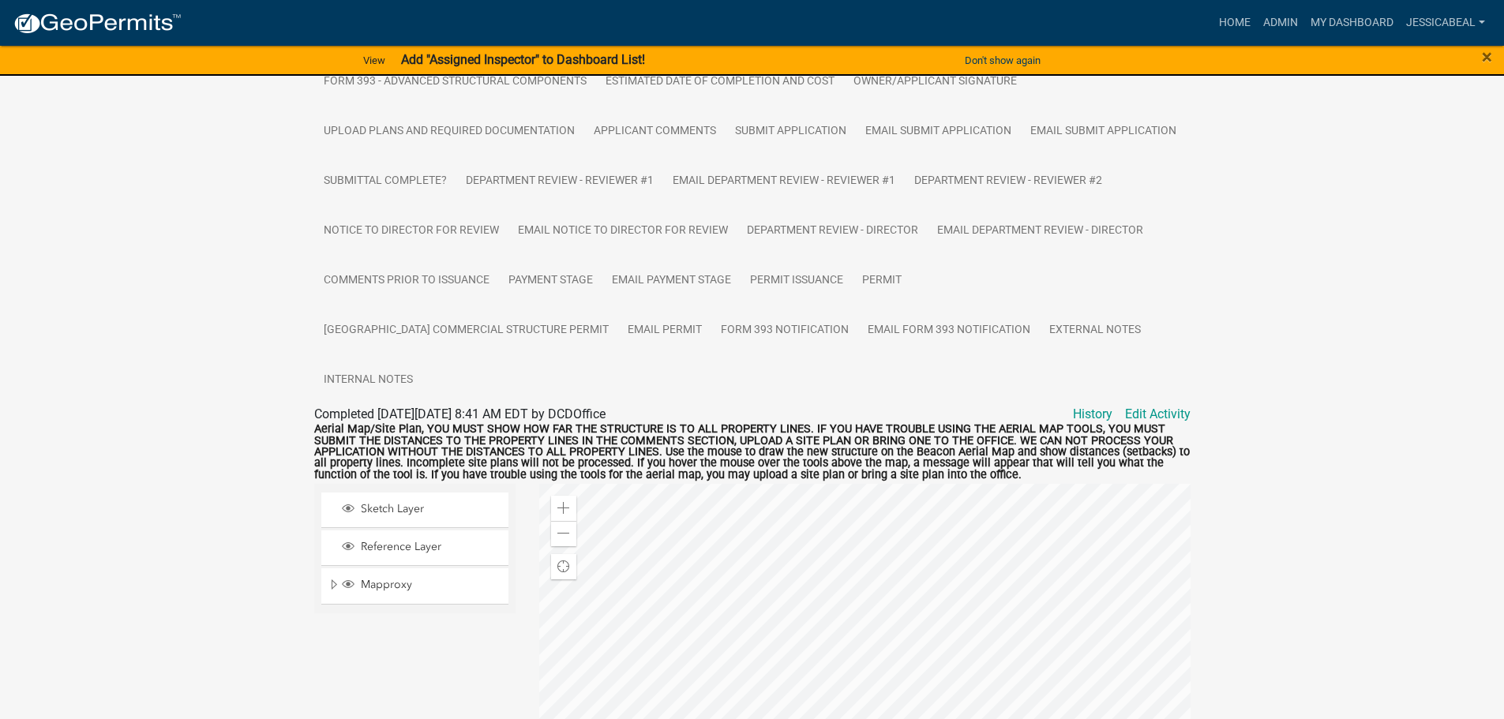
scroll to position [713, 0]
